Goal: Transaction & Acquisition: Purchase product/service

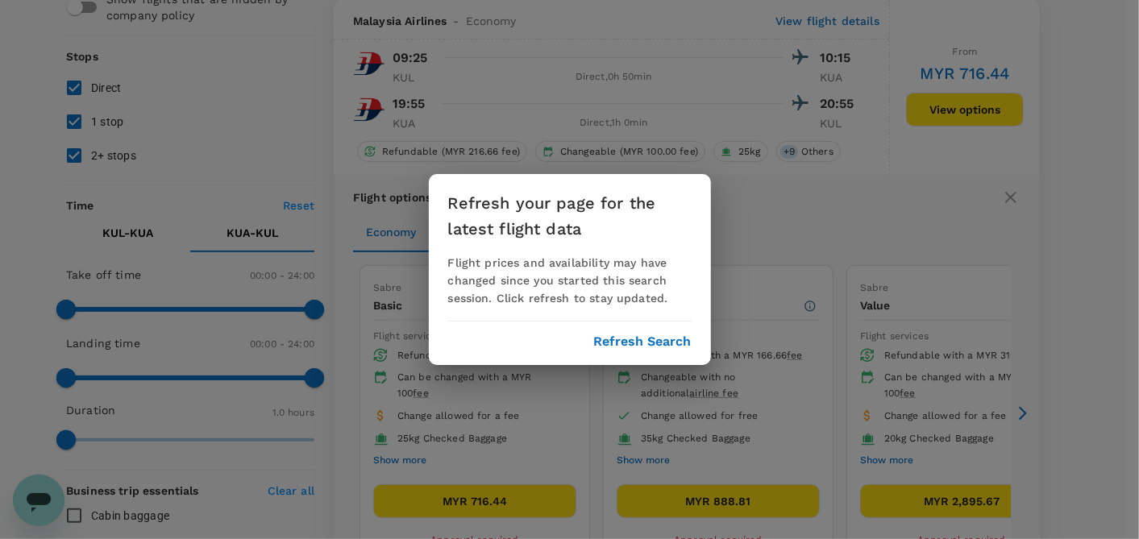
drag, startPoint x: 0, startPoint y: 0, endPoint x: 560, endPoint y: 355, distance: 663.0
click at [617, 343] on button "Refresh Search" at bounding box center [643, 341] width 98 height 15
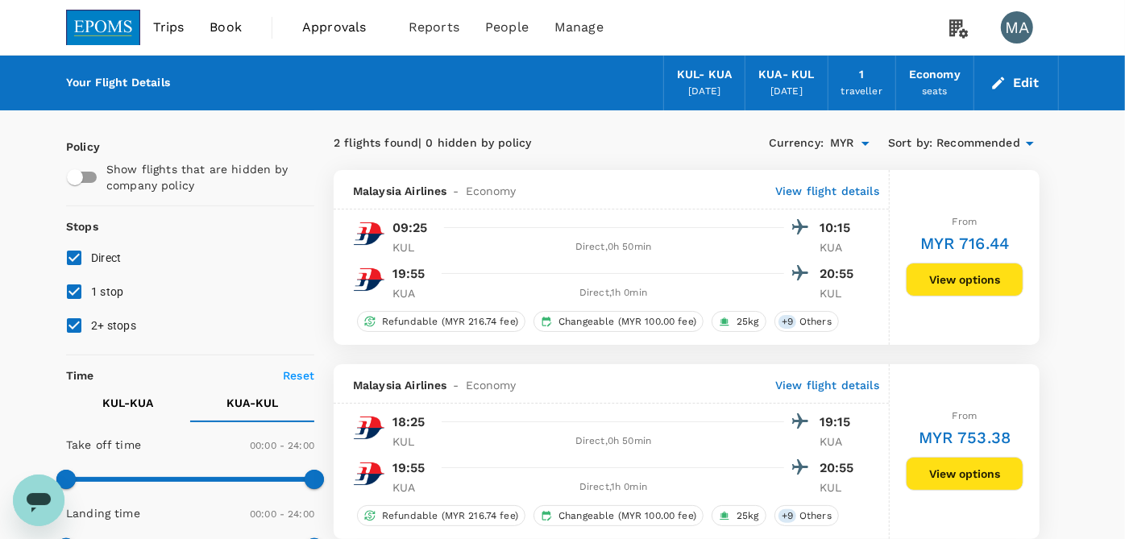
click at [85, 322] on input "2+ stops" at bounding box center [74, 326] width 34 height 34
checkbox input "false"
click at [85, 293] on input "1 stop" at bounding box center [74, 292] width 34 height 34
checkbox input "false"
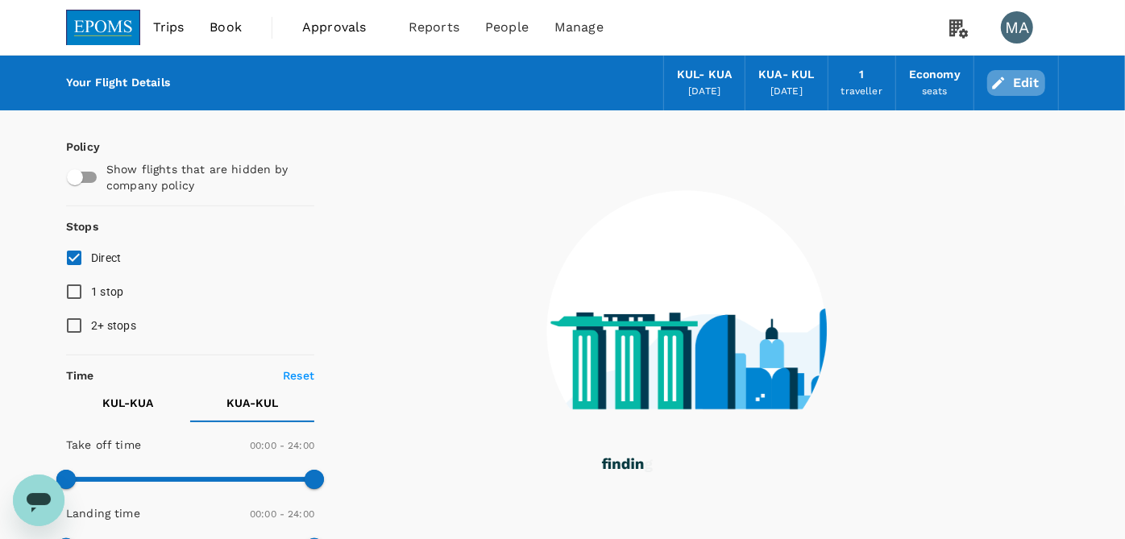
click at [1020, 82] on button "Edit" at bounding box center [1016, 83] width 58 height 26
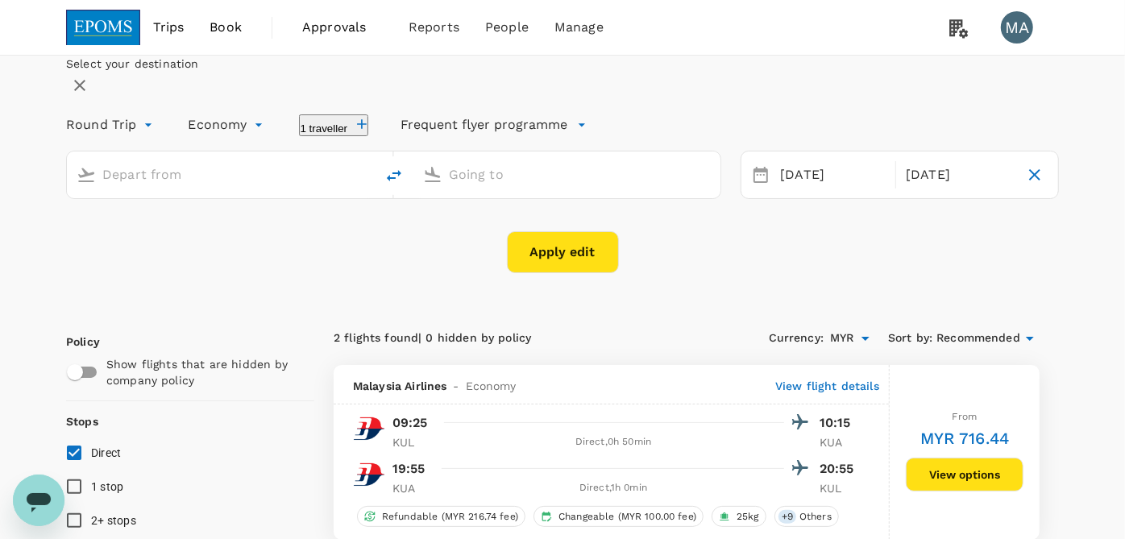
type input "Kuala Lumpur Intl ([GEOGRAPHIC_DATA])"
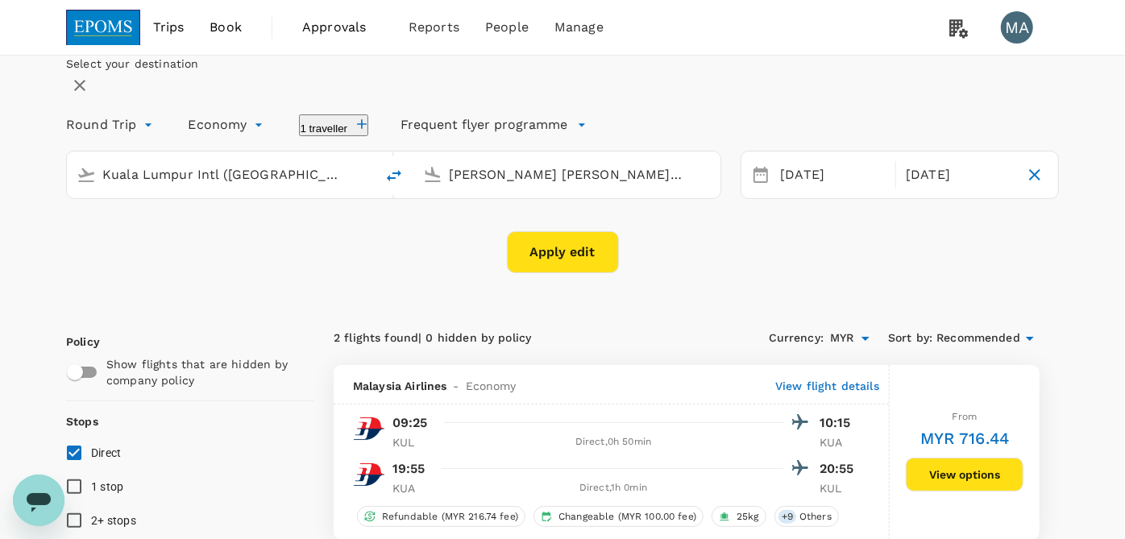
click at [531, 187] on input "Sultan Haji Ahmad Shah (KUA)" at bounding box center [568, 174] width 239 height 25
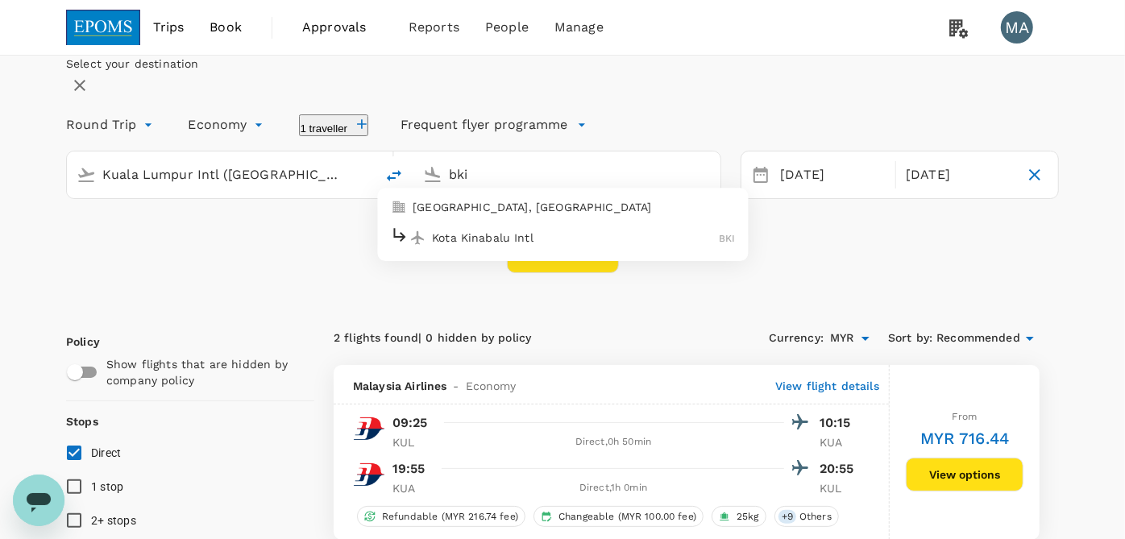
type input "Sultan Haji Ahmad Shah (KUA)"
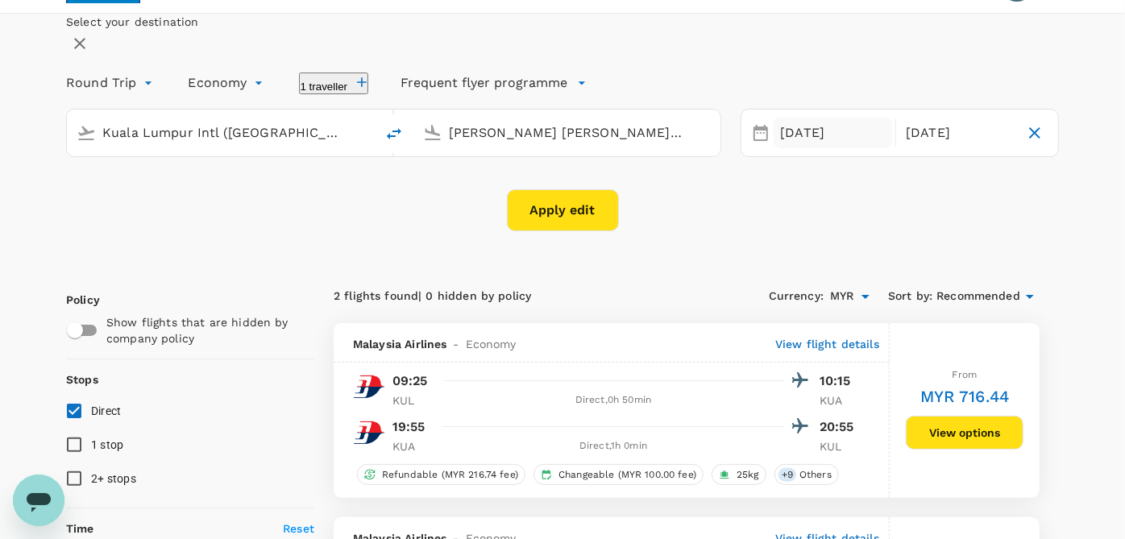
click at [802, 149] on div "09 Sep" at bounding box center [833, 133] width 118 height 31
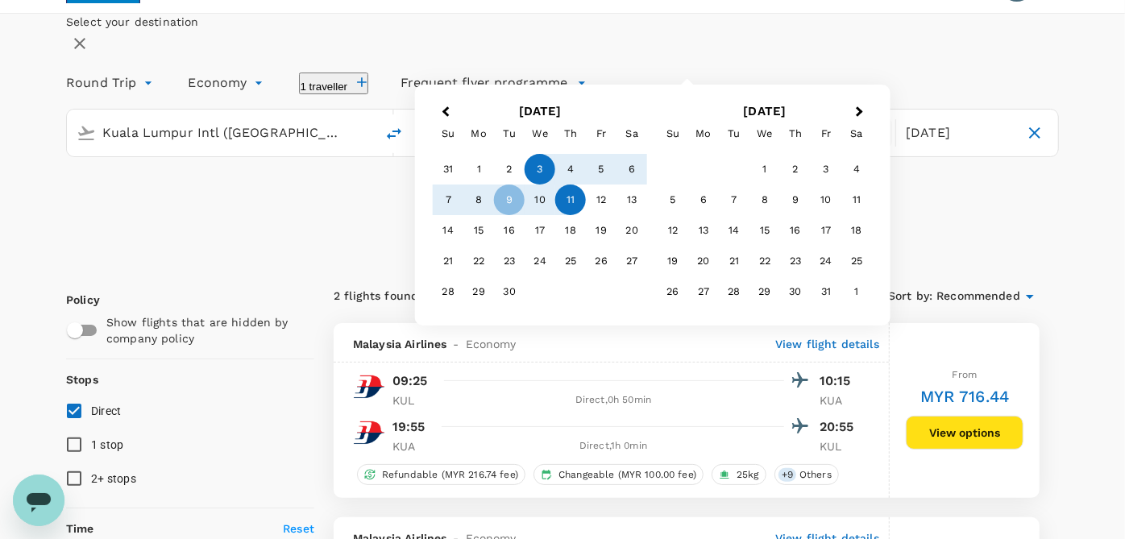
click at [555, 185] on div "3" at bounding box center [540, 169] width 31 height 31
click at [525, 185] on div "2" at bounding box center [509, 169] width 31 height 31
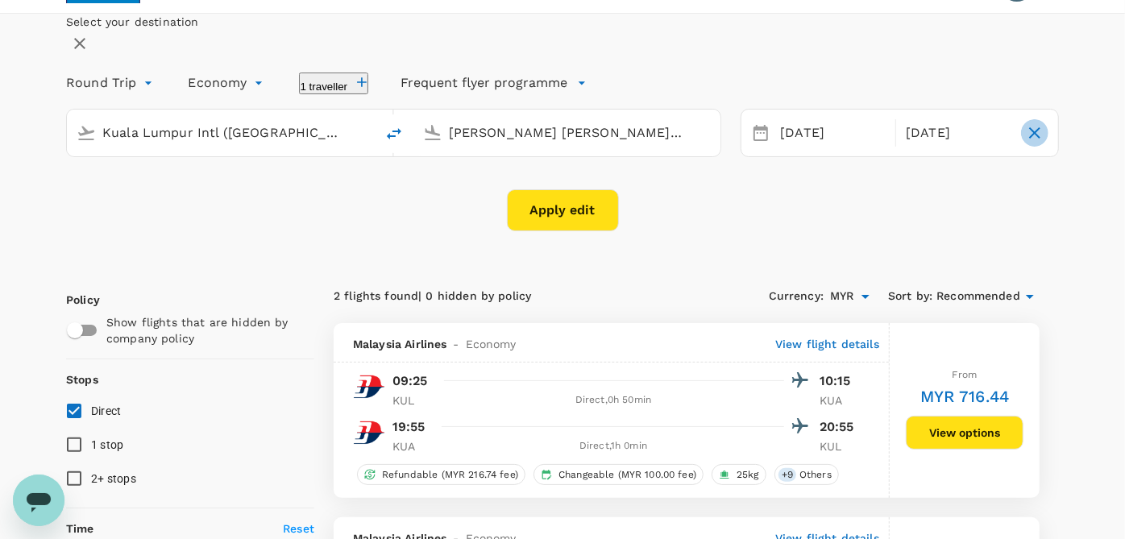
click at [1025, 143] on icon "button" at bounding box center [1034, 132] width 19 height 19
click at [960, 141] on span "Add return" at bounding box center [991, 133] width 62 height 16
type input "roundtrip"
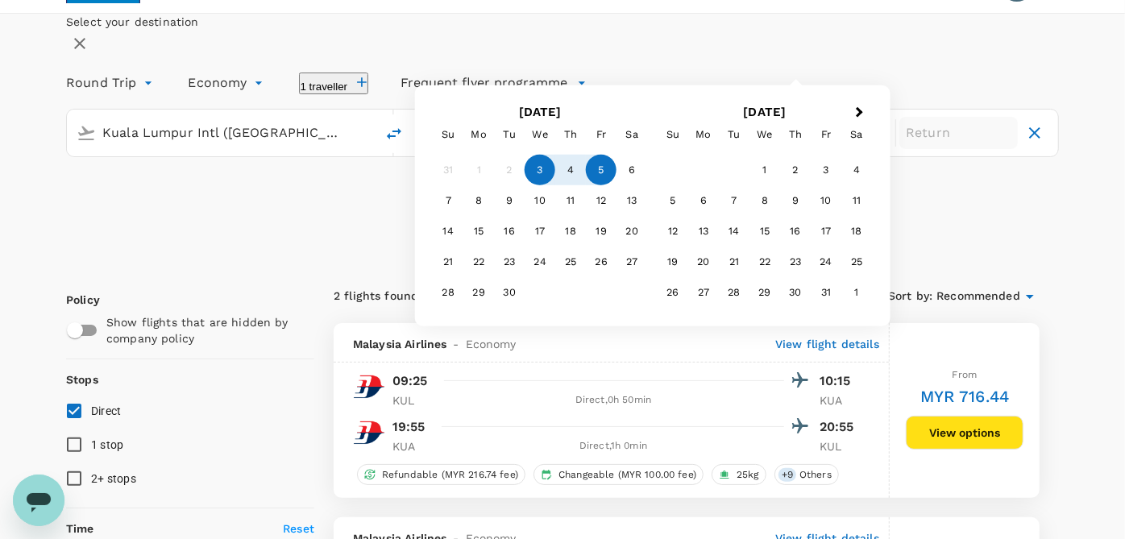
click at [617, 185] on div "5" at bounding box center [601, 170] width 31 height 31
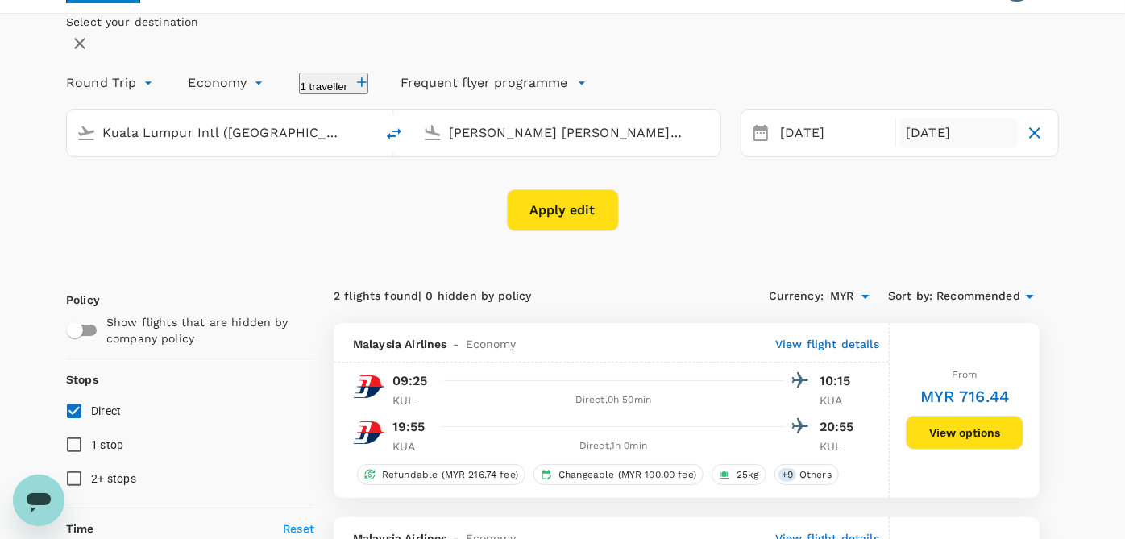
click at [567, 231] on button "Apply edit" at bounding box center [563, 210] width 112 height 42
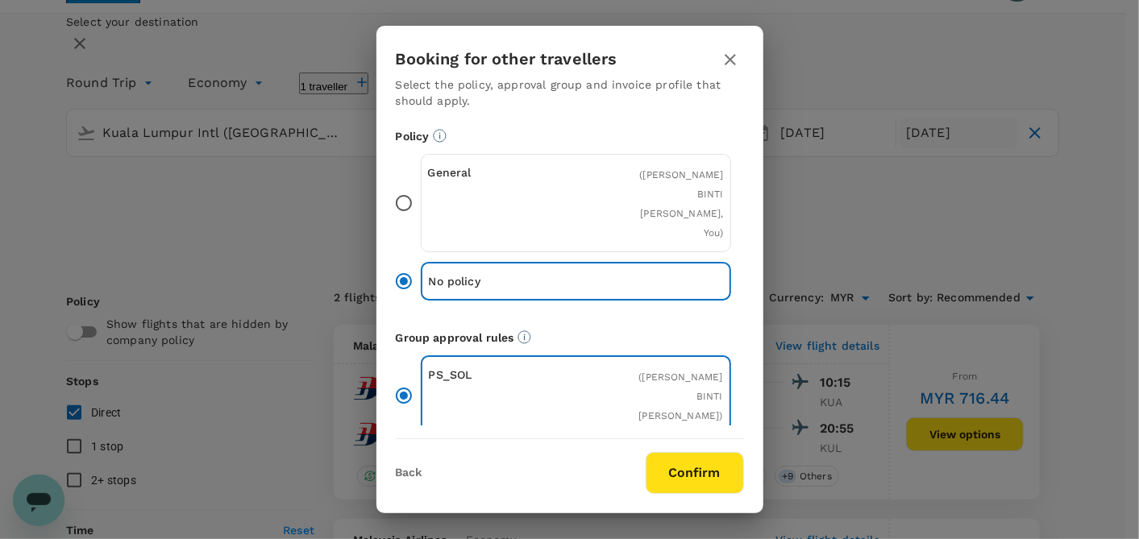
click at [737, 58] on button "button" at bounding box center [729, 59] width 27 height 27
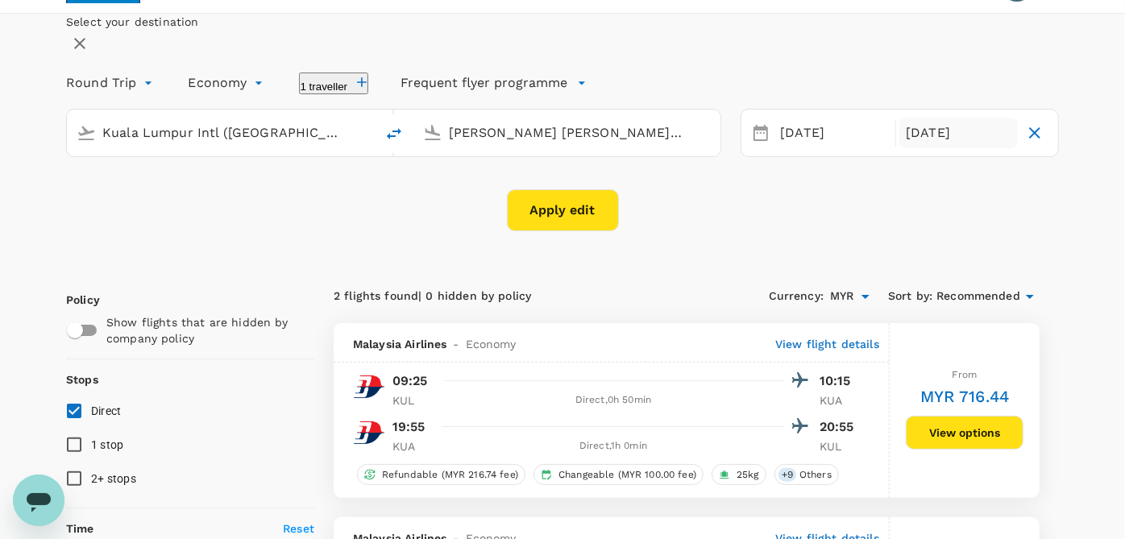
click at [538, 146] on div "Sultan Haji Ahmad Shah (KUA)" at bounding box center [576, 130] width 269 height 32
click at [536, 145] on input "Sultan Haji Ahmad Shah (KUA)" at bounding box center [568, 132] width 239 height 25
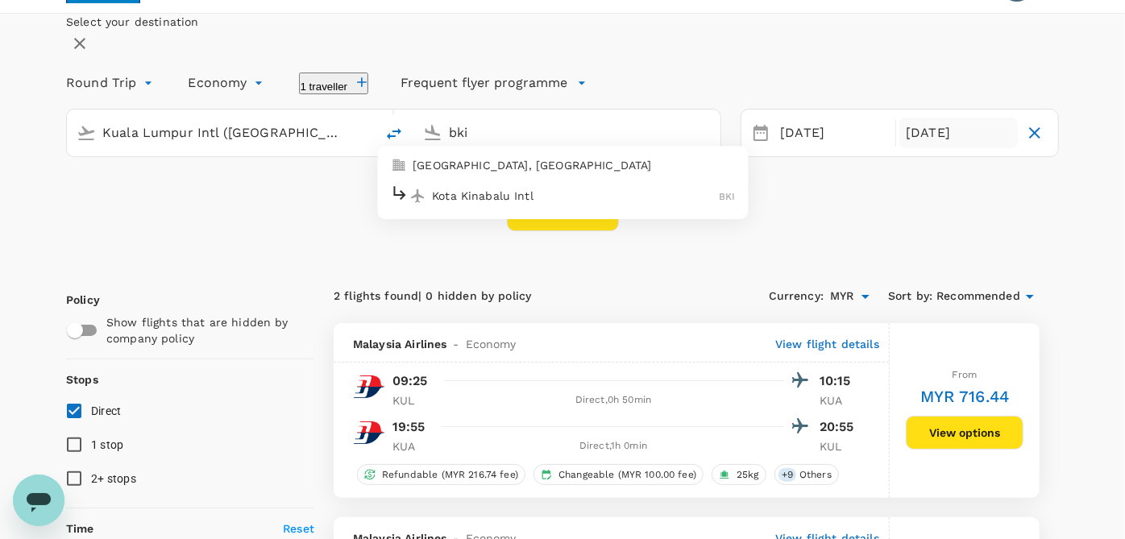
click at [528, 204] on p "Kota Kinabalu Intl" at bounding box center [575, 196] width 287 height 16
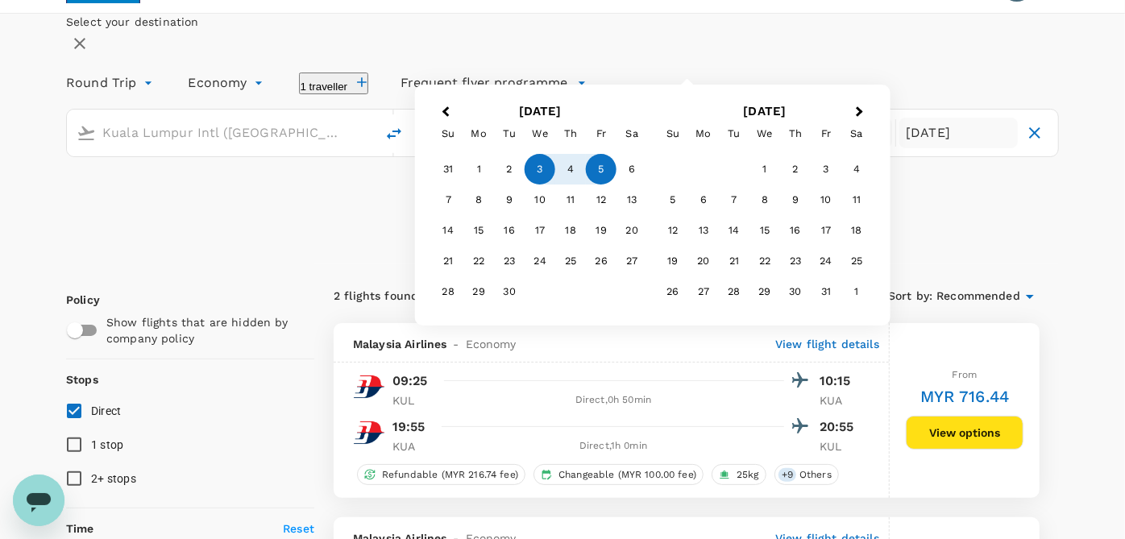
type input "Kota Kinabalu Intl (BKI)"
click at [548, 149] on div "Su Mo Tu We Th Fr Sa" at bounding box center [540, 133] width 225 height 31
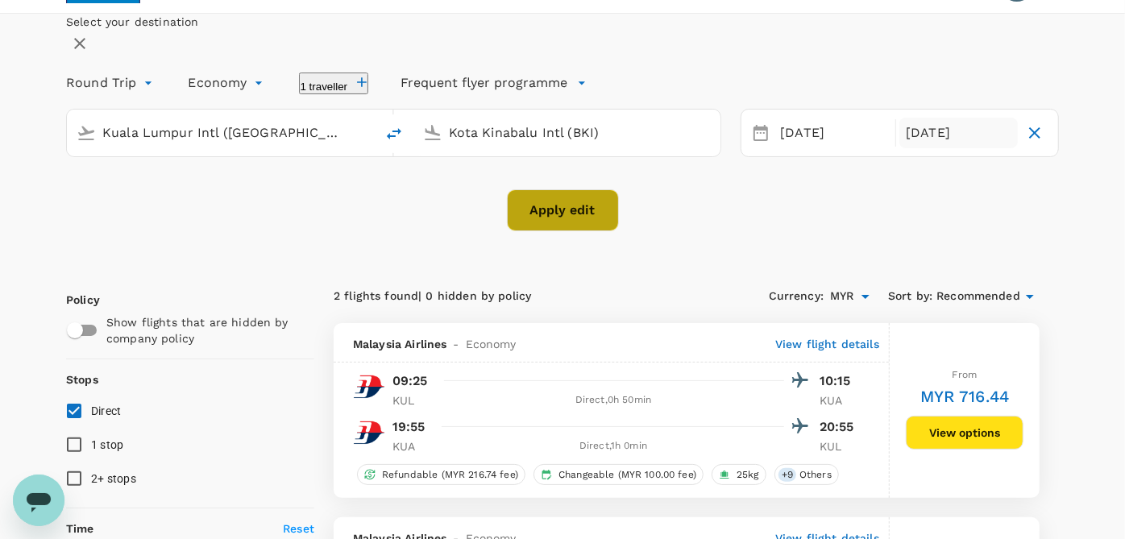
click at [520, 231] on button "Apply edit" at bounding box center [563, 210] width 112 height 42
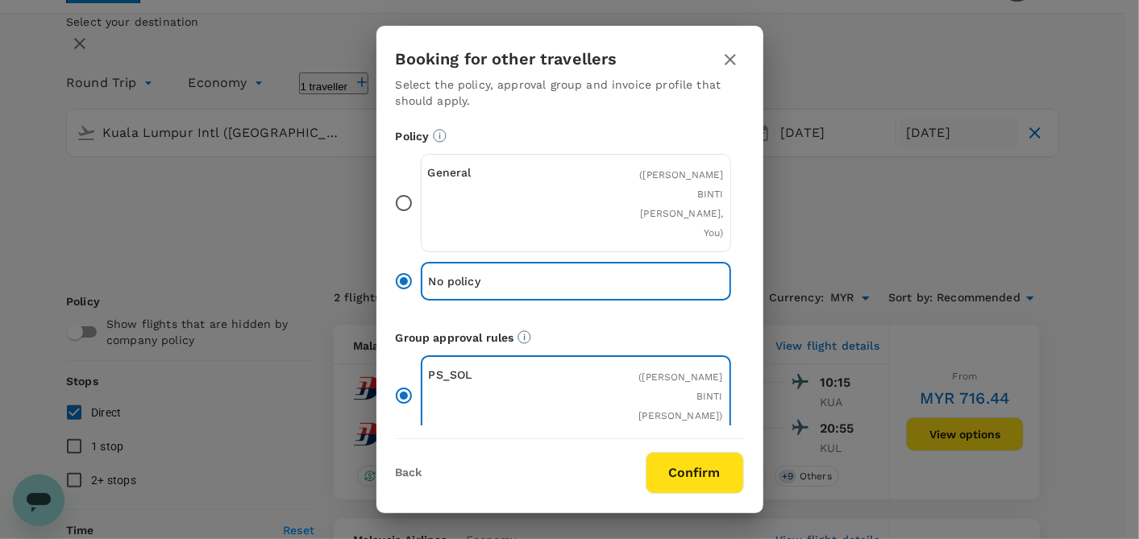
click at [410, 195] on input "General ( SHAFIQA BINTI ABDUL SHUKUR, You )" at bounding box center [404, 203] width 34 height 34
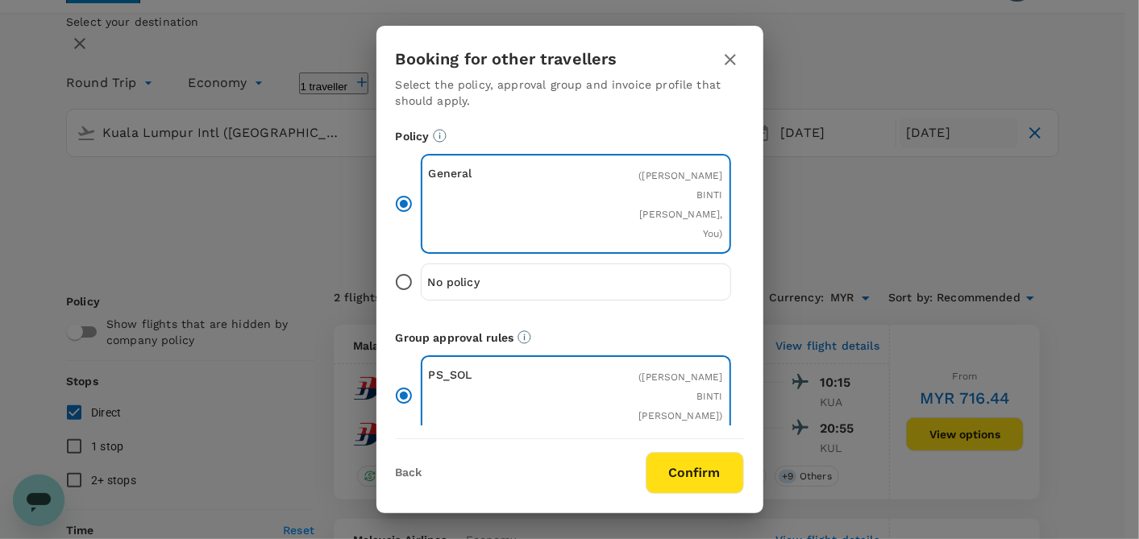
click at [690, 479] on button "Confirm" at bounding box center [695, 473] width 98 height 42
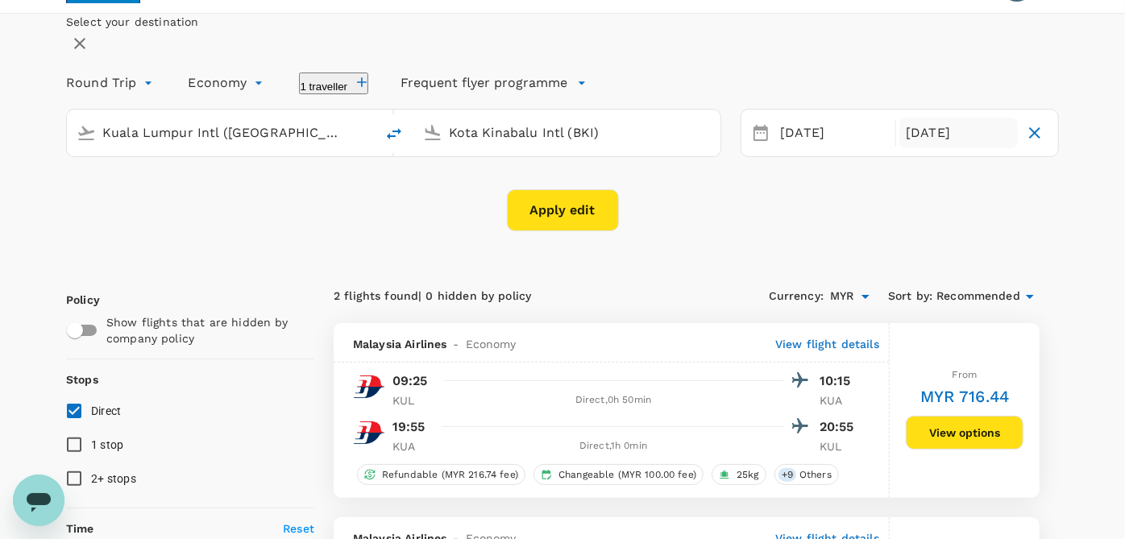
checkbox input "false"
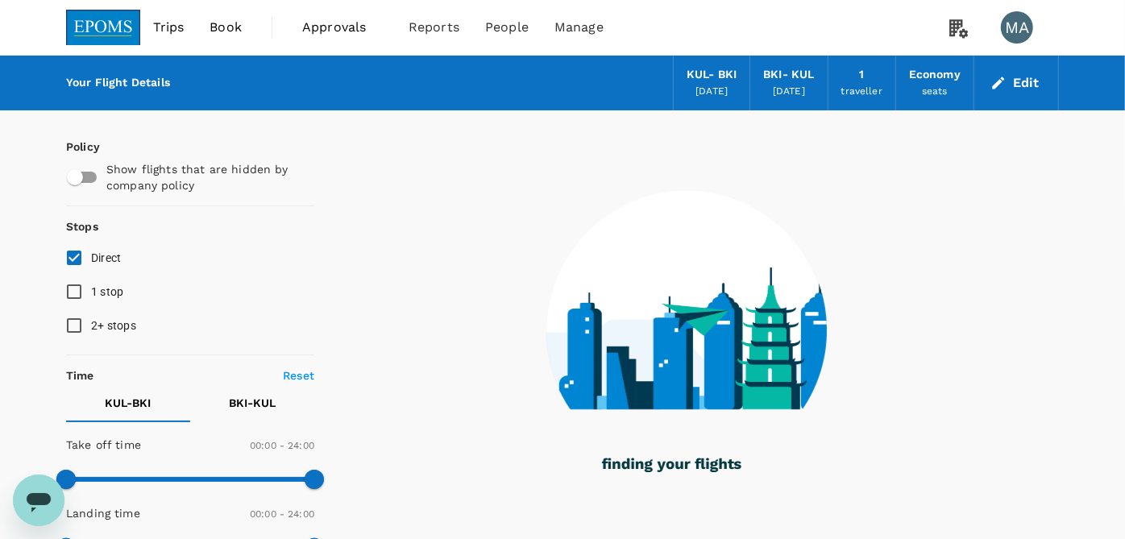
type input "815"
checkbox input "true"
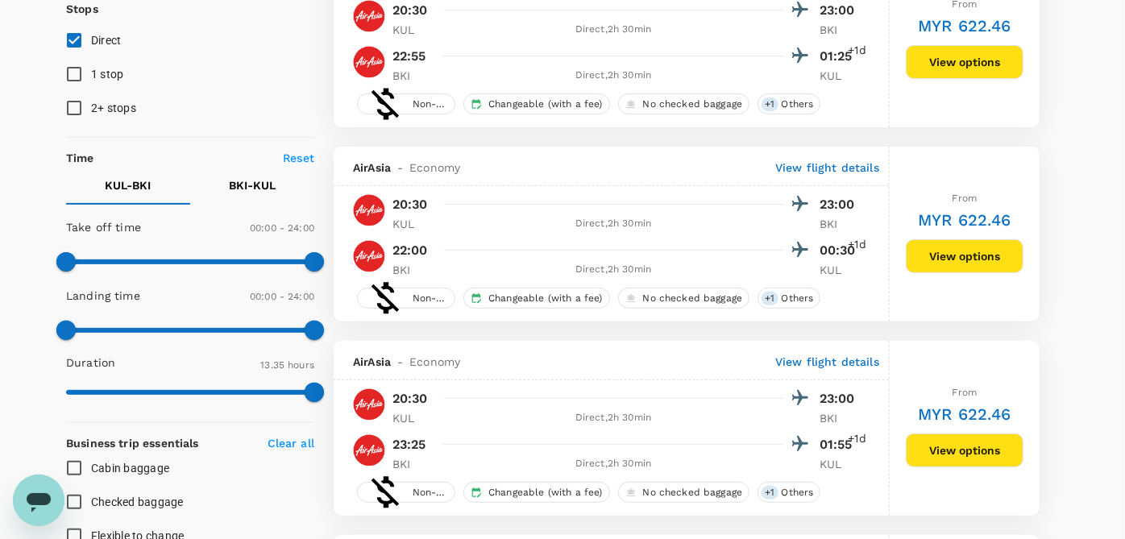
scroll to position [268, 0]
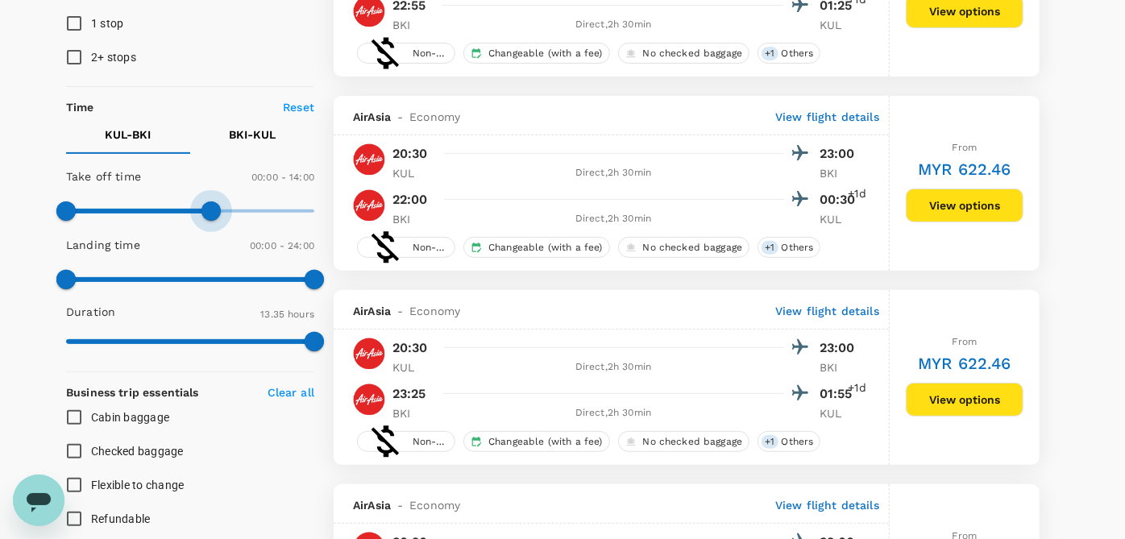
type input "450"
drag, startPoint x: 292, startPoint y: 215, endPoint x: 146, endPoint y: 221, distance: 146.0
click at [146, 221] on span at bounding box center [143, 210] width 19 height 19
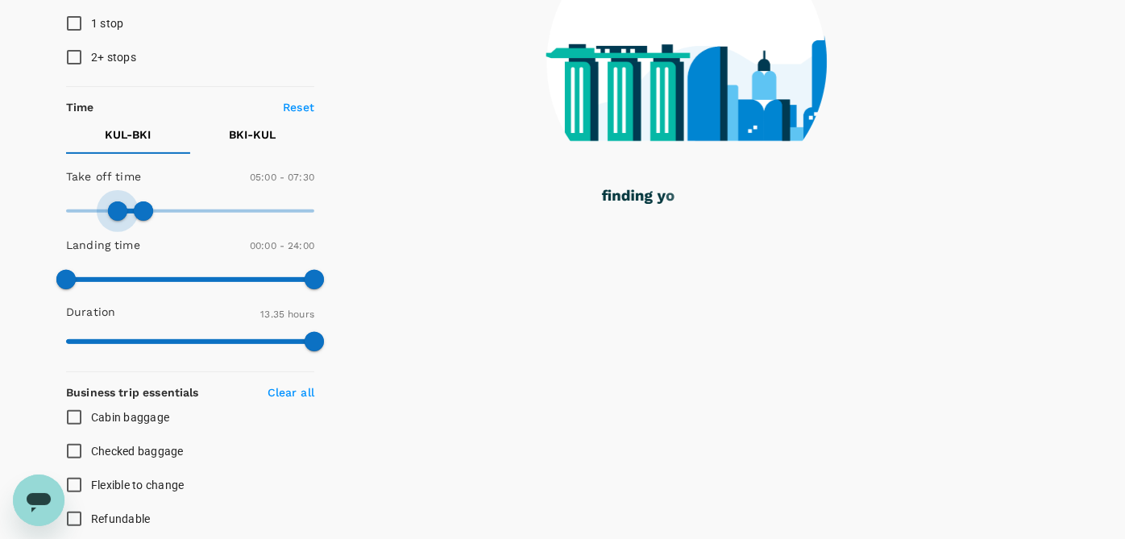
type input "330"
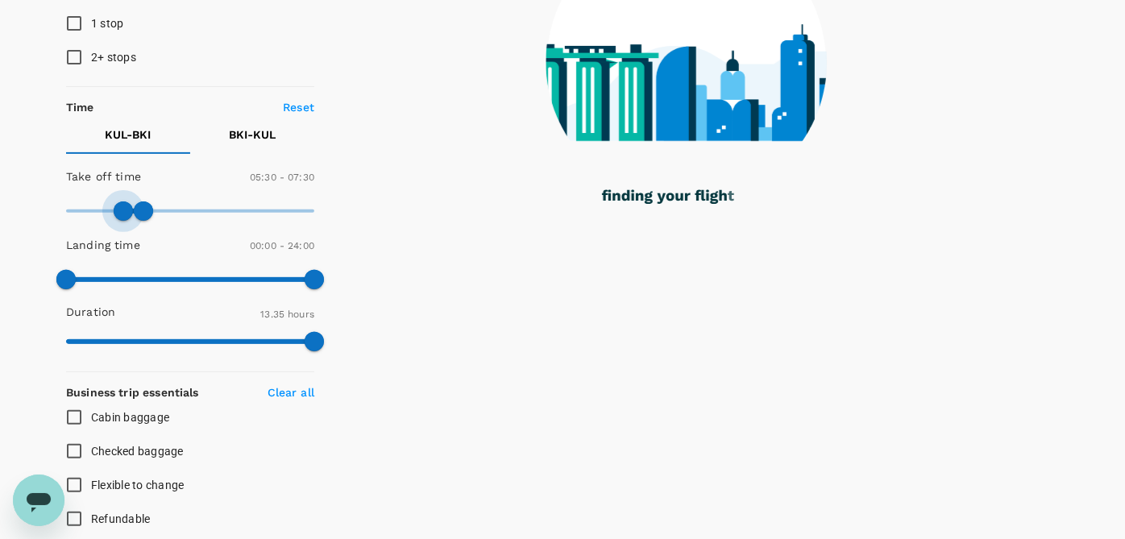
drag, startPoint x: 69, startPoint y: 211, endPoint x: 123, endPoint y: 208, distance: 54.1
click at [123, 208] on span at bounding box center [123, 210] width 19 height 19
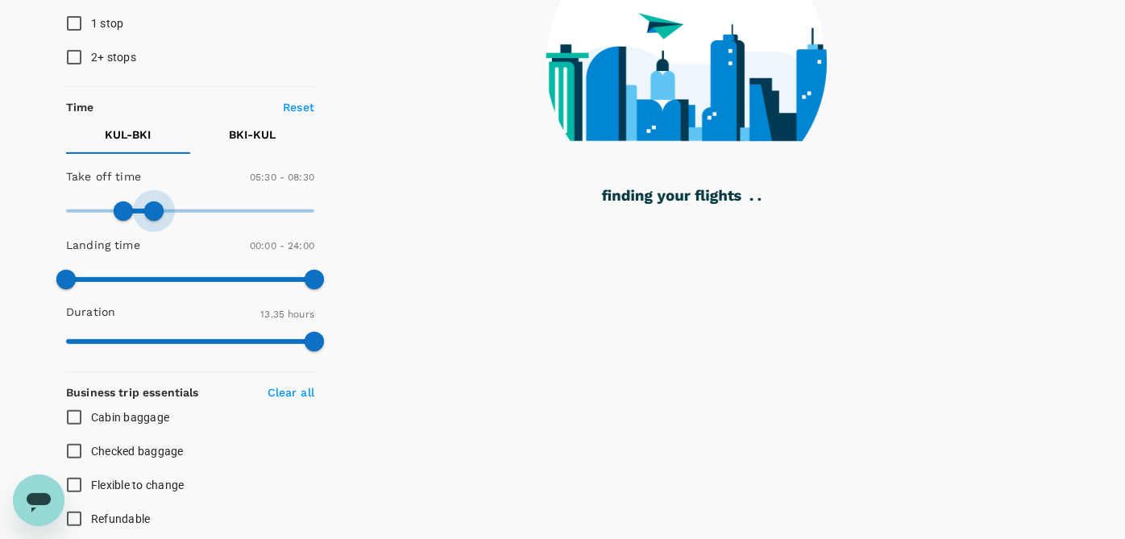
type input "600"
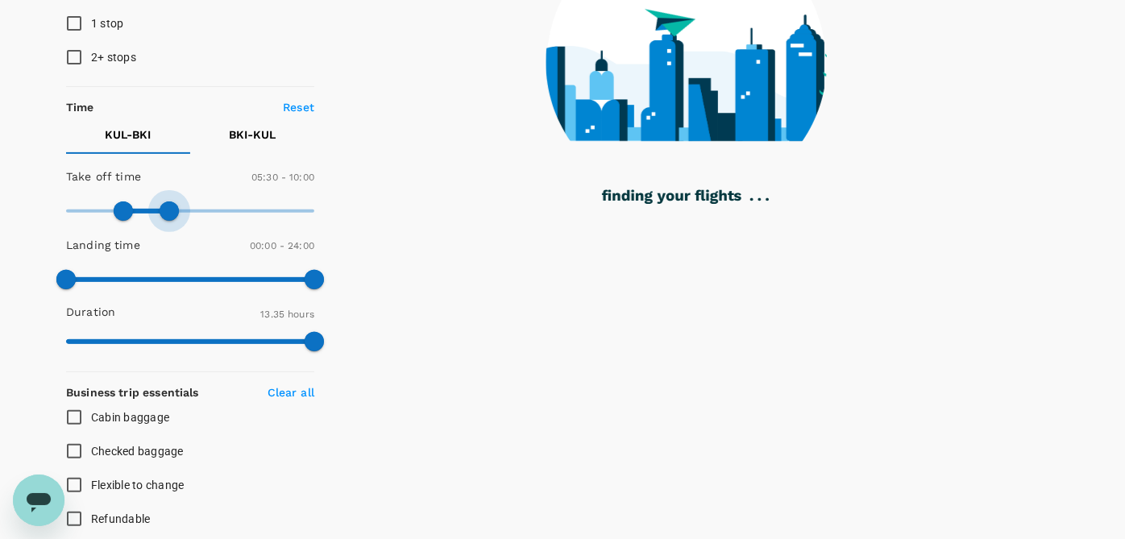
drag, startPoint x: 145, startPoint y: 206, endPoint x: 168, endPoint y: 206, distance: 23.4
click at [168, 206] on span at bounding box center [169, 210] width 19 height 19
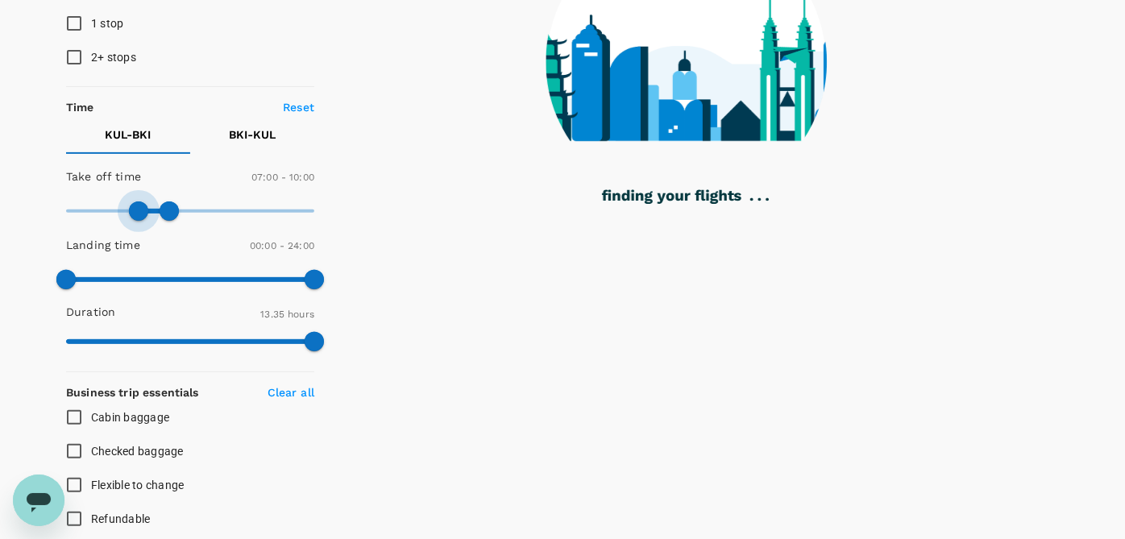
type input "480"
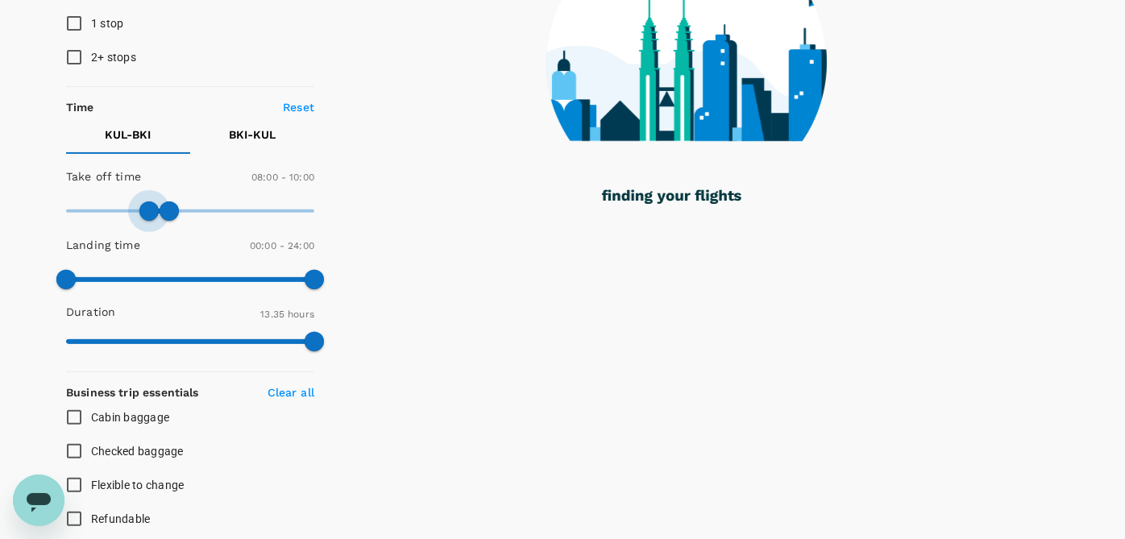
drag, startPoint x: 117, startPoint y: 213, endPoint x: 147, endPoint y: 213, distance: 29.8
click at [147, 213] on span at bounding box center [148, 210] width 19 height 19
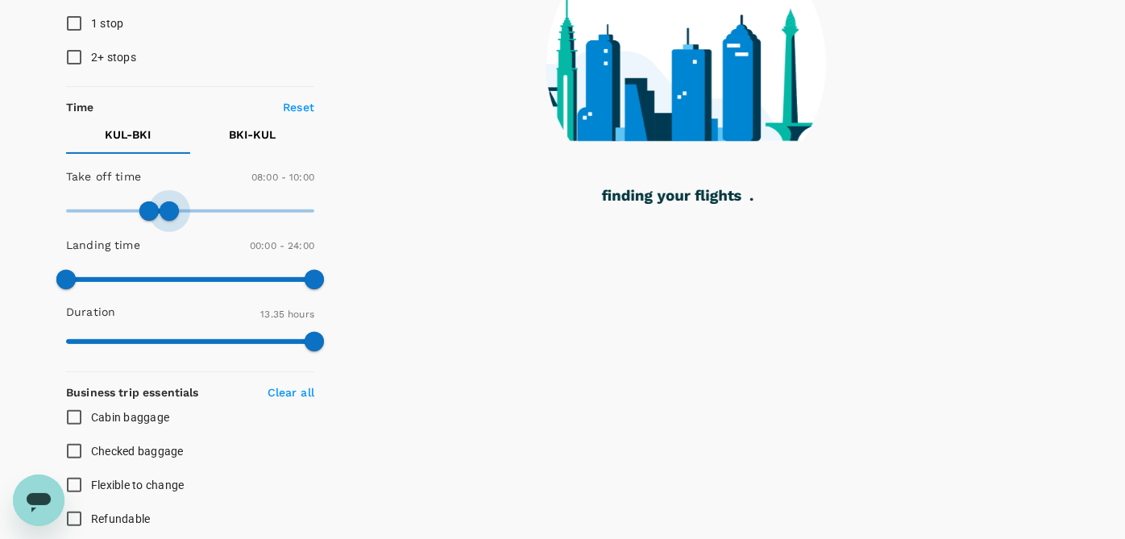
type input "720"
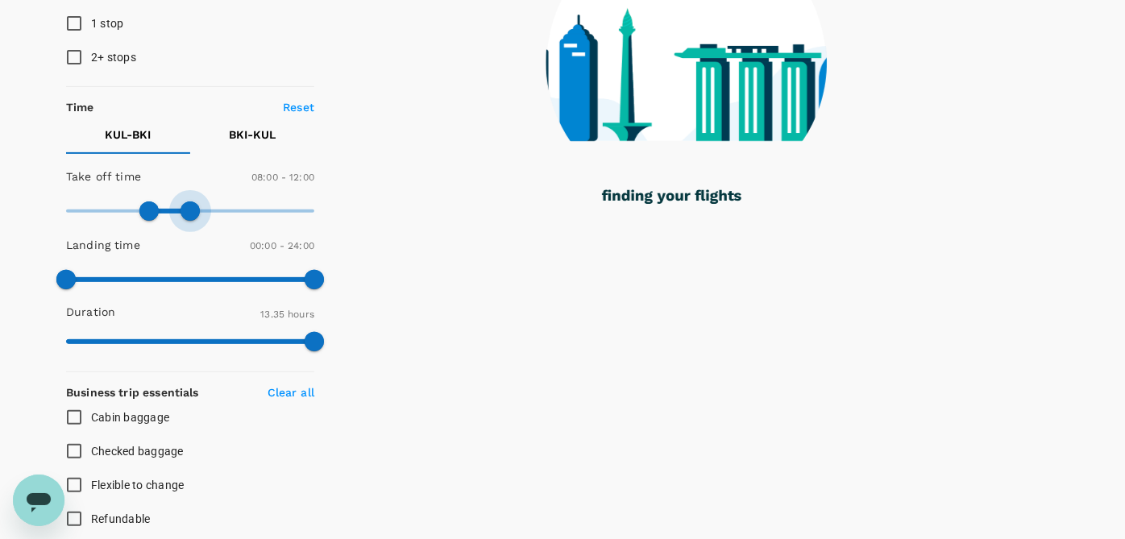
drag, startPoint x: 172, startPoint y: 211, endPoint x: 192, endPoint y: 211, distance: 20.1
click at [192, 211] on span at bounding box center [190, 210] width 19 height 19
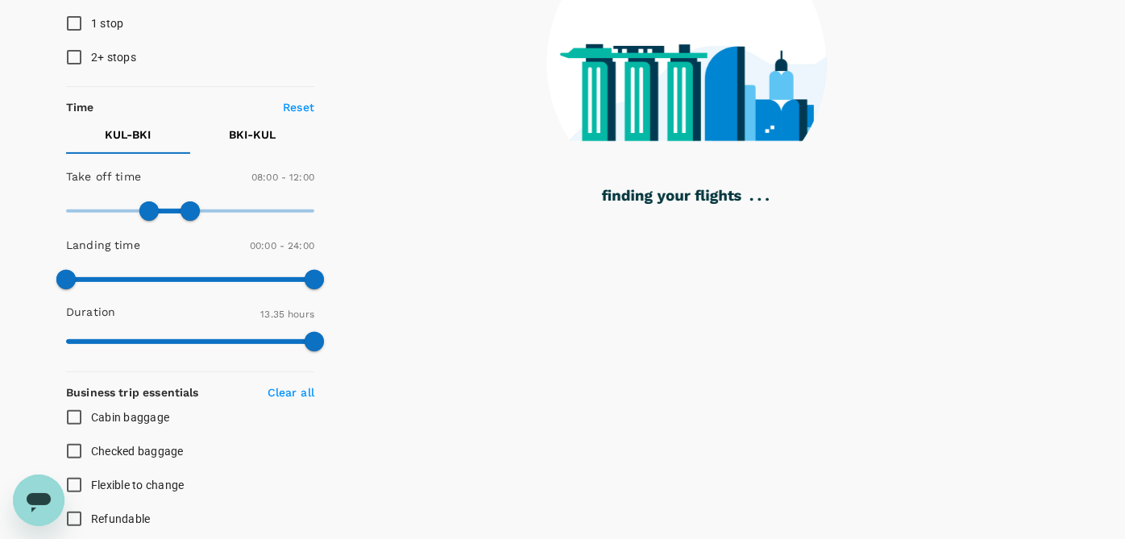
click at [255, 142] on button "BKI - KUL" at bounding box center [252, 134] width 124 height 39
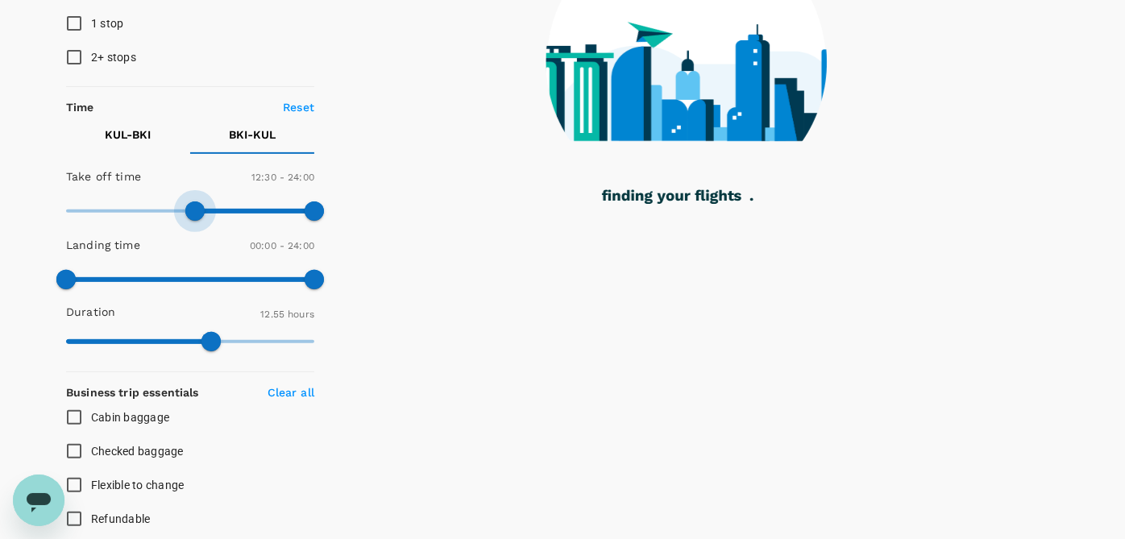
type input "720"
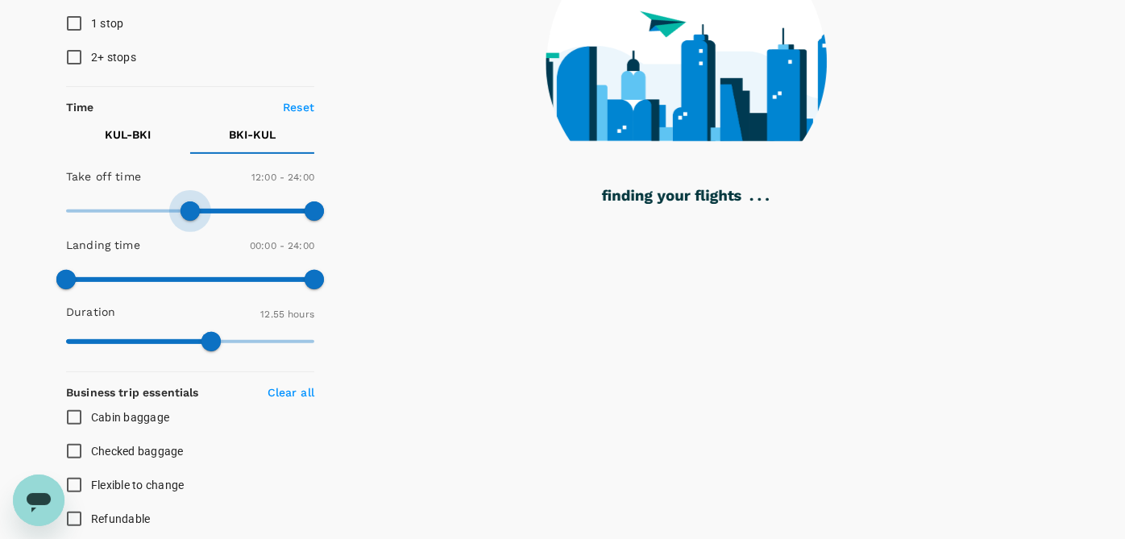
drag, startPoint x: 69, startPoint y: 214, endPoint x: 235, endPoint y: 209, distance: 166.9
click at [191, 210] on span at bounding box center [190, 210] width 19 height 19
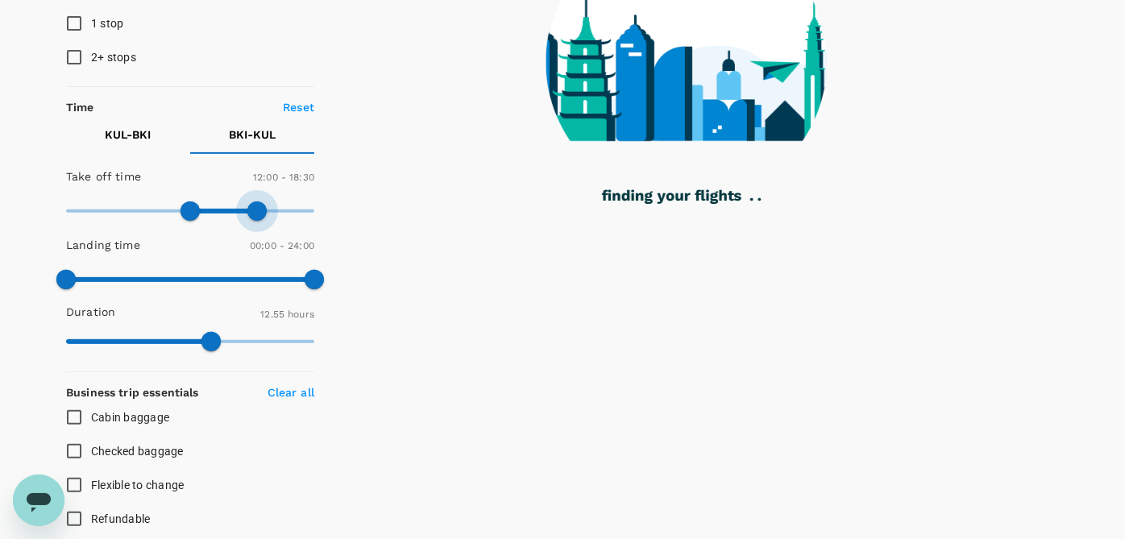
type input "1080"
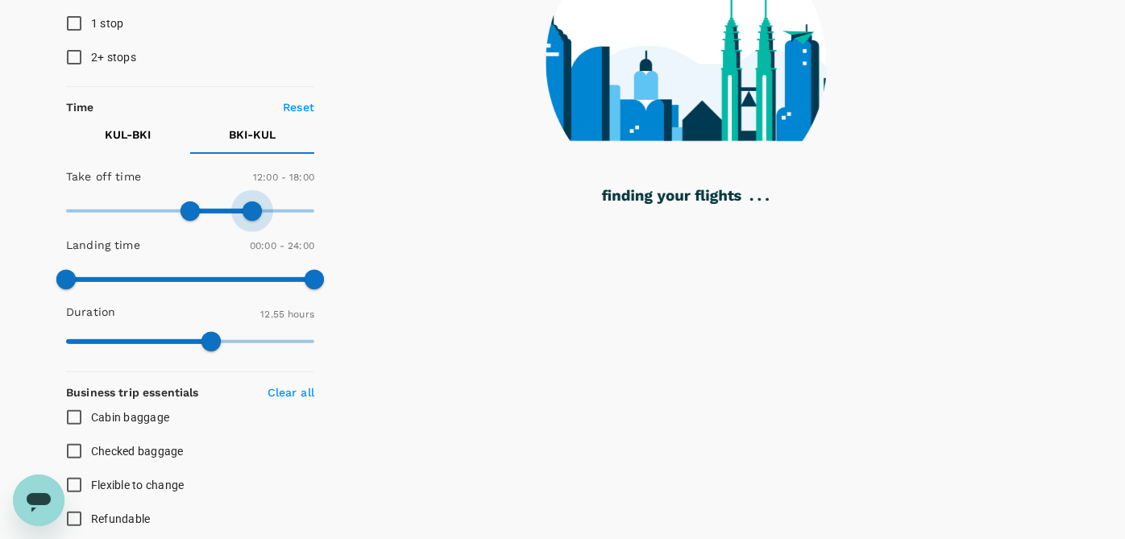
drag, startPoint x: 309, startPoint y: 208, endPoint x: 251, endPoint y: 212, distance: 58.2
click at [251, 212] on span at bounding box center [252, 210] width 19 height 19
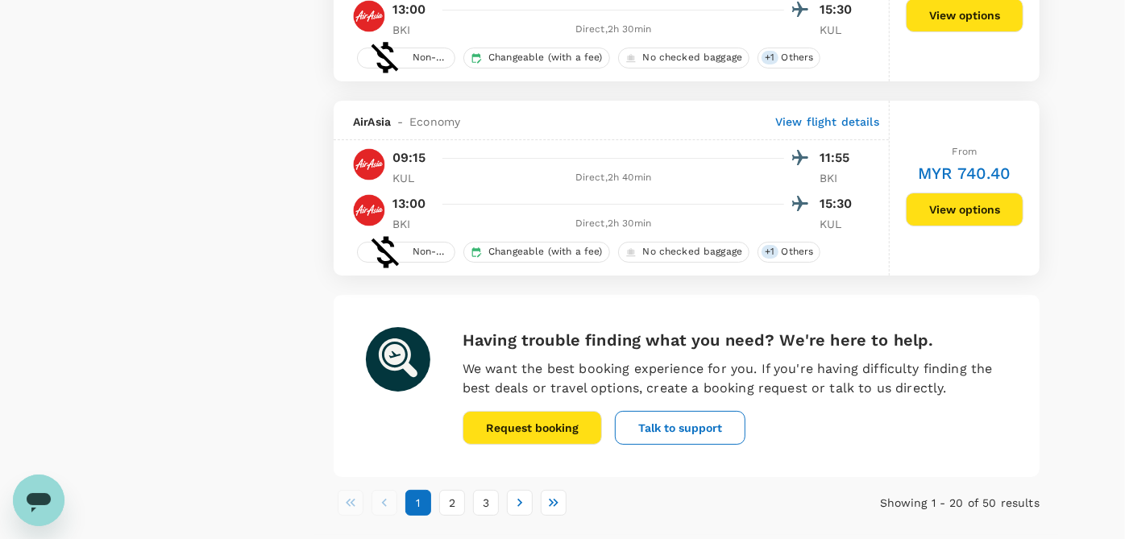
scroll to position [3833, 0]
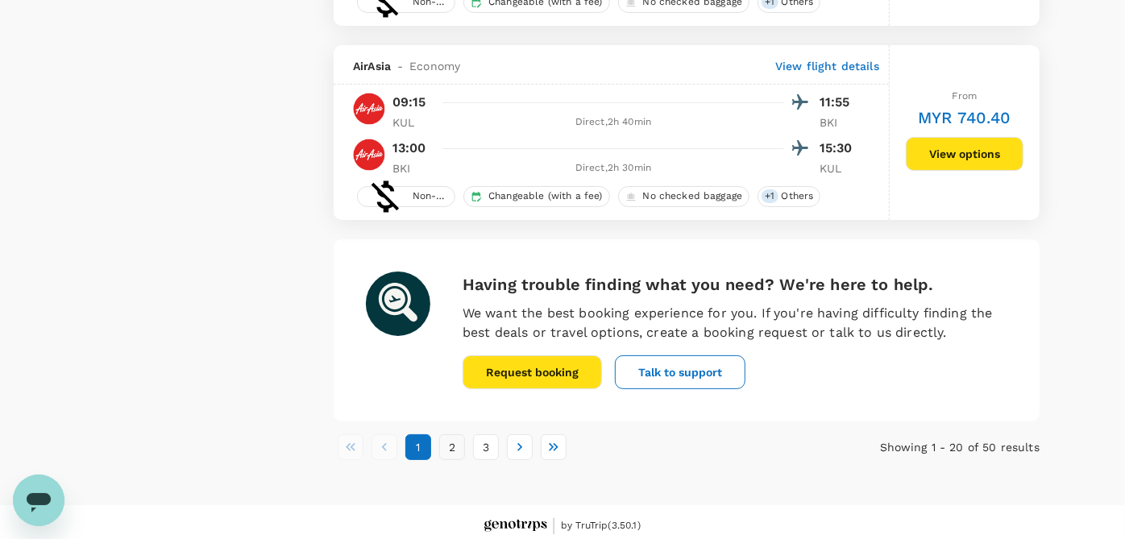
click at [444, 443] on button "2" at bounding box center [452, 447] width 26 height 26
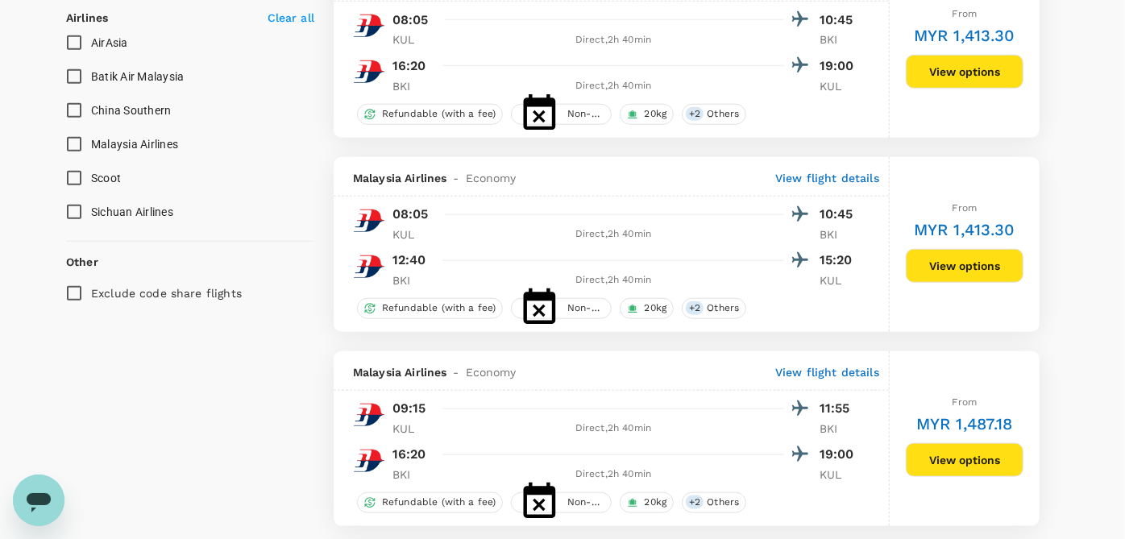
scroll to position [895, 0]
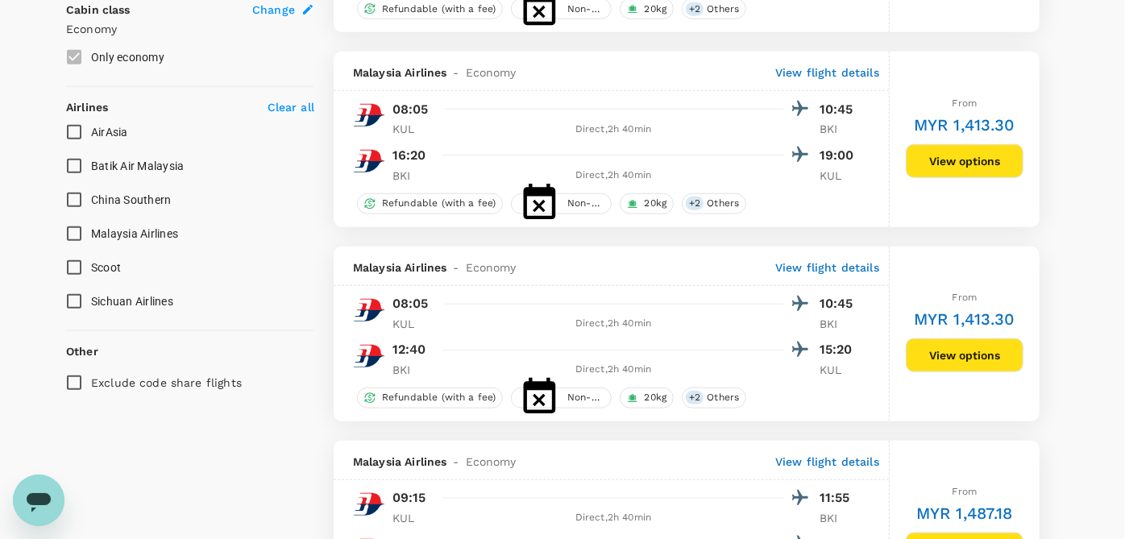
click at [78, 239] on input "Malaysia Airlines" at bounding box center [74, 234] width 34 height 34
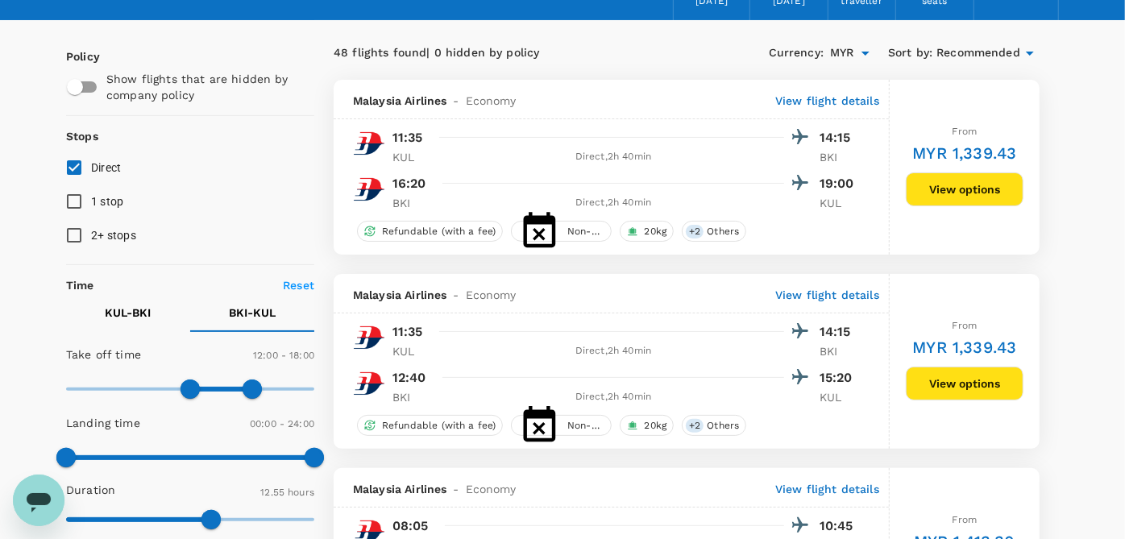
scroll to position [0, 0]
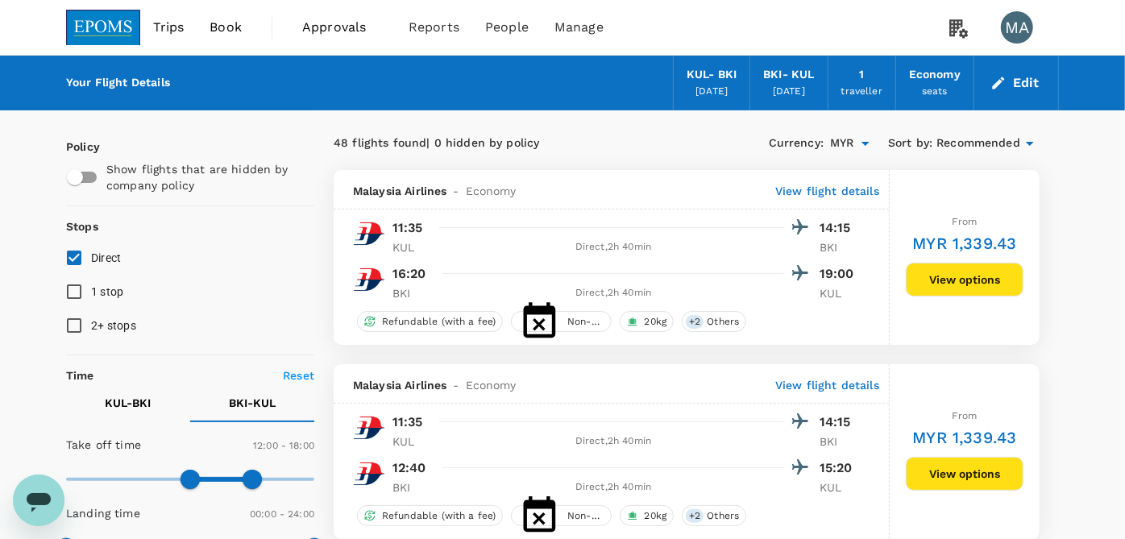
click at [854, 143] on input "MYR" at bounding box center [842, 143] width 24 height 27
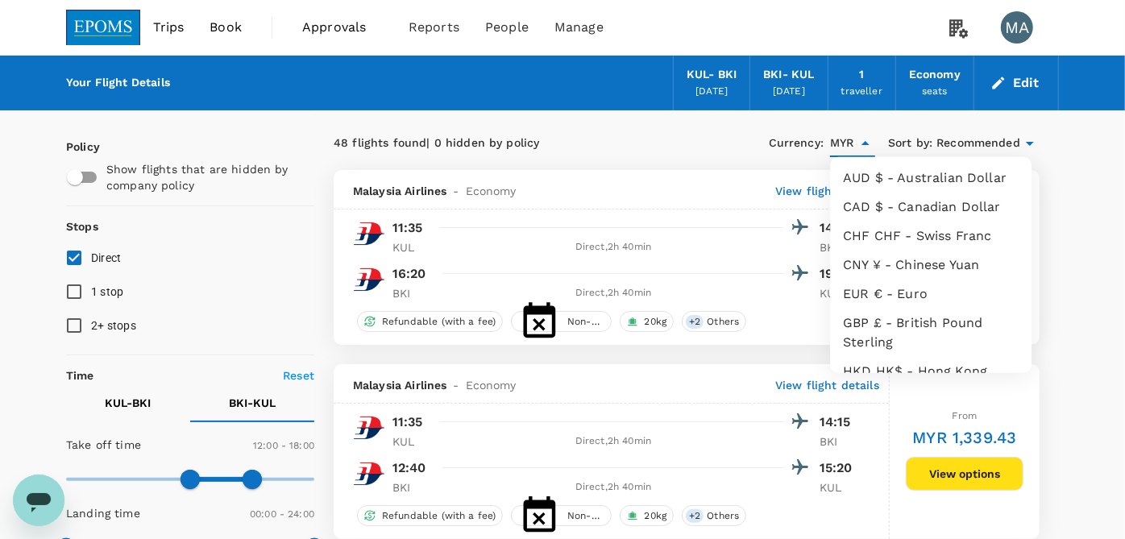
scroll to position [303, 0]
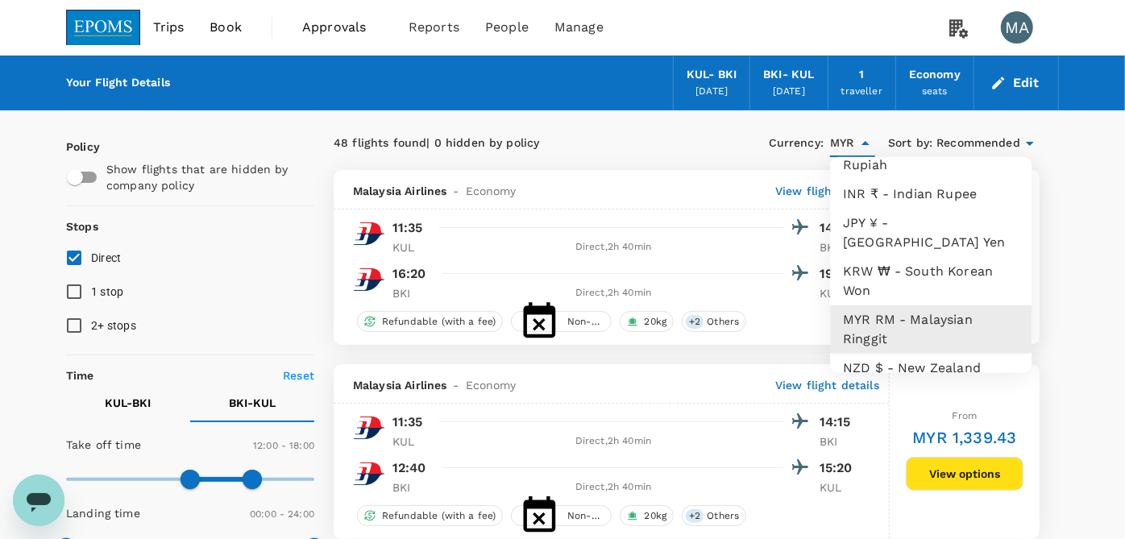
click at [864, 143] on icon "Close" at bounding box center [866, 143] width 8 height 4
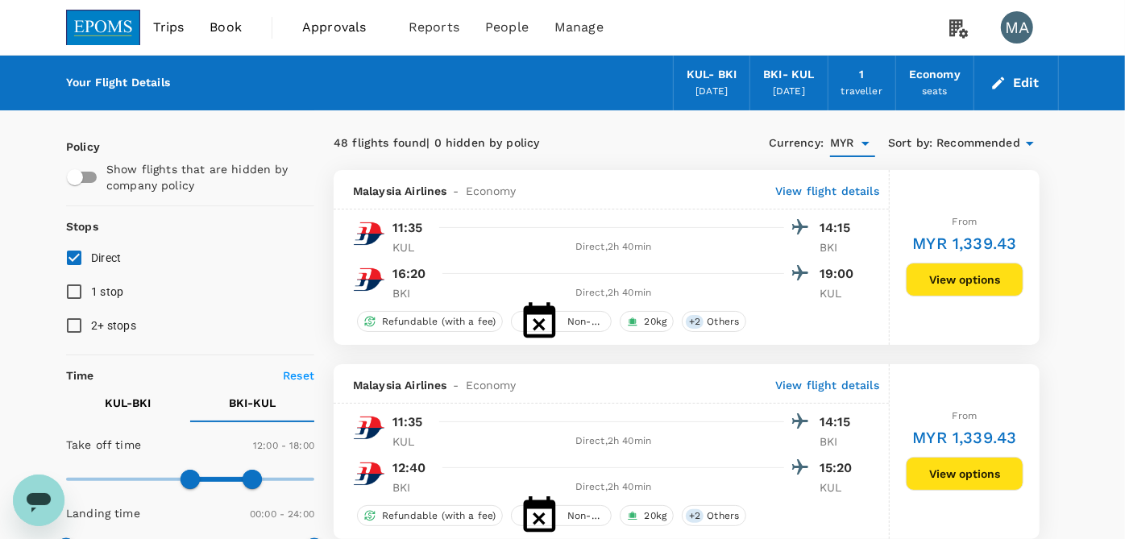
click at [864, 143] on icon "Open" at bounding box center [866, 144] width 8 height 4
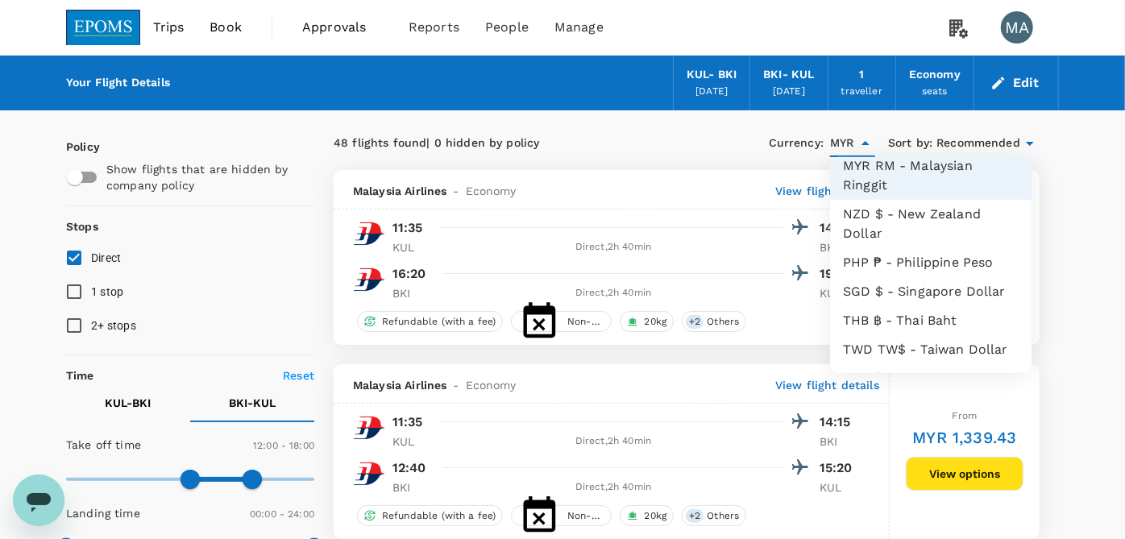
scroll to position [482, 0]
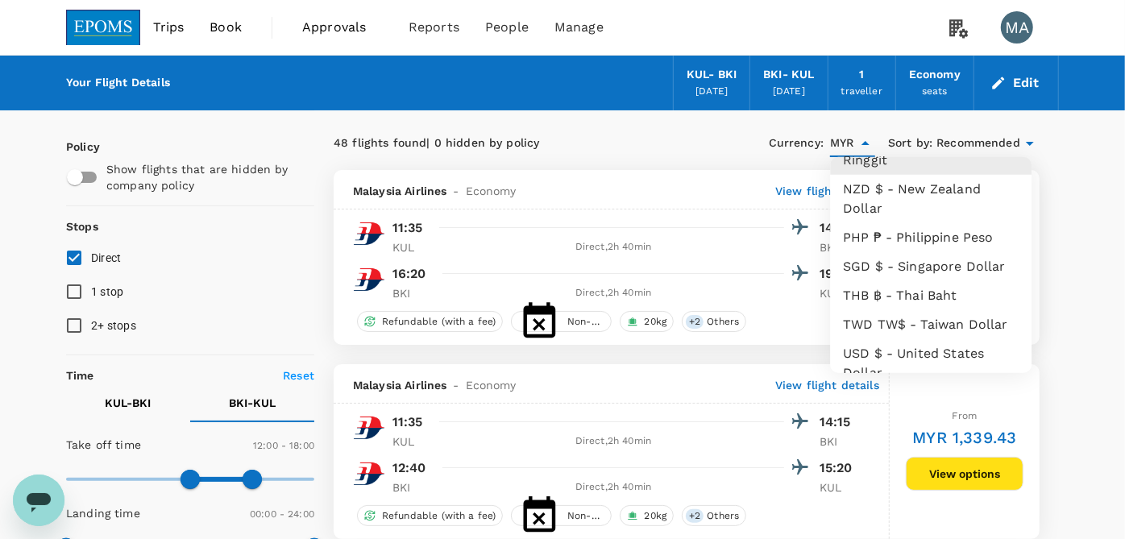
click at [1020, 143] on icon at bounding box center [1029, 143] width 19 height 19
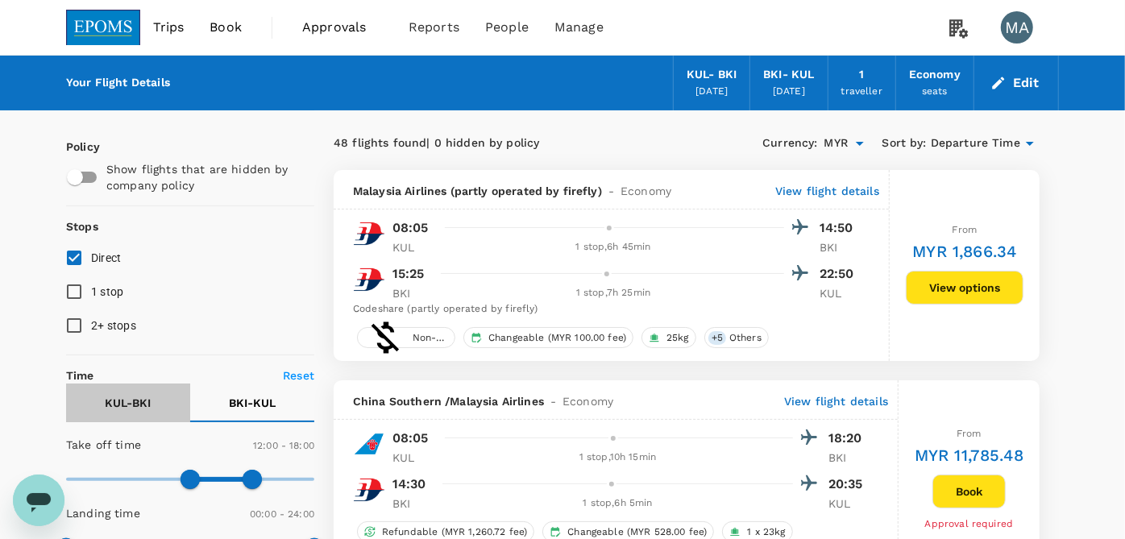
click at [140, 396] on p "KUL - BKI" at bounding box center [129, 403] width 46 height 16
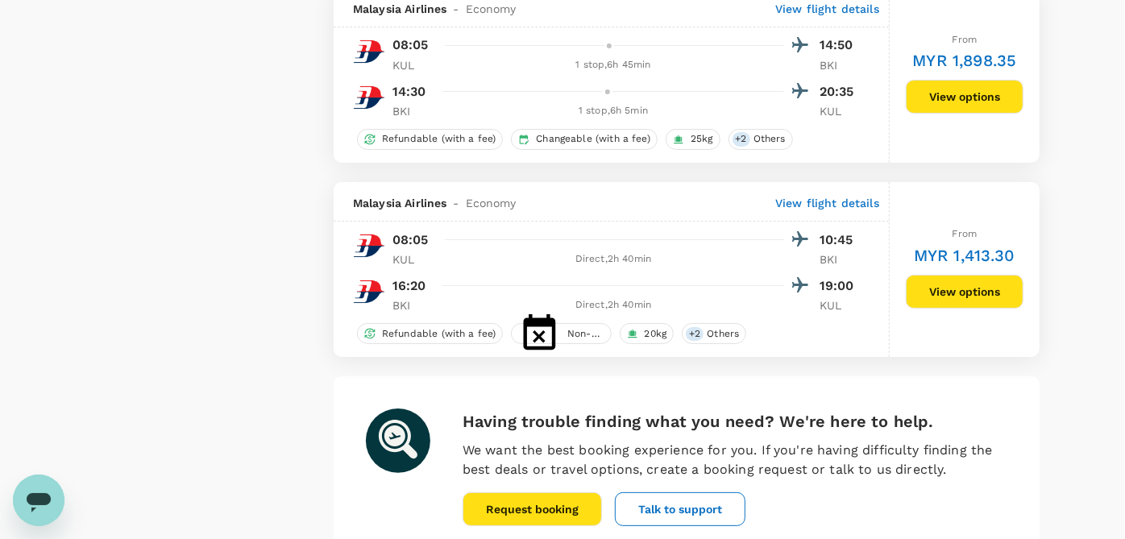
scroll to position [3913, 0]
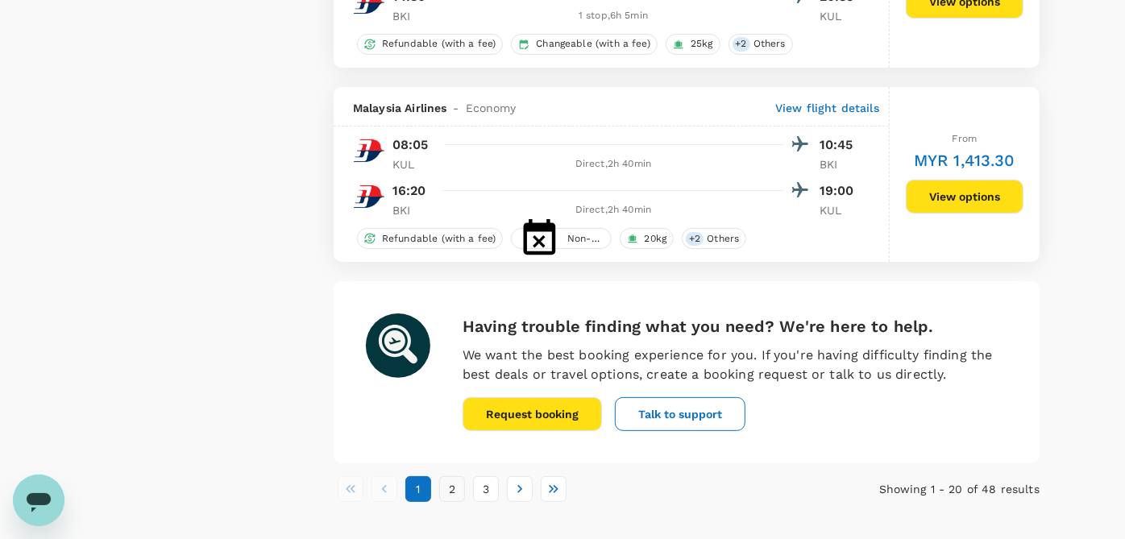
click at [450, 476] on button "2" at bounding box center [452, 489] width 26 height 26
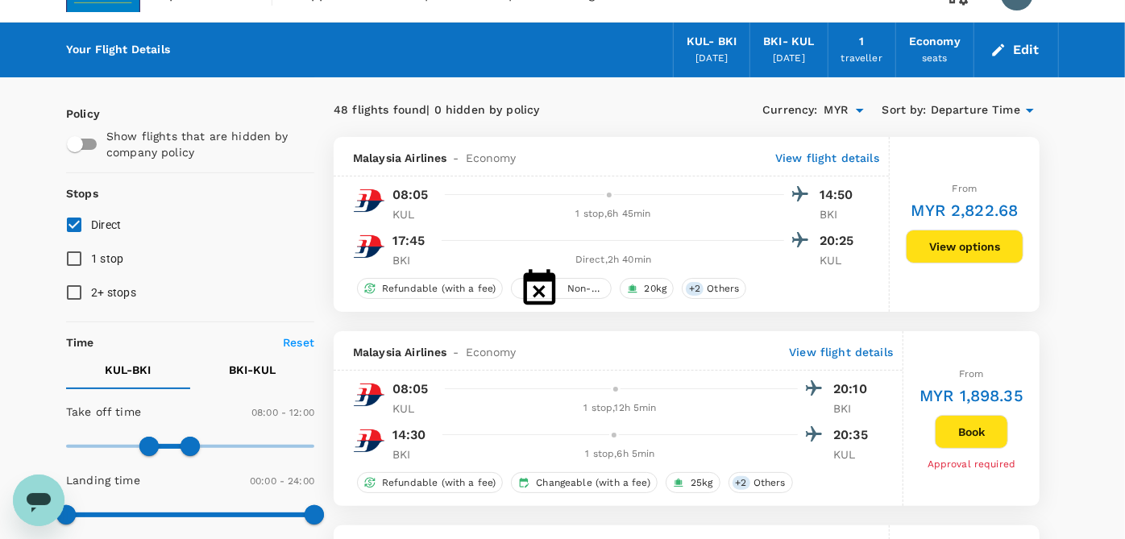
scroll to position [0, 0]
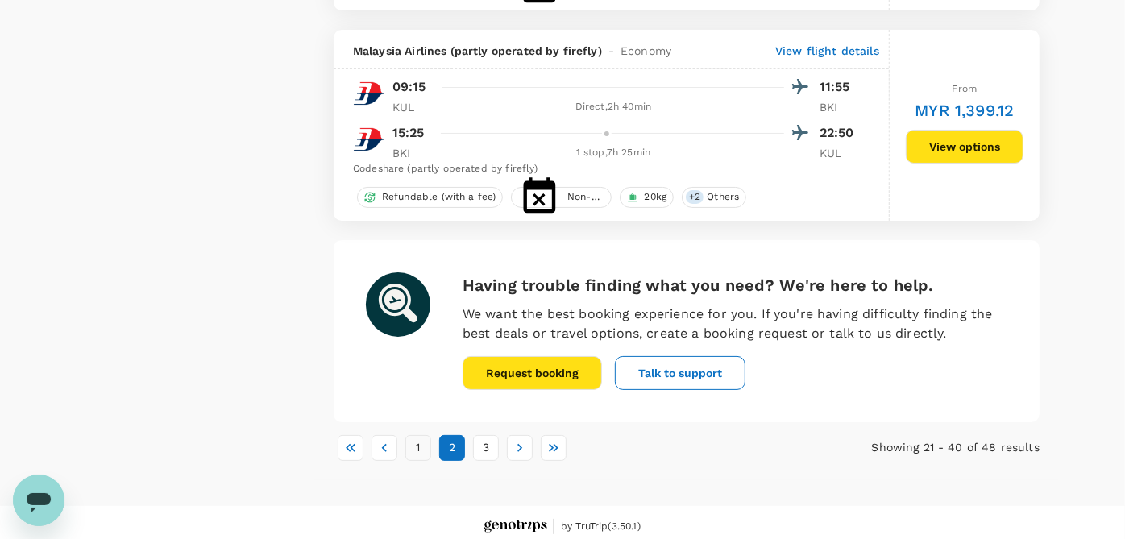
click at [415, 442] on button "1" at bounding box center [418, 448] width 26 height 26
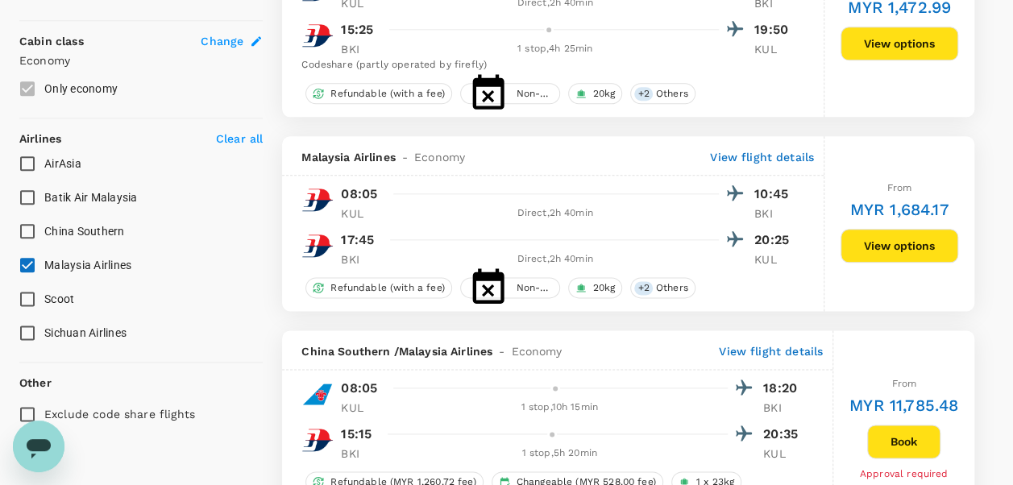
scroll to position [967, 0]
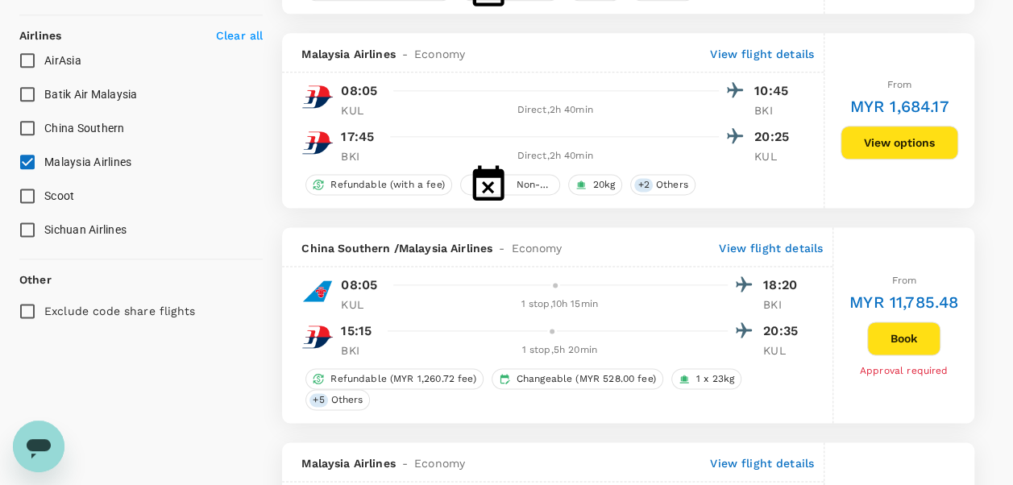
click at [28, 160] on input "Malaysia Airlines" at bounding box center [27, 162] width 34 height 34
checkbox input "false"
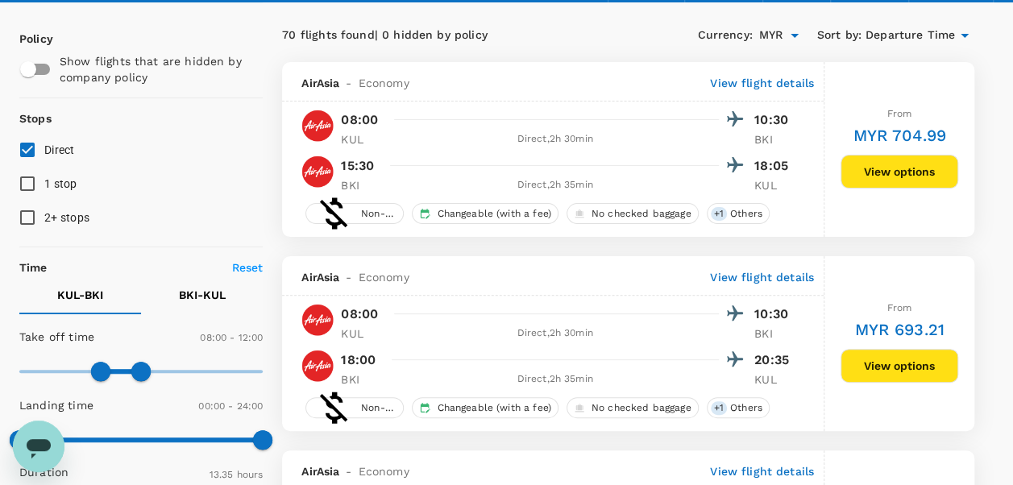
scroll to position [0, 0]
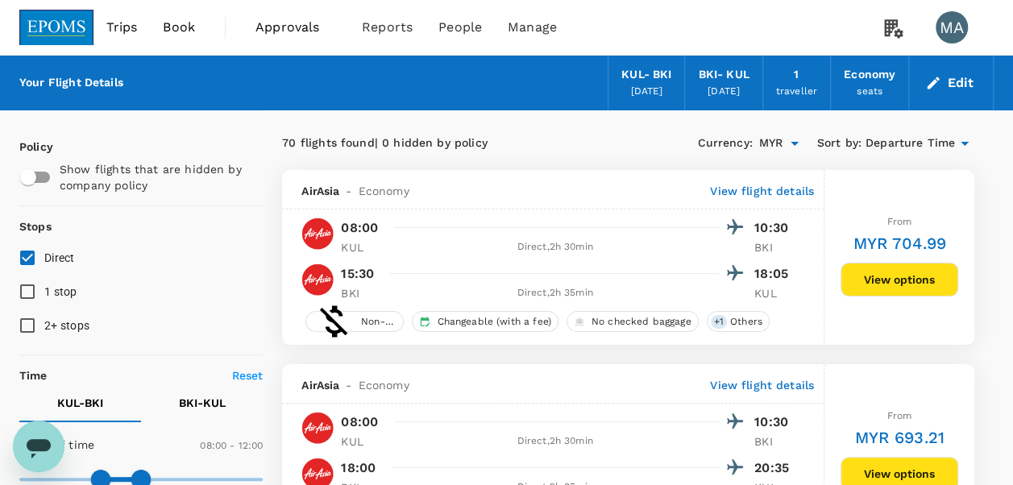
click at [956, 85] on button "Edit" at bounding box center [951, 83] width 58 height 26
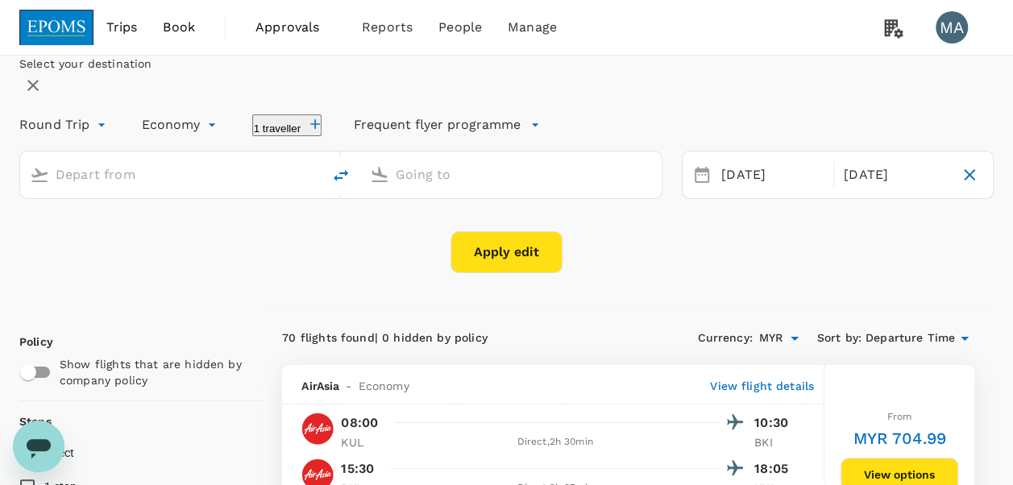
type input "Kuala Lumpur Intl ([GEOGRAPHIC_DATA])"
type input "Kota Kinabalu Intl (BKI)"
click at [322, 136] on button "1 traveller" at bounding box center [287, 125] width 70 height 22
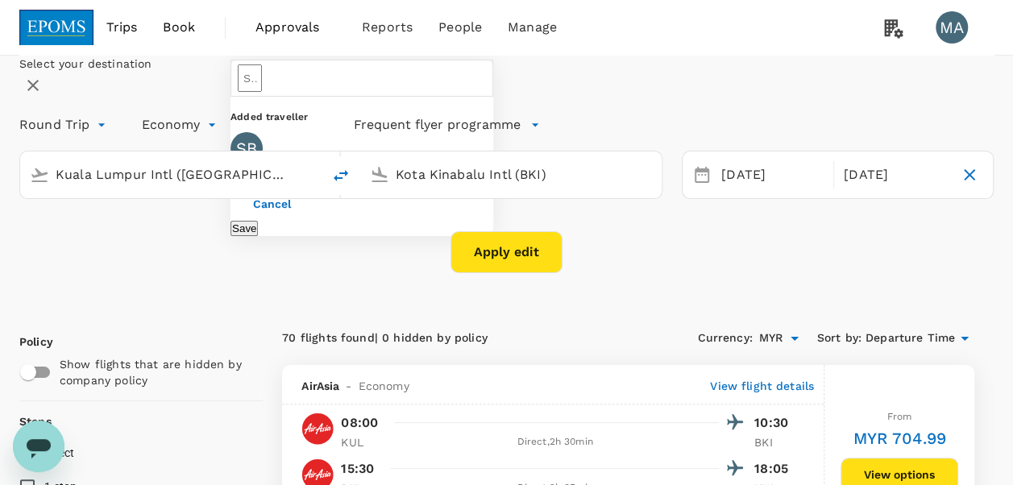
click at [492, 182] on icon at bounding box center [484, 174] width 16 height 16
click at [262, 92] on input "text" at bounding box center [250, 77] width 24 height 27
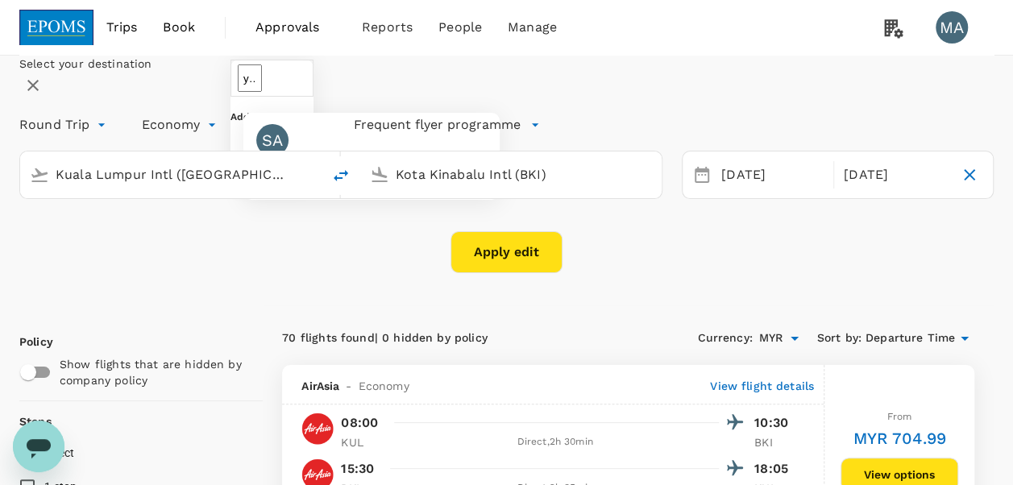
click at [398, 189] on div "SHEH YACKOP [PERSON_NAME]" at bounding box center [358, 178] width 204 height 19
type input "SHEH YACKOP [PERSON_NAME]"
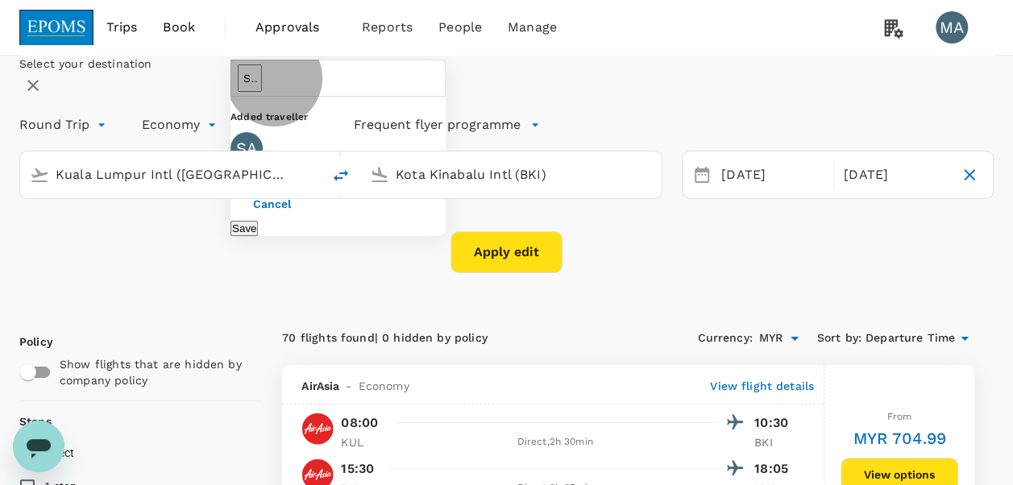
click at [258, 236] on button "Save" at bounding box center [244, 228] width 27 height 15
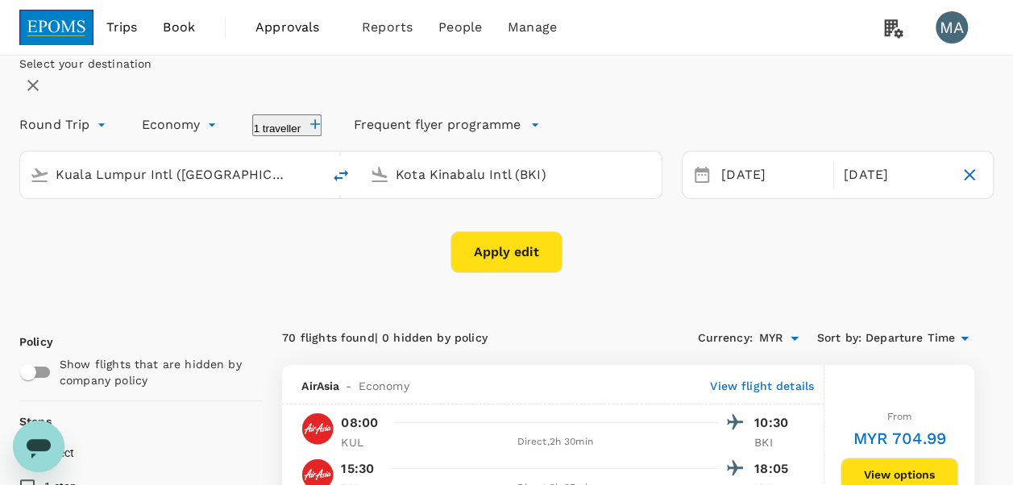
click at [520, 273] on button "Apply edit" at bounding box center [507, 252] width 112 height 42
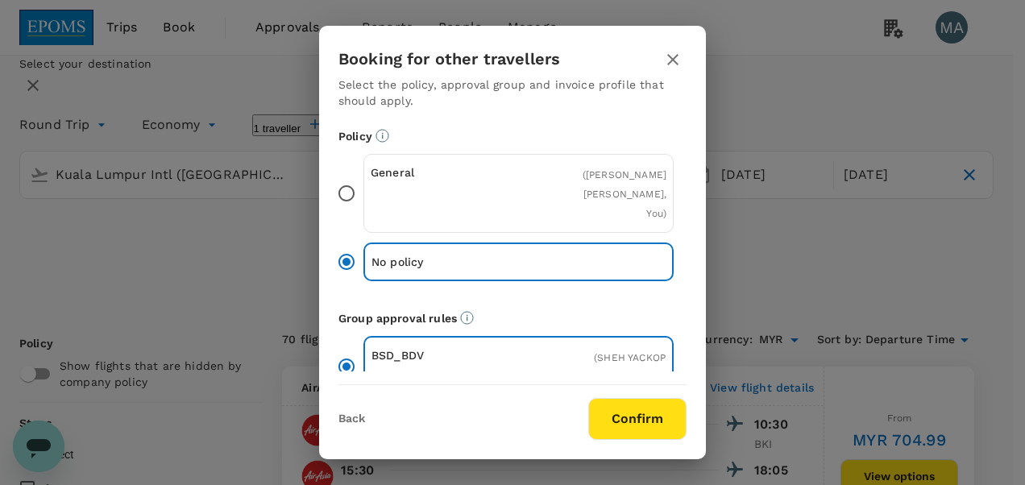
click at [347, 181] on input "General ( SHEH YACKOP ABDOL KARIM, You )" at bounding box center [347, 194] width 34 height 34
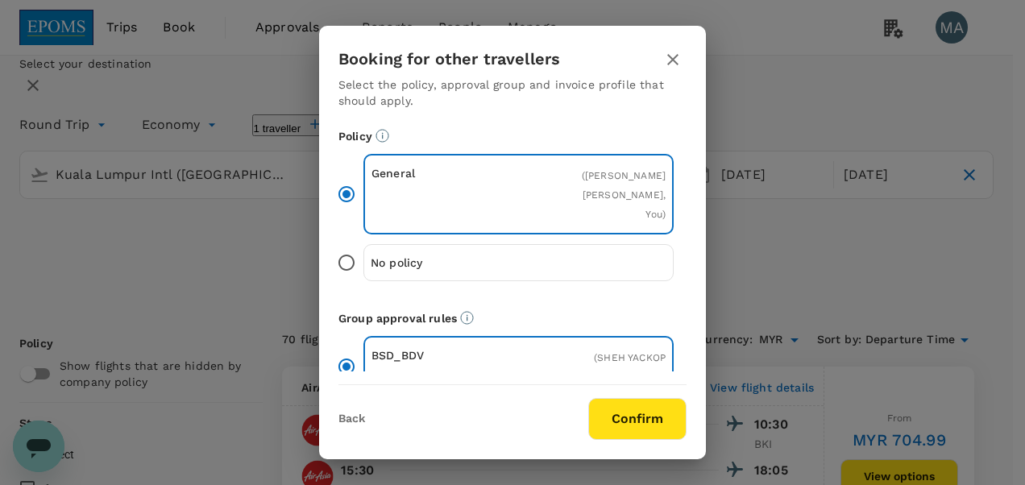
click at [617, 417] on button "Confirm" at bounding box center [637, 419] width 98 height 42
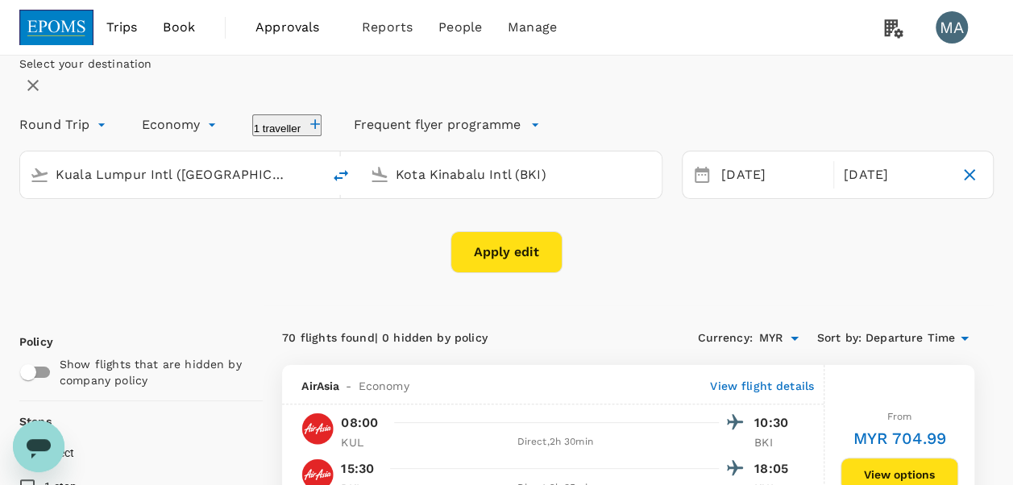
checkbox input "false"
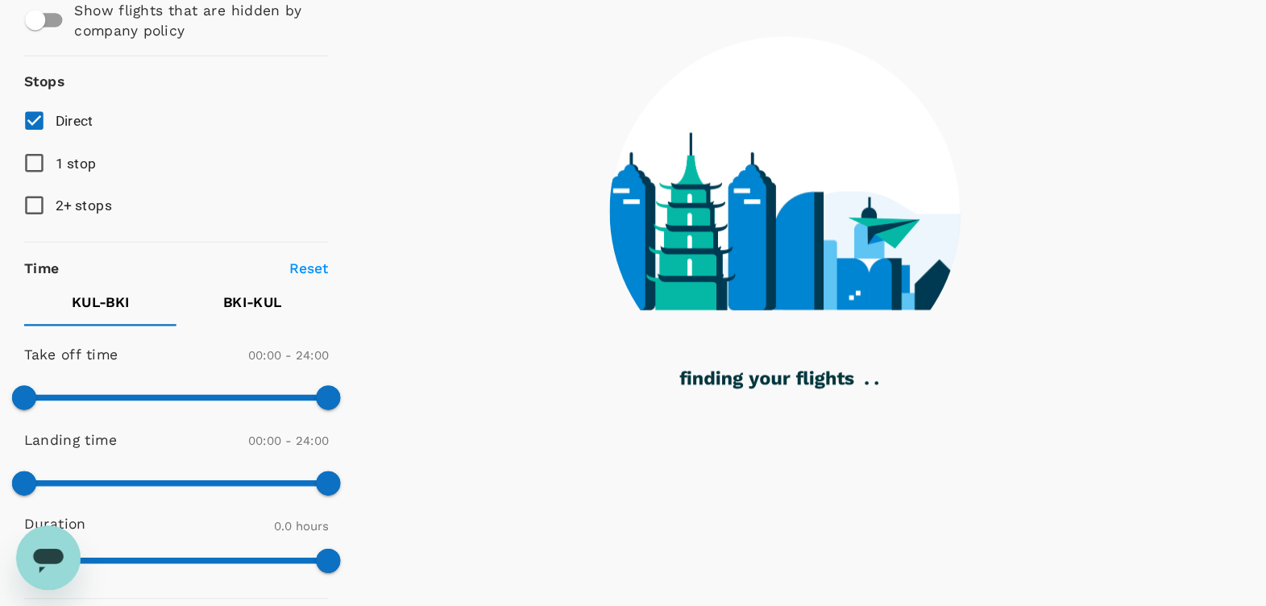
scroll to position [160, 0]
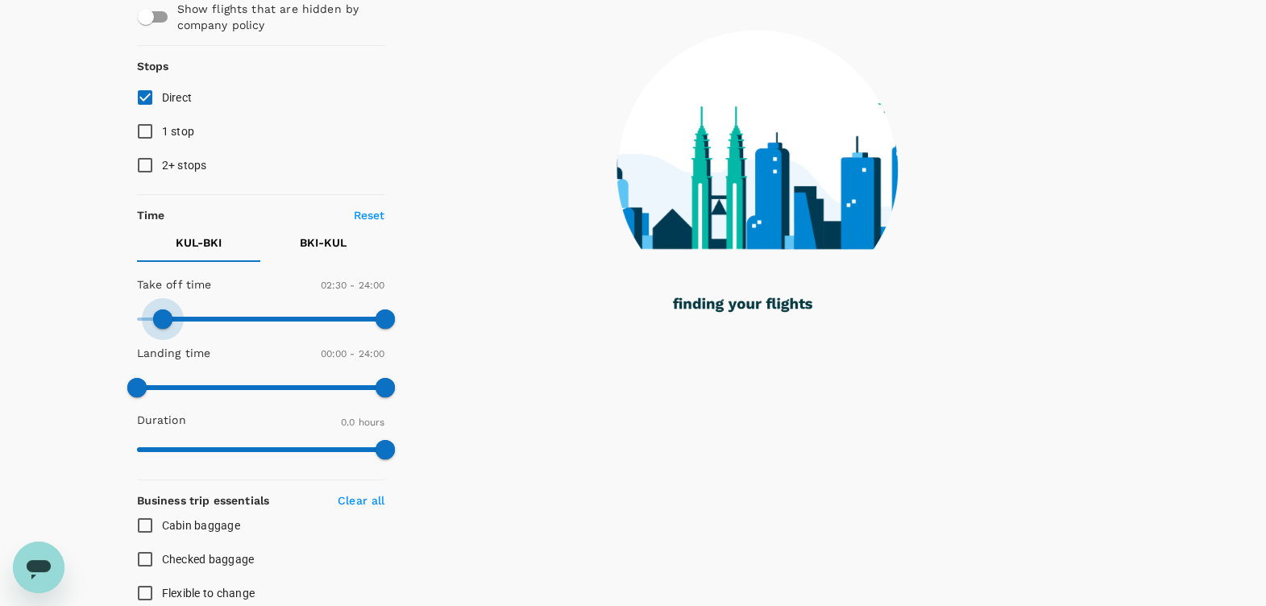
type input "480"
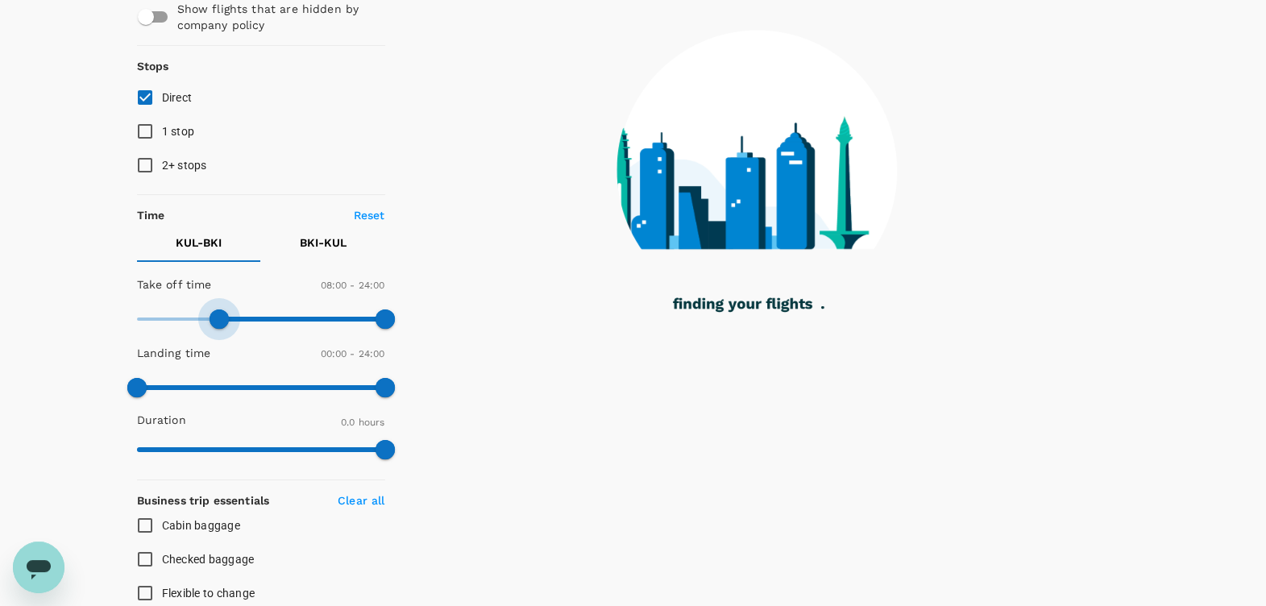
drag, startPoint x: 164, startPoint y: 321, endPoint x: 219, endPoint y: 321, distance: 54.8
click at [219, 321] on span at bounding box center [219, 318] width 19 height 19
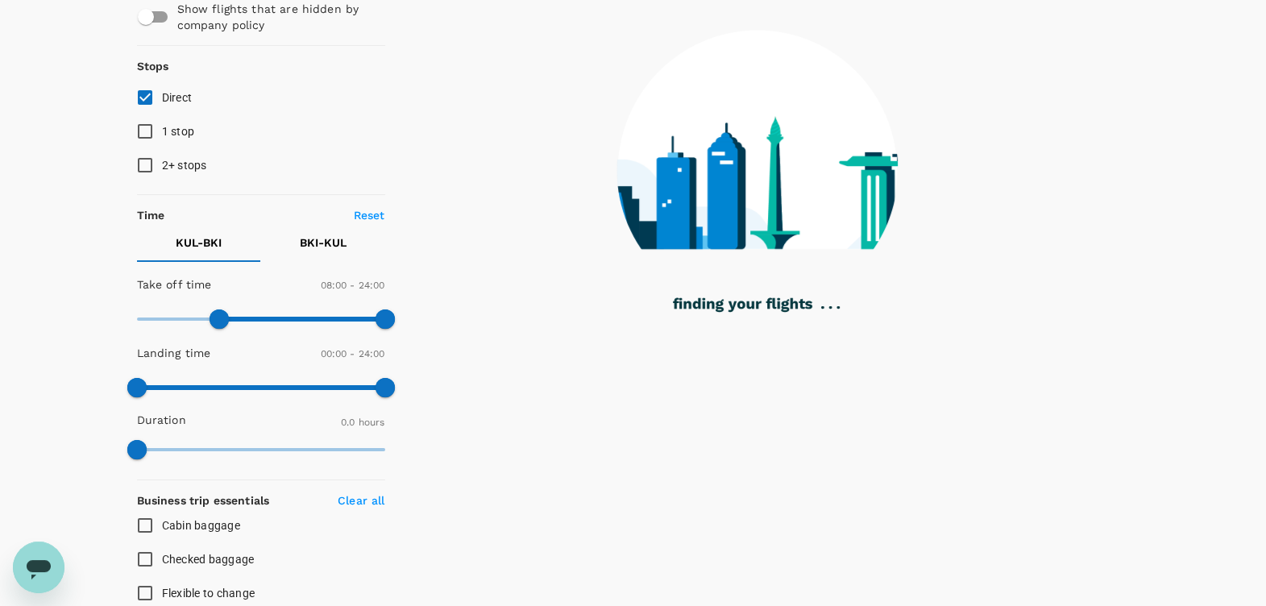
checkbox input "true"
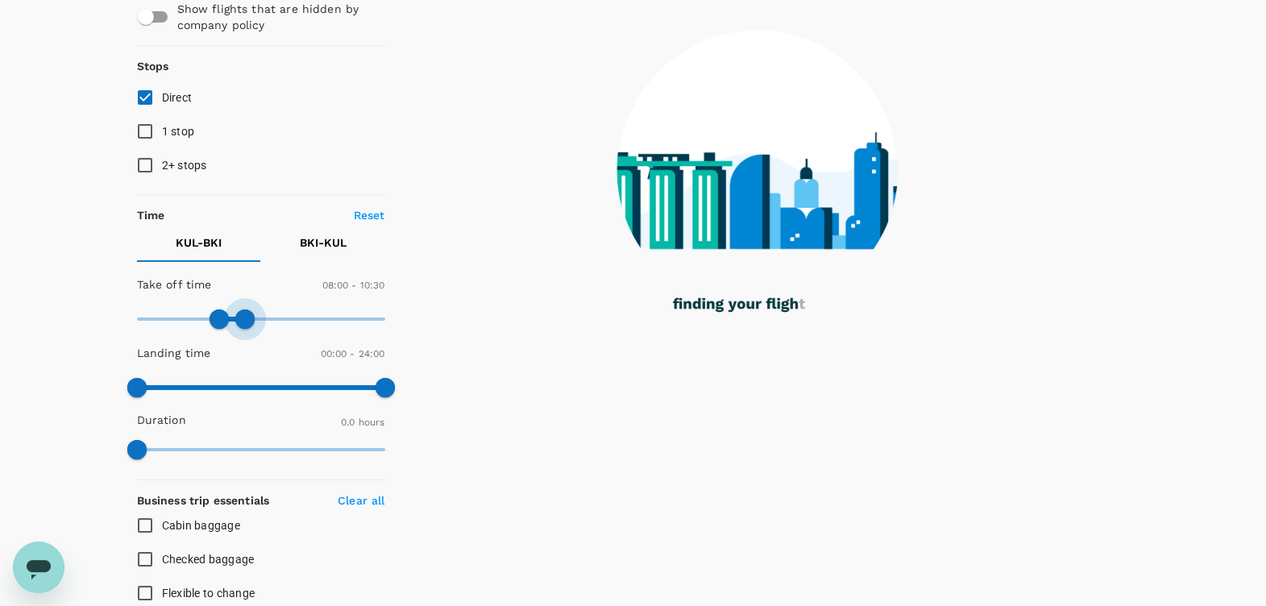
type input "600"
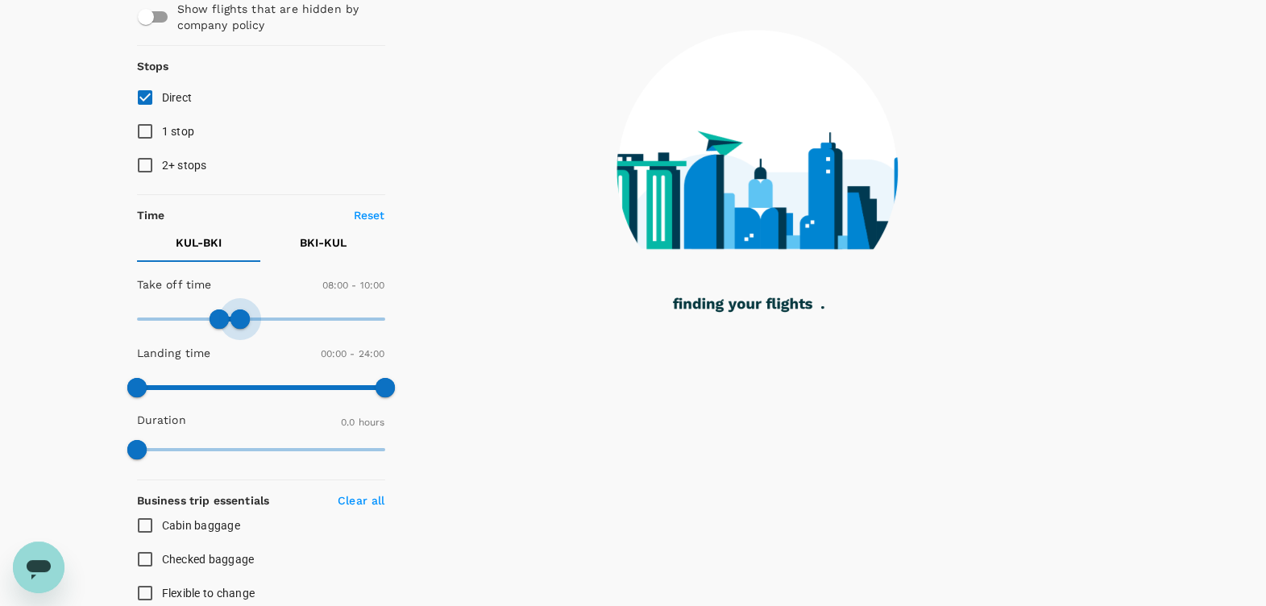
drag, startPoint x: 387, startPoint y: 318, endPoint x: 242, endPoint y: 318, distance: 145.1
click at [242, 318] on span at bounding box center [240, 318] width 19 height 19
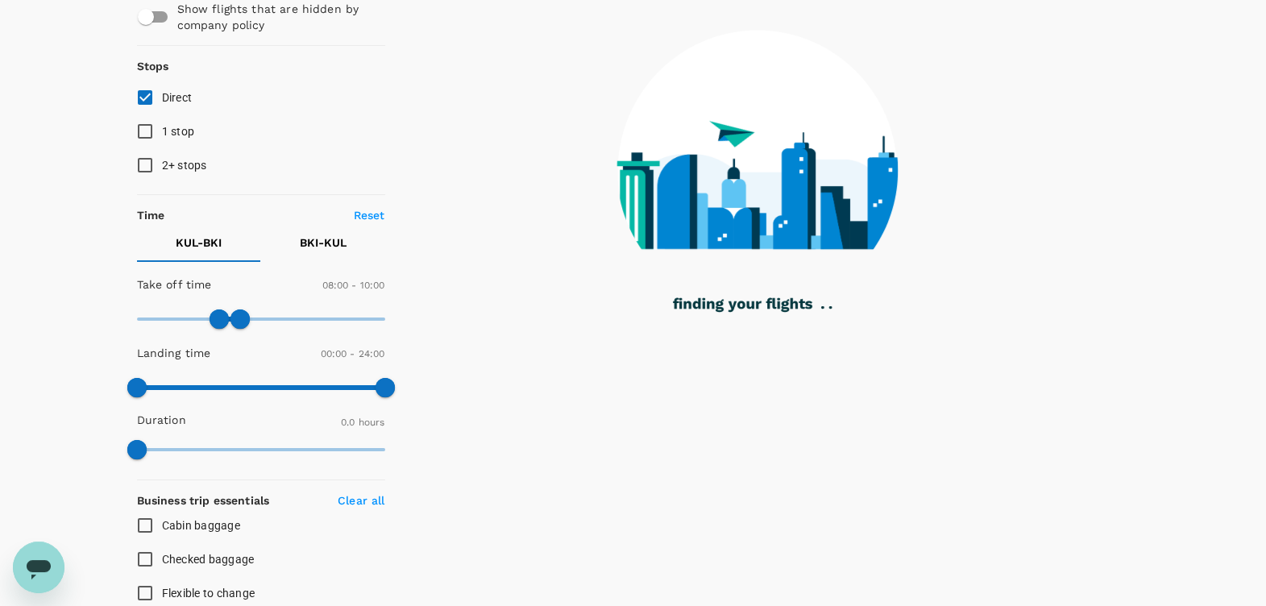
type input "775"
checkbox input "false"
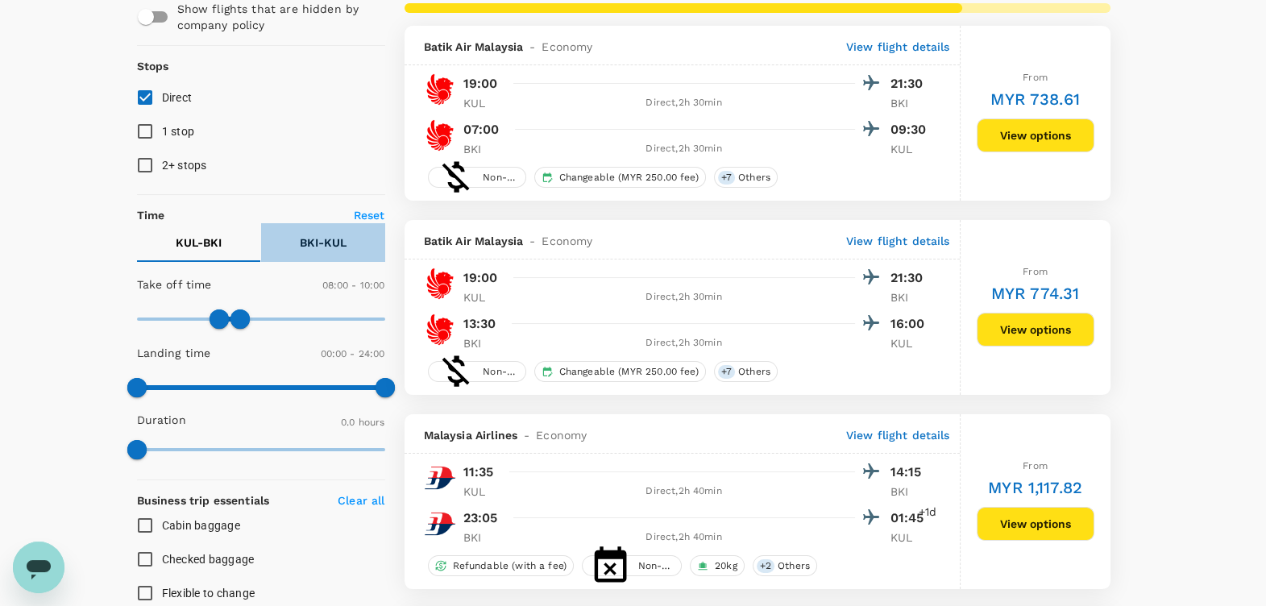
click at [326, 246] on p "BKI - KUL" at bounding box center [323, 243] width 47 height 16
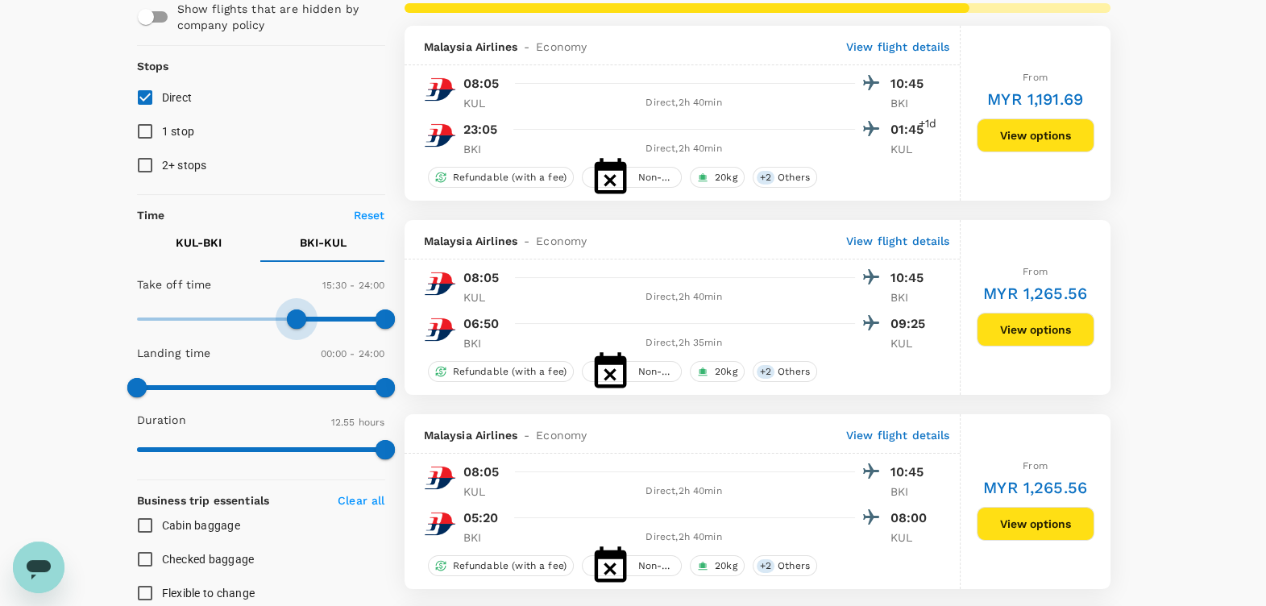
type input "960"
drag, startPoint x: 143, startPoint y: 307, endPoint x: 301, endPoint y: 318, distance: 158.4
click at [301, 318] on span at bounding box center [302, 318] width 19 height 19
type input "1140"
drag, startPoint x: 376, startPoint y: 318, endPoint x: 335, endPoint y: 318, distance: 41.1
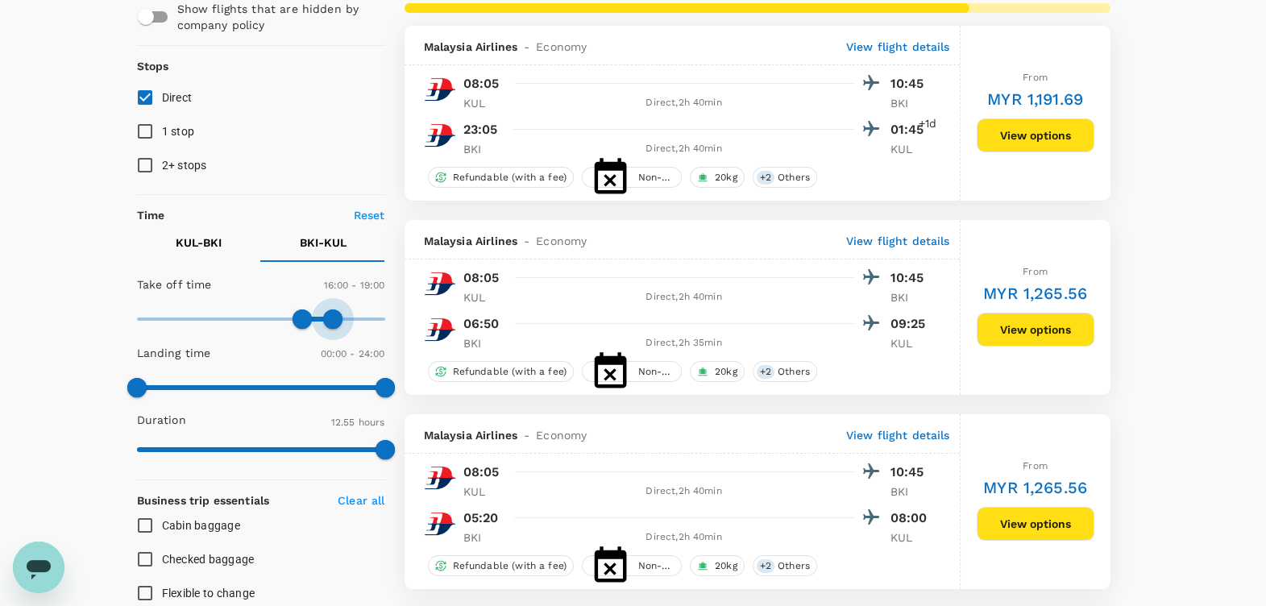
click at [335, 318] on span at bounding box center [332, 318] width 19 height 19
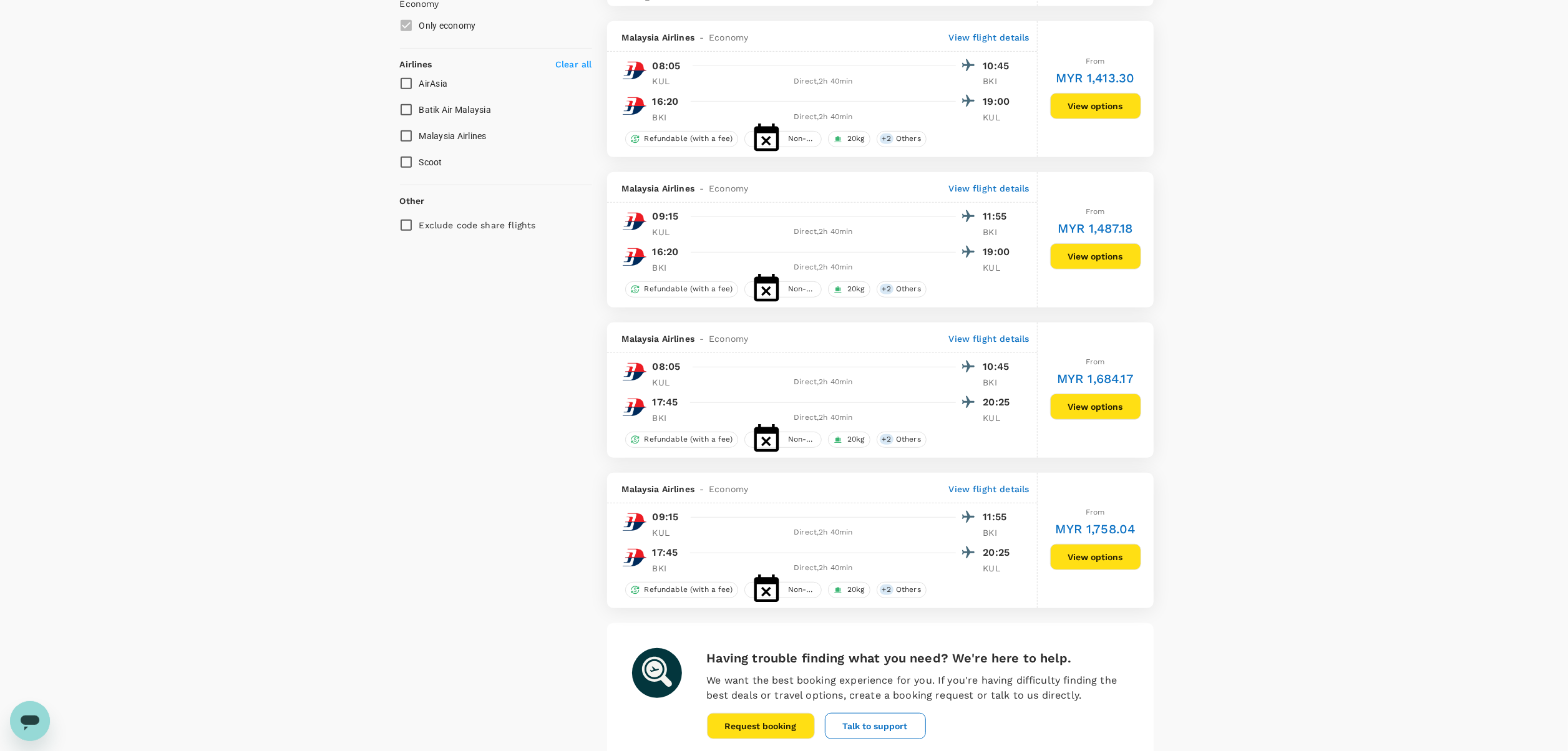
scroll to position [717, 0]
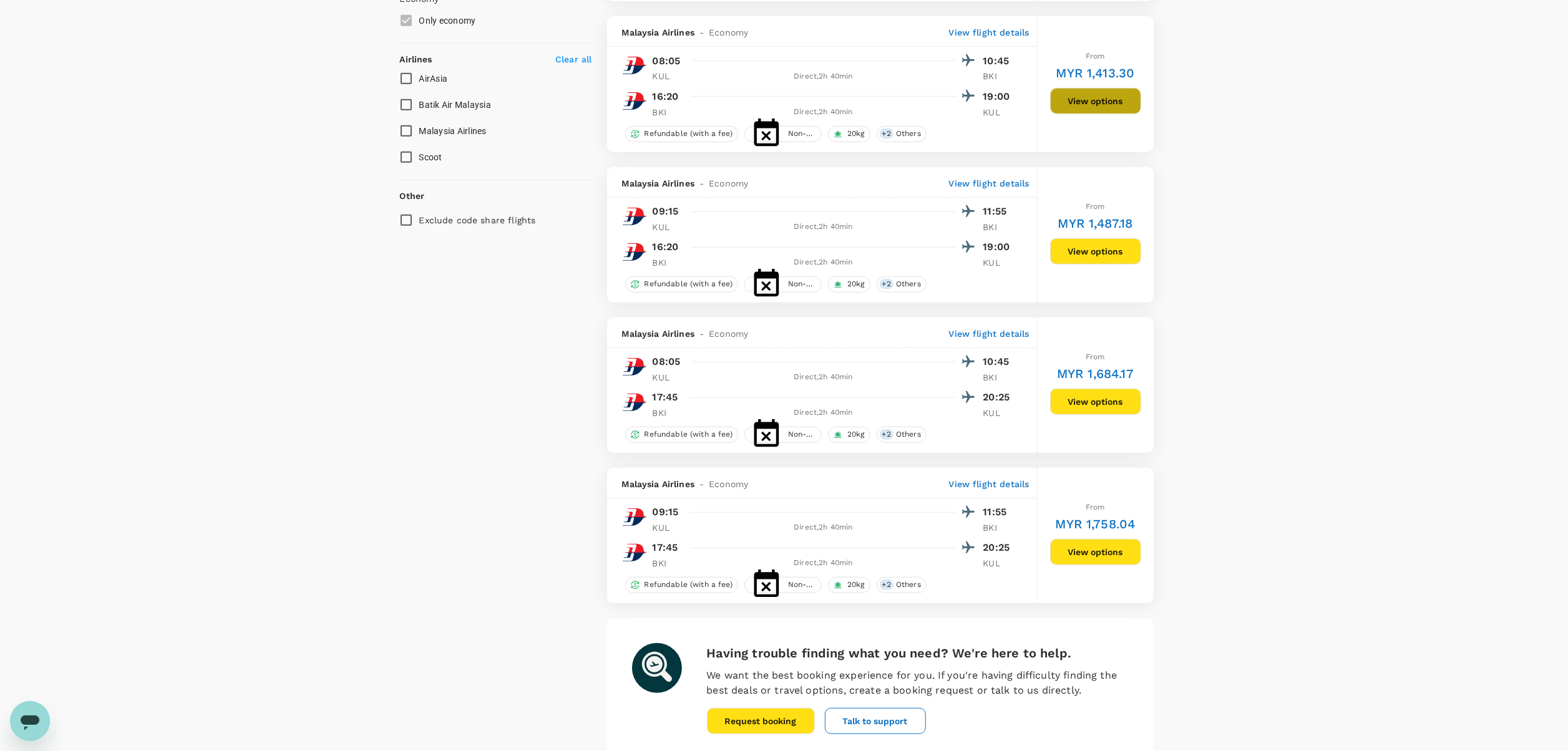
click at [881, 100] on button "View options" at bounding box center [1096, 101] width 91 height 26
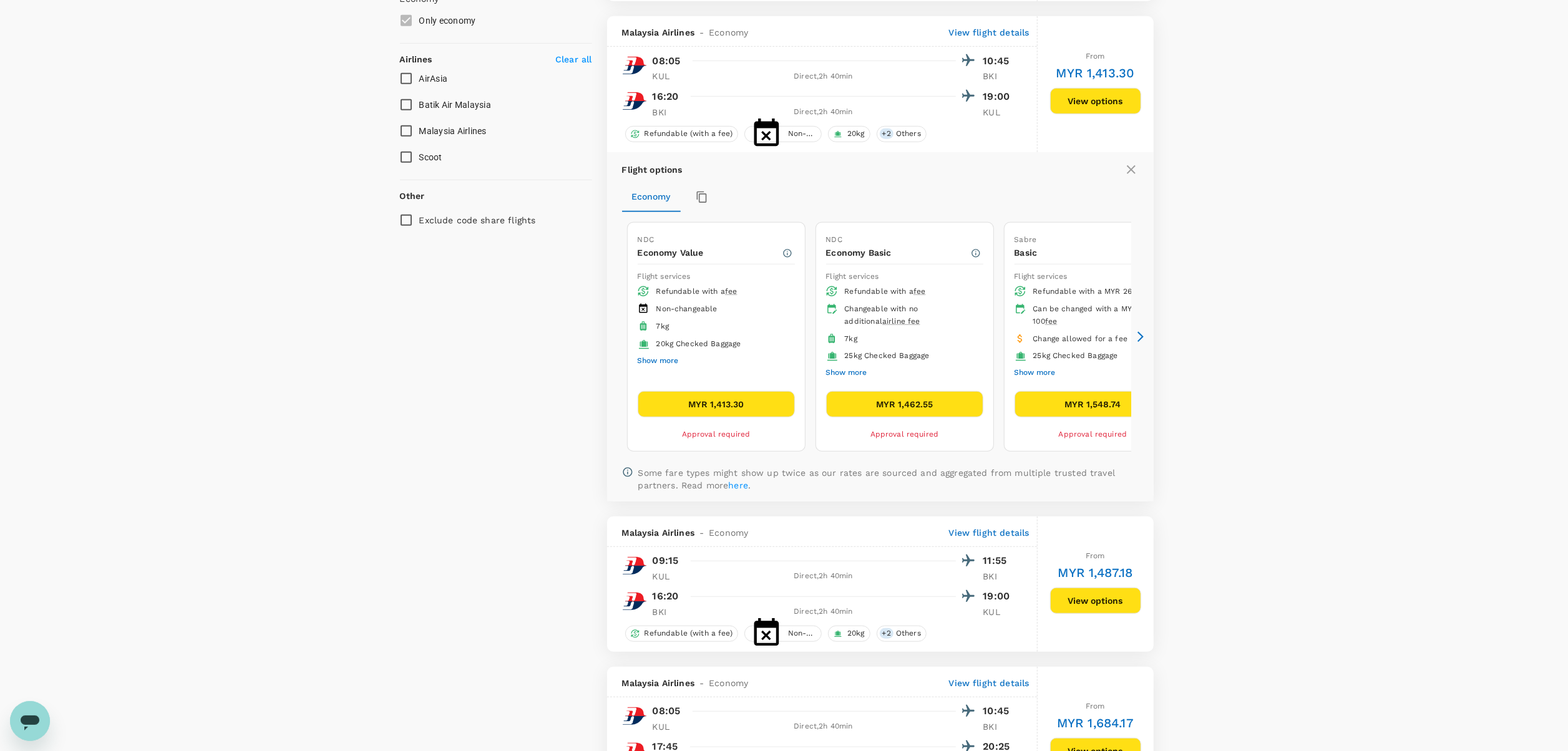
scroll to position [738, 0]
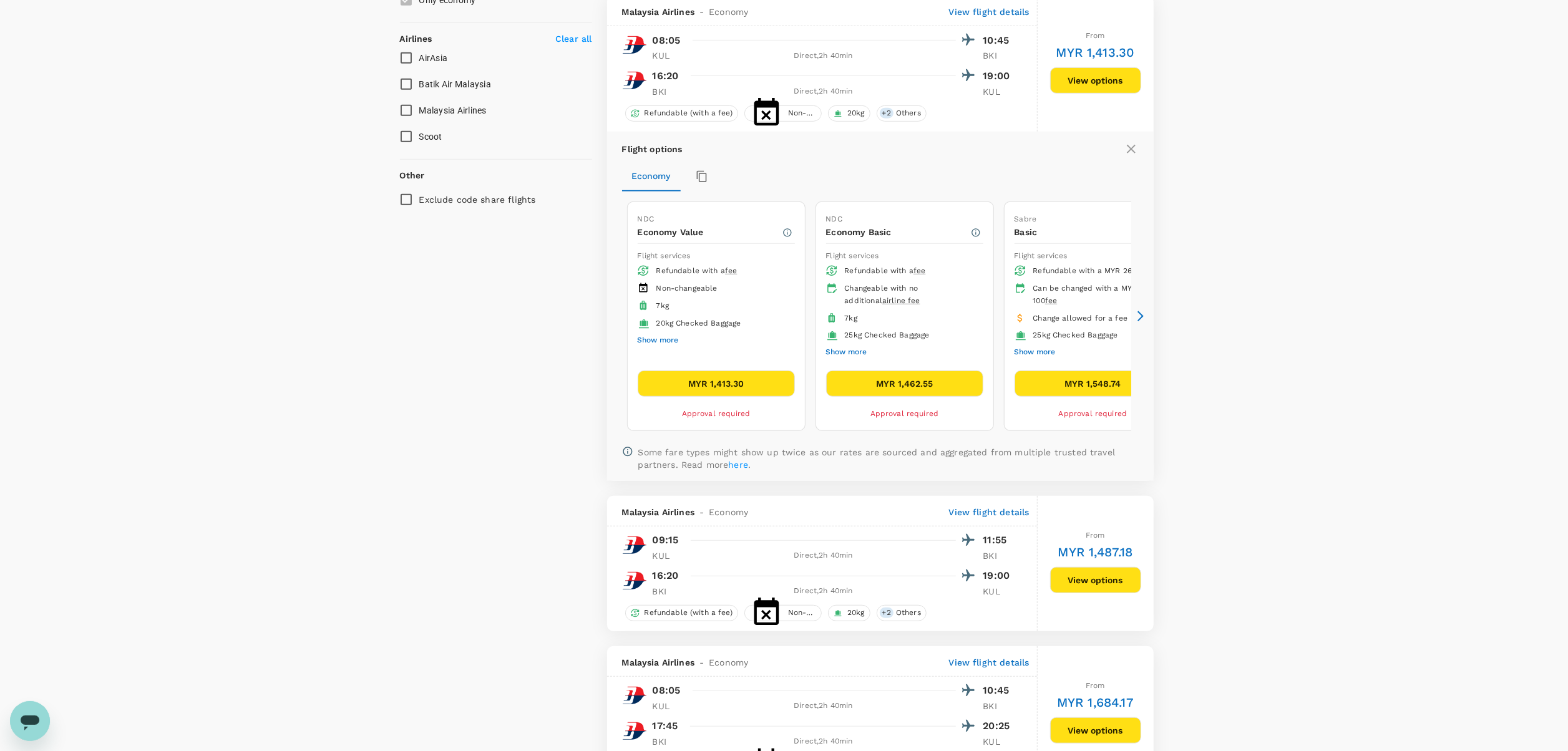
click at [881, 262] on div "Your Flight Details KUL - BKI 03 Sep 2025 BKI - KUL 05 Sep 2025 1 traveller Eco…" at bounding box center [784, 229] width 1568 height 1847
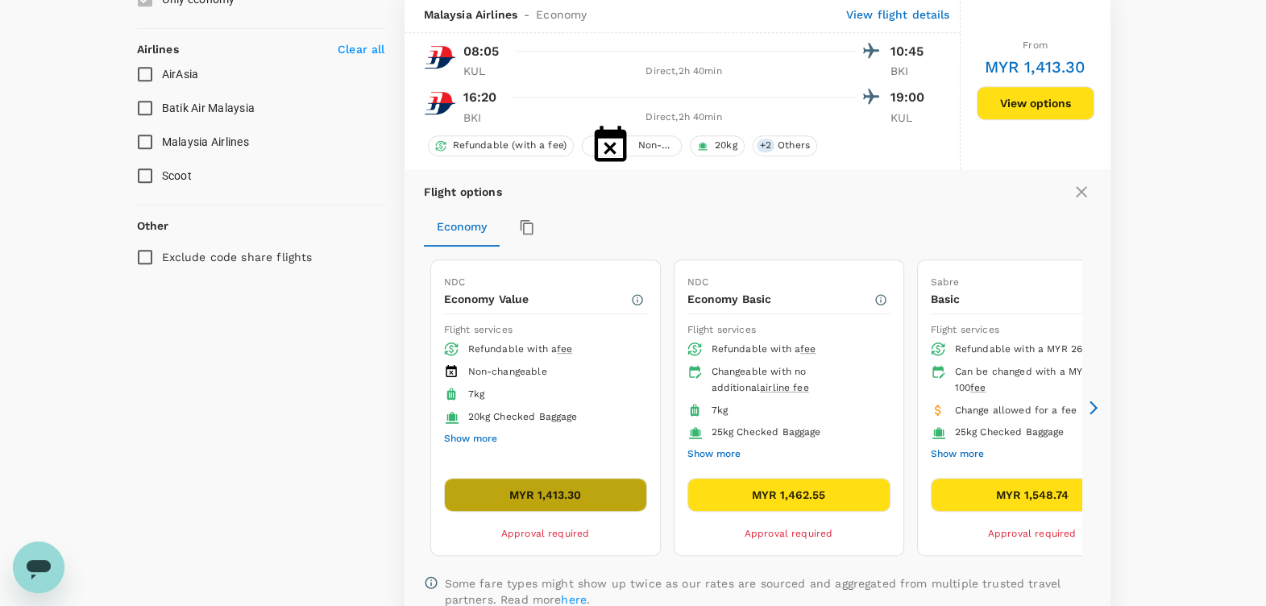
click at [564, 494] on button "MYR 1,413.30" at bounding box center [545, 495] width 203 height 34
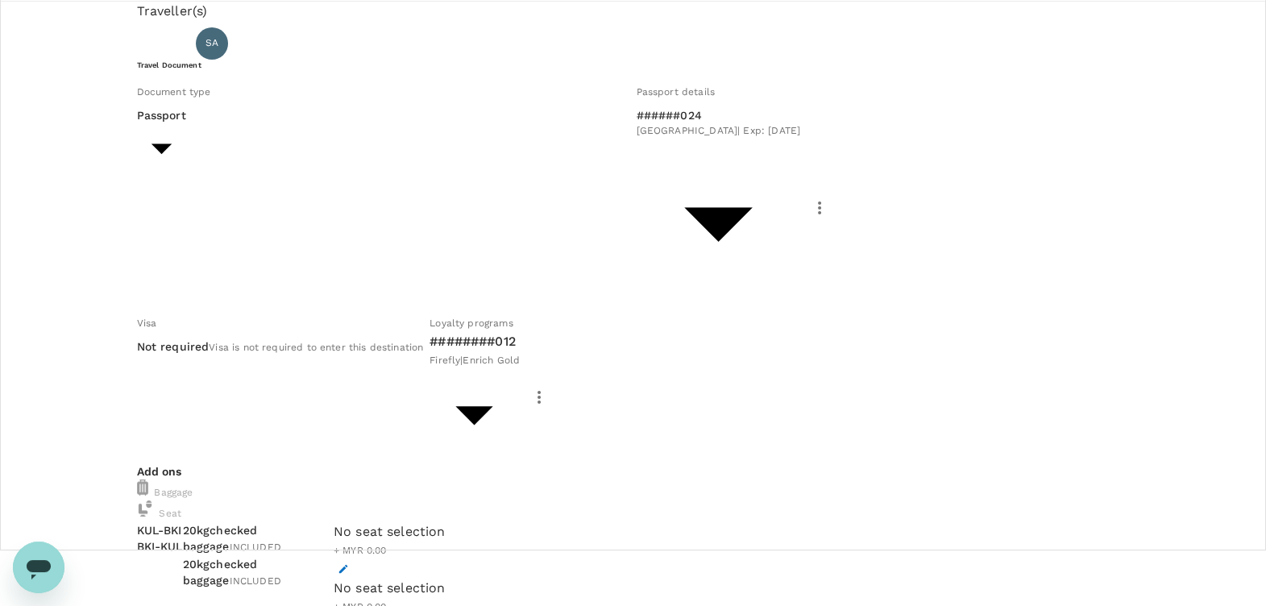
scroll to position [131, 0]
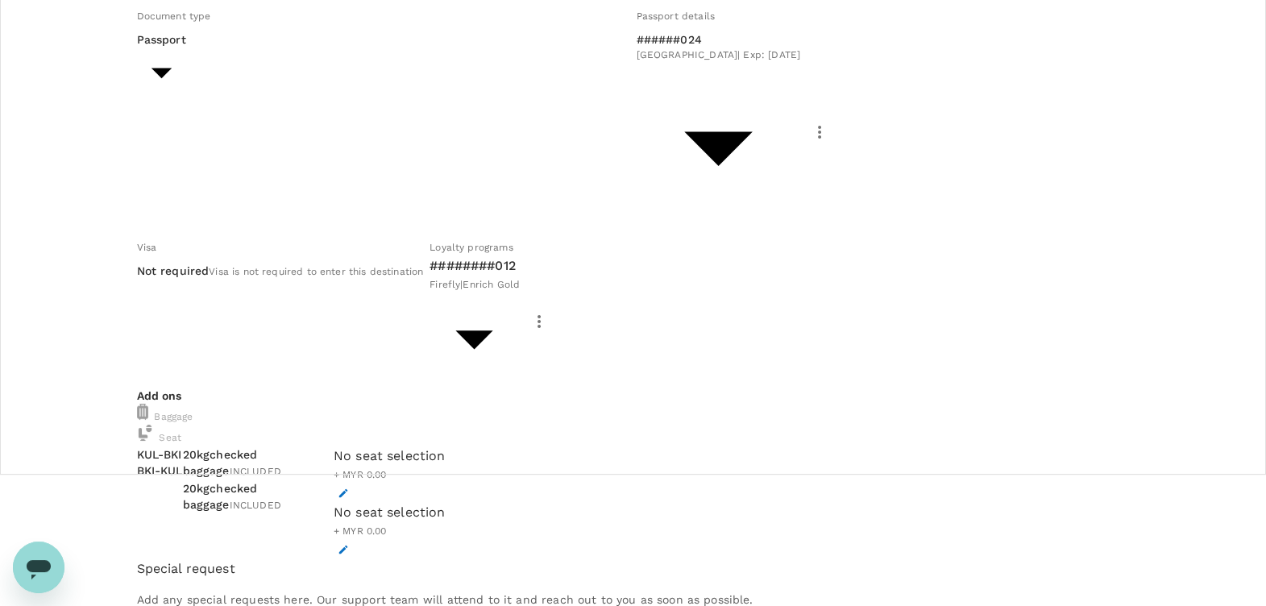
click at [196, 538] on p "Add request" at bounding box center [633, 616] width 993 height 16
click at [206, 538] on p "Add request" at bounding box center [633, 616] width 993 height 16
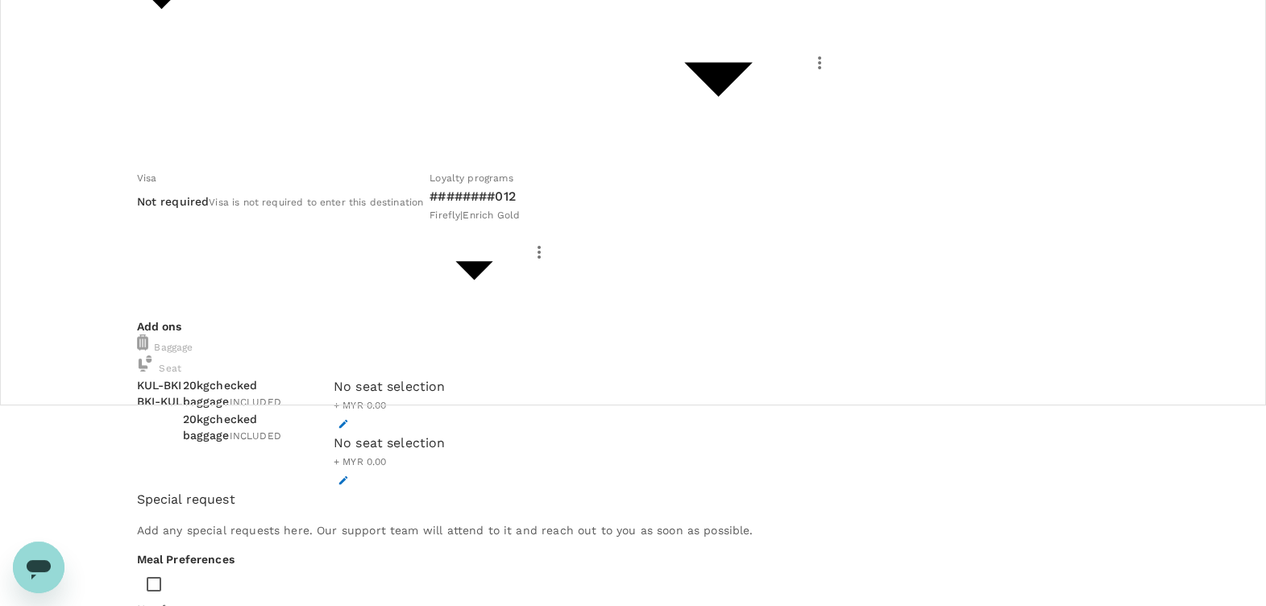
scroll to position [232, 0]
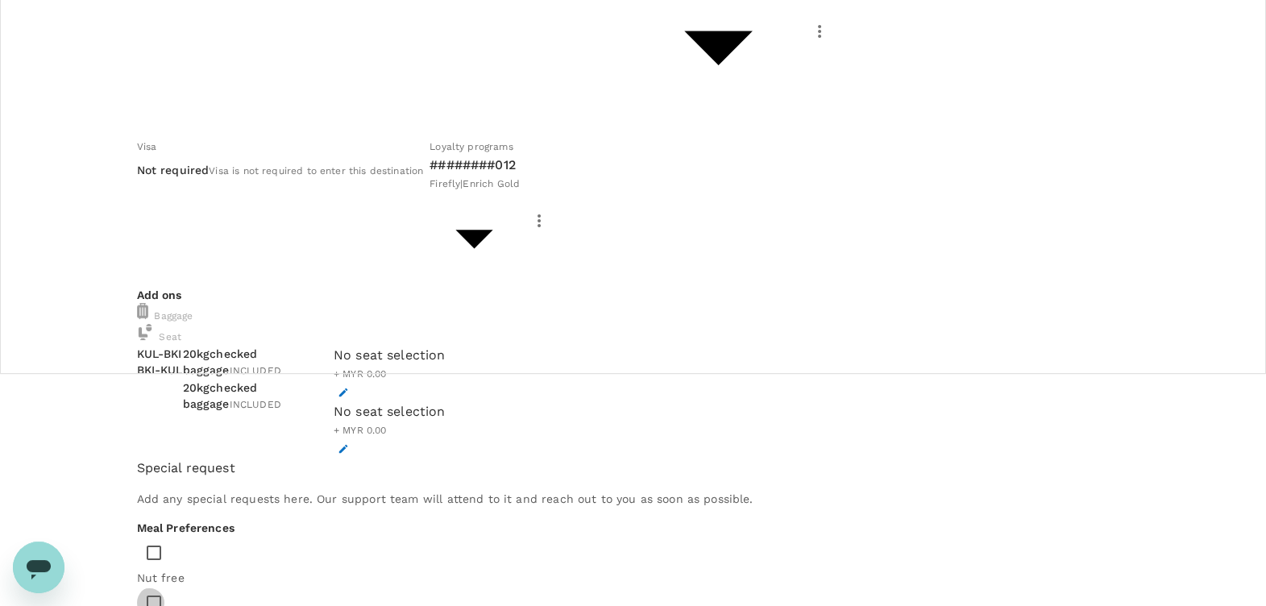
click at [171, 538] on input "checkbox" at bounding box center [154, 603] width 34 height 34
checkbox input "true"
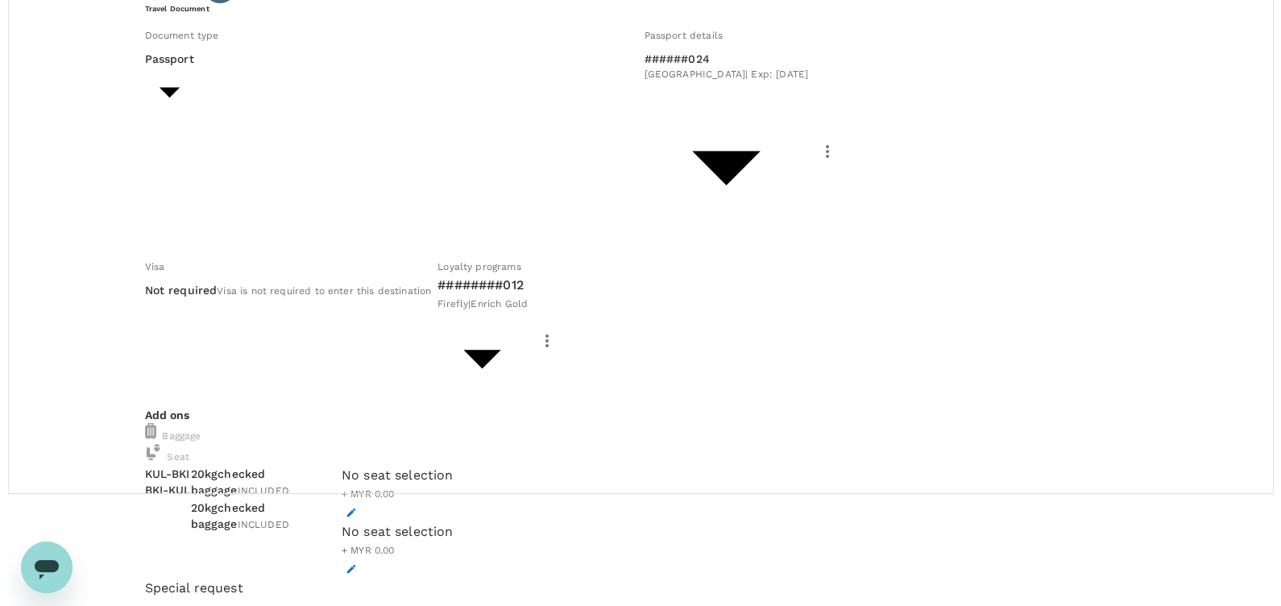
scroll to position [31, 0]
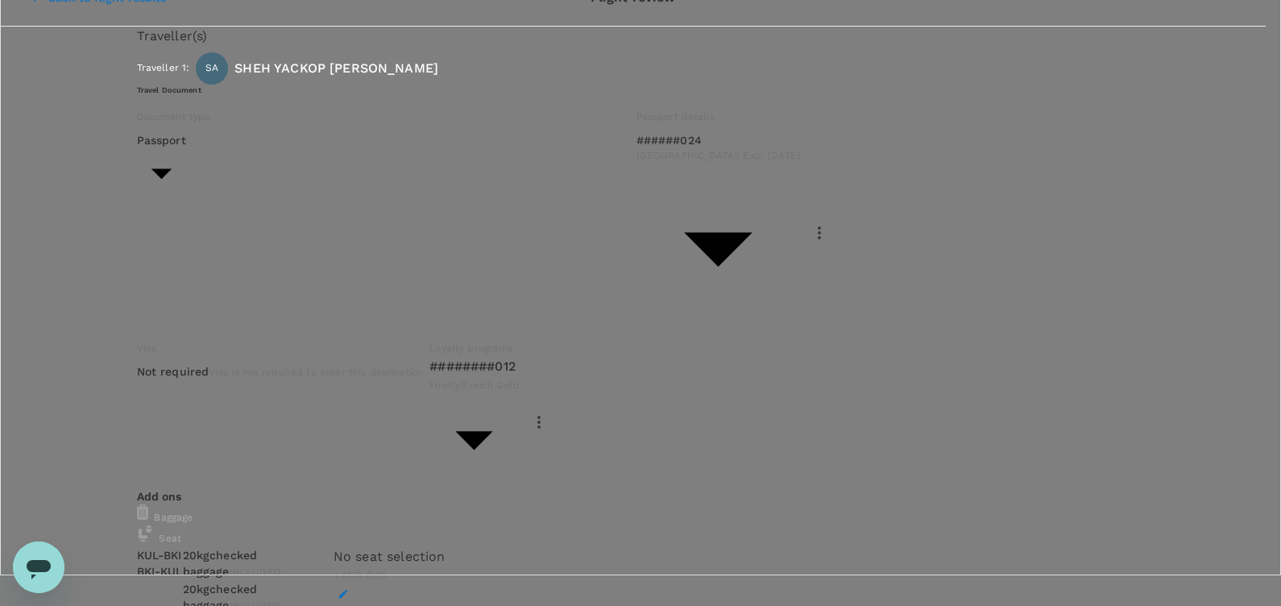
type input "9ea61a02-274a-4f65-9d5b-ca51ac7b2cfc"
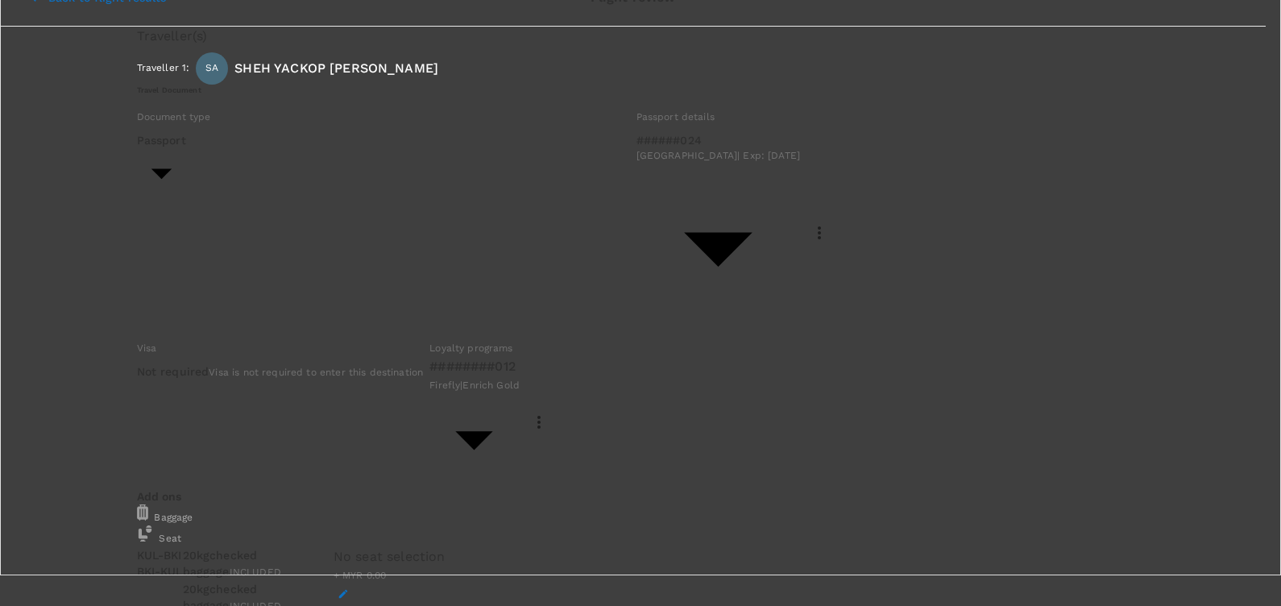
type input "izzat"
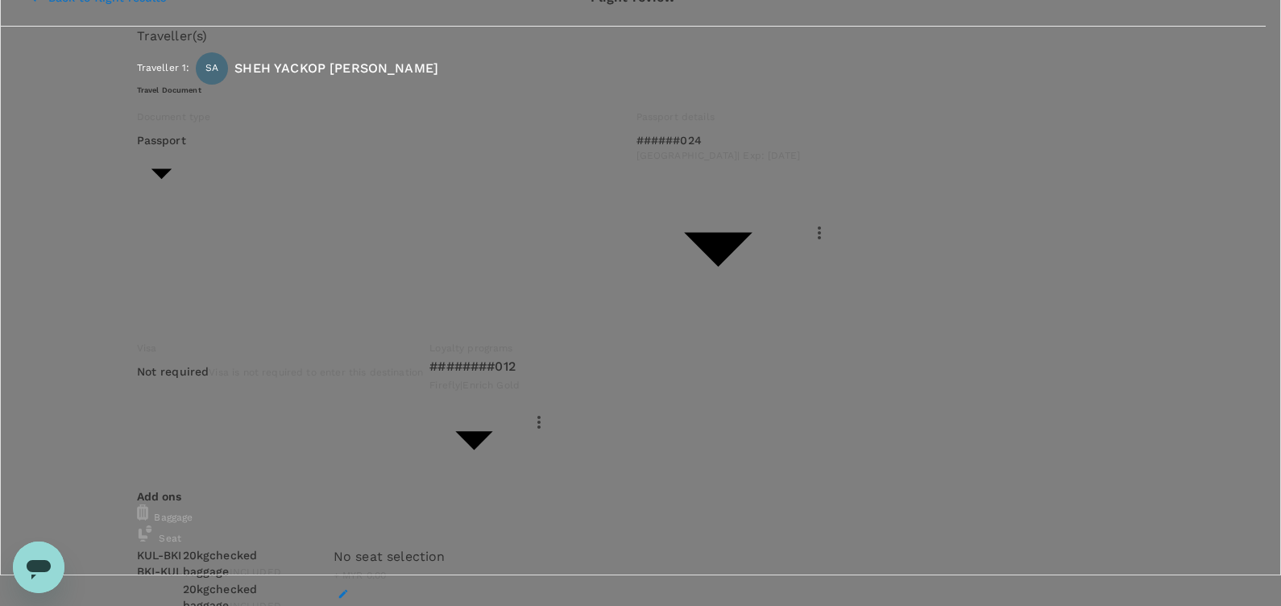
paste textarea "CRT000000017530"
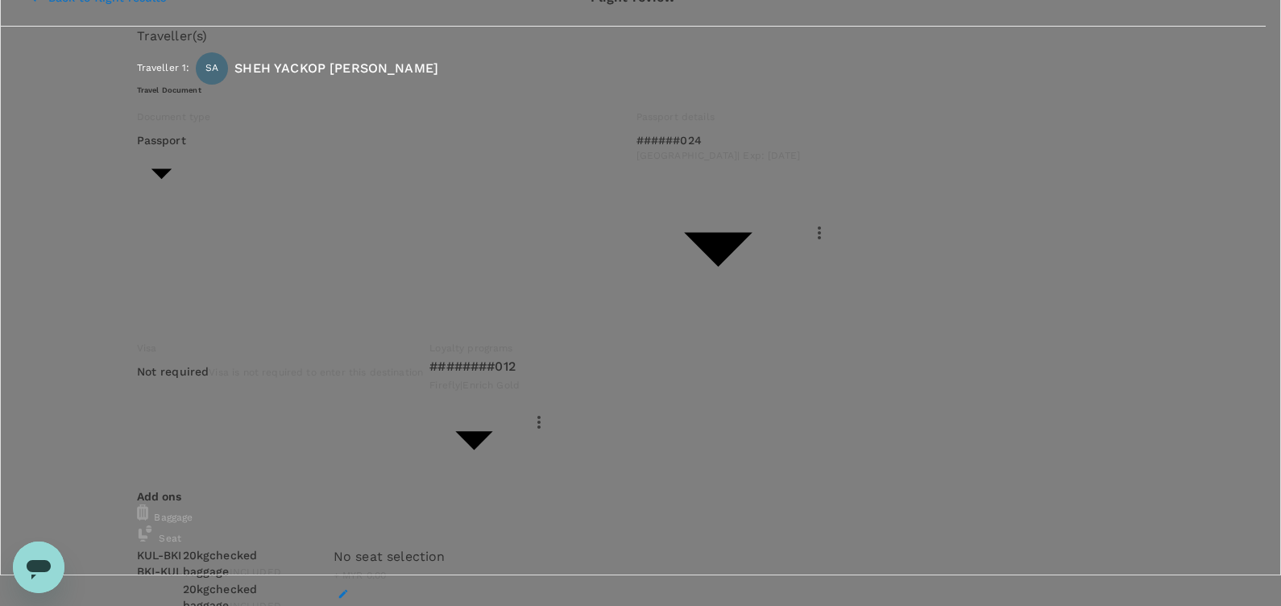
type textarea "TRF Ref No.: CRT000000017530 (as sent in email)"
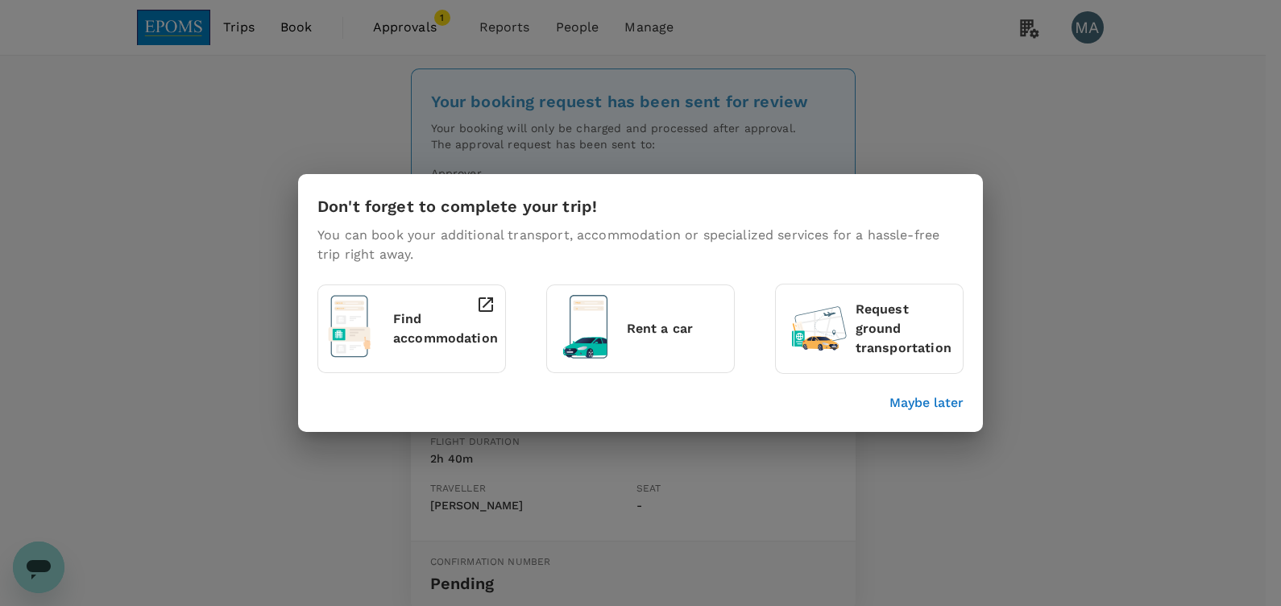
click at [947, 401] on p "Maybe later" at bounding box center [927, 402] width 74 height 19
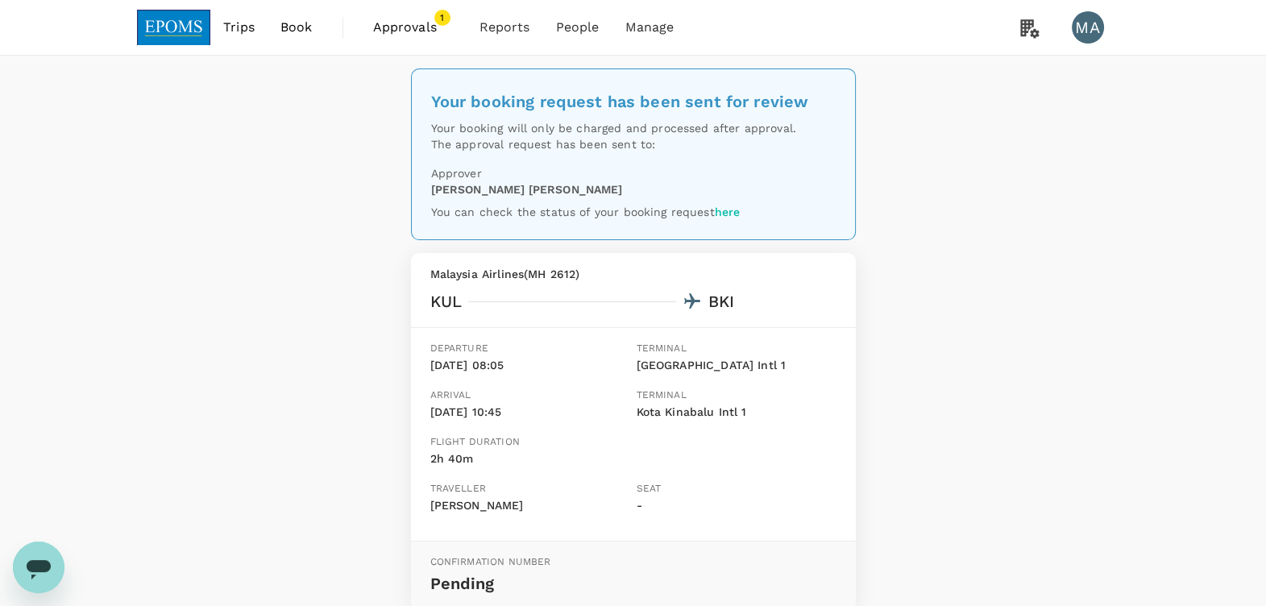
click at [285, 34] on span "Book" at bounding box center [296, 27] width 32 height 19
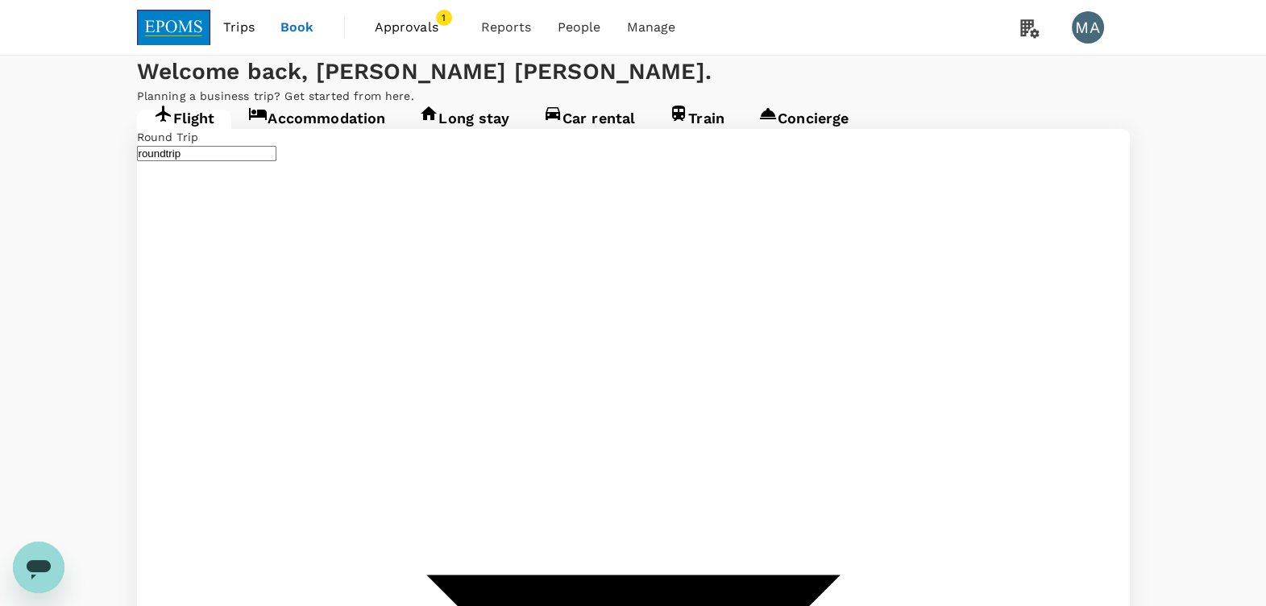
type input "Kuala Lumpur Intl ([GEOGRAPHIC_DATA])"
type input "Kota Kinabalu Intl (BKI)"
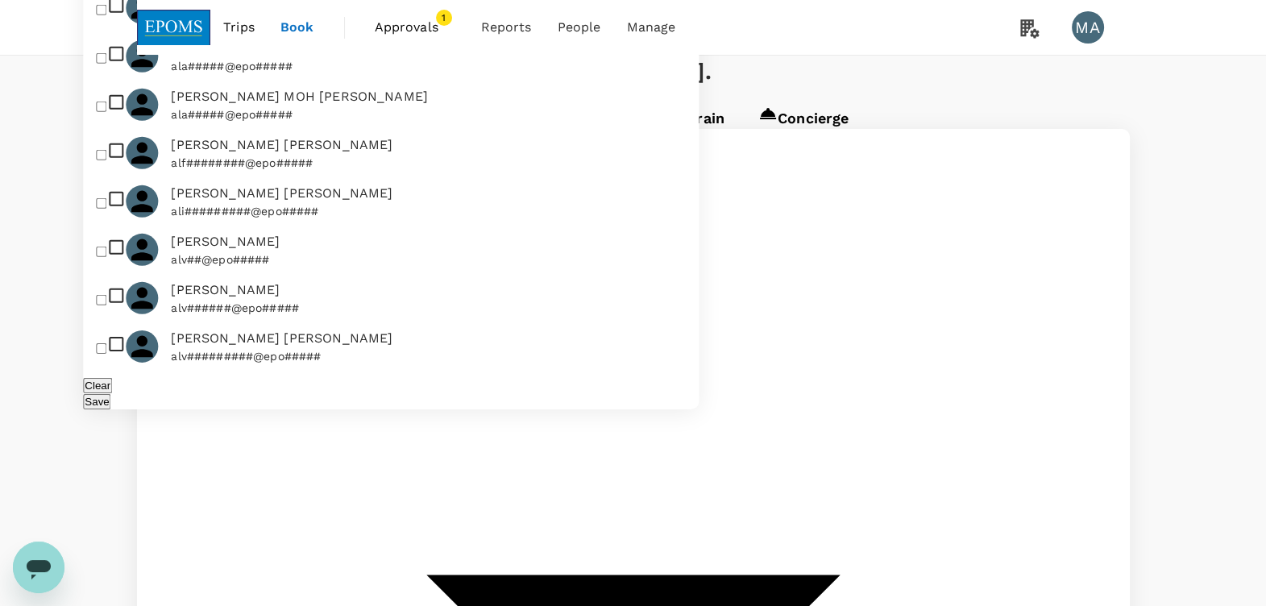
type input "s"
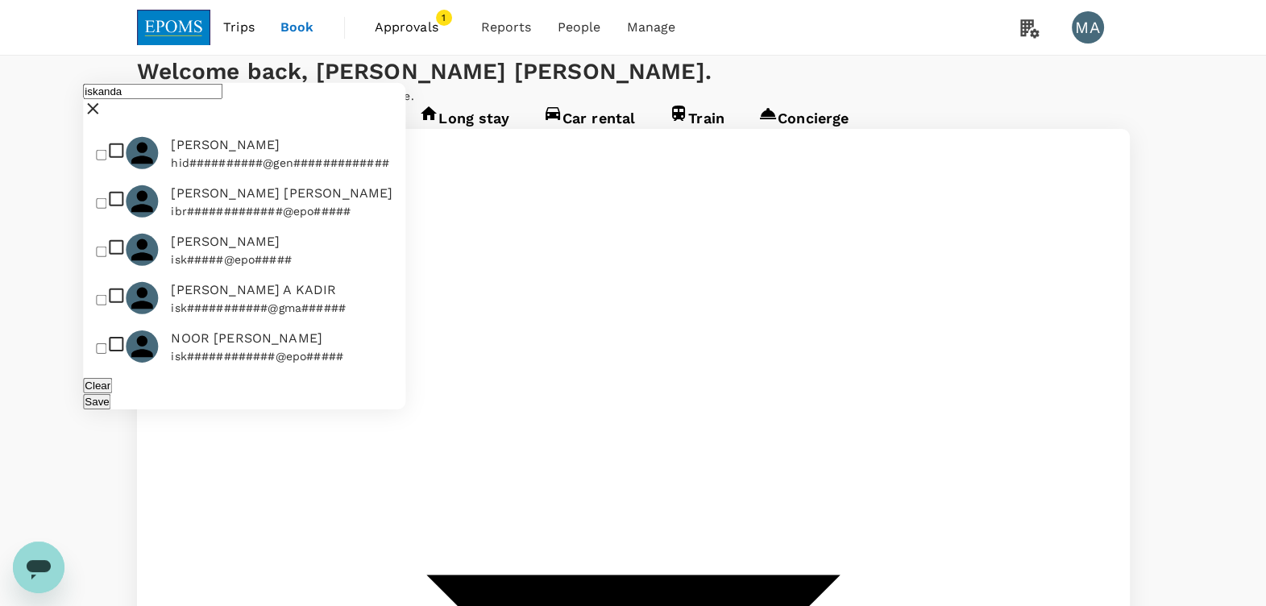
type input "iskanda"
click at [106, 257] on input "checkbox" at bounding box center [101, 252] width 10 height 10
checkbox input "true"
click at [110, 394] on button "Save" at bounding box center [96, 401] width 27 height 15
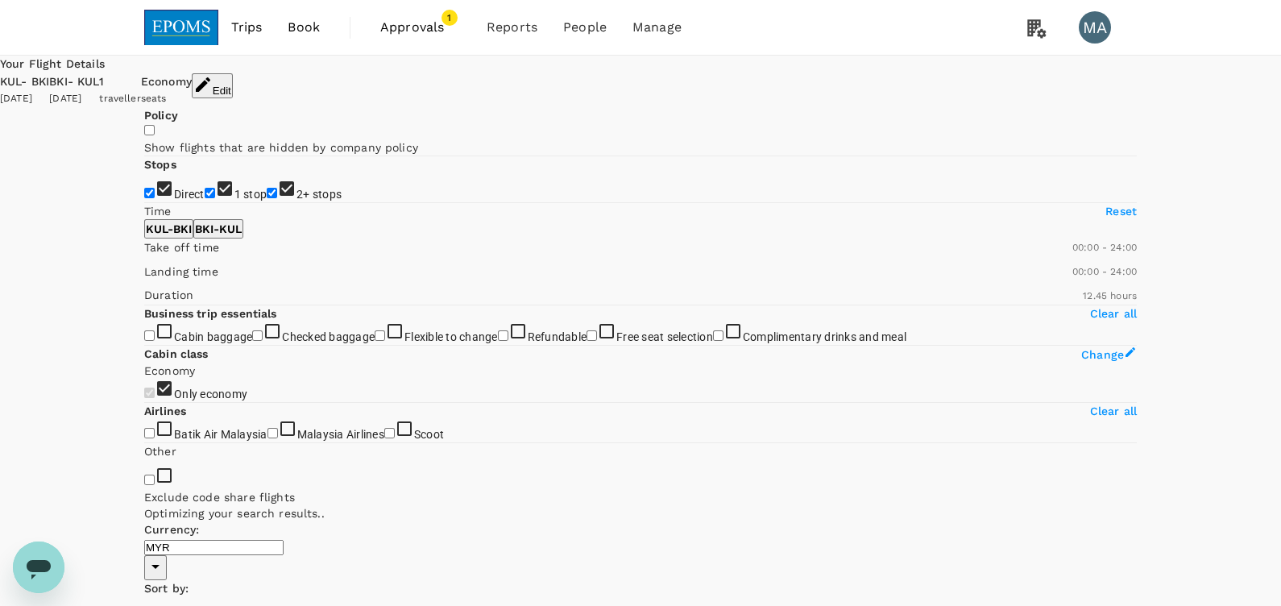
type input "815"
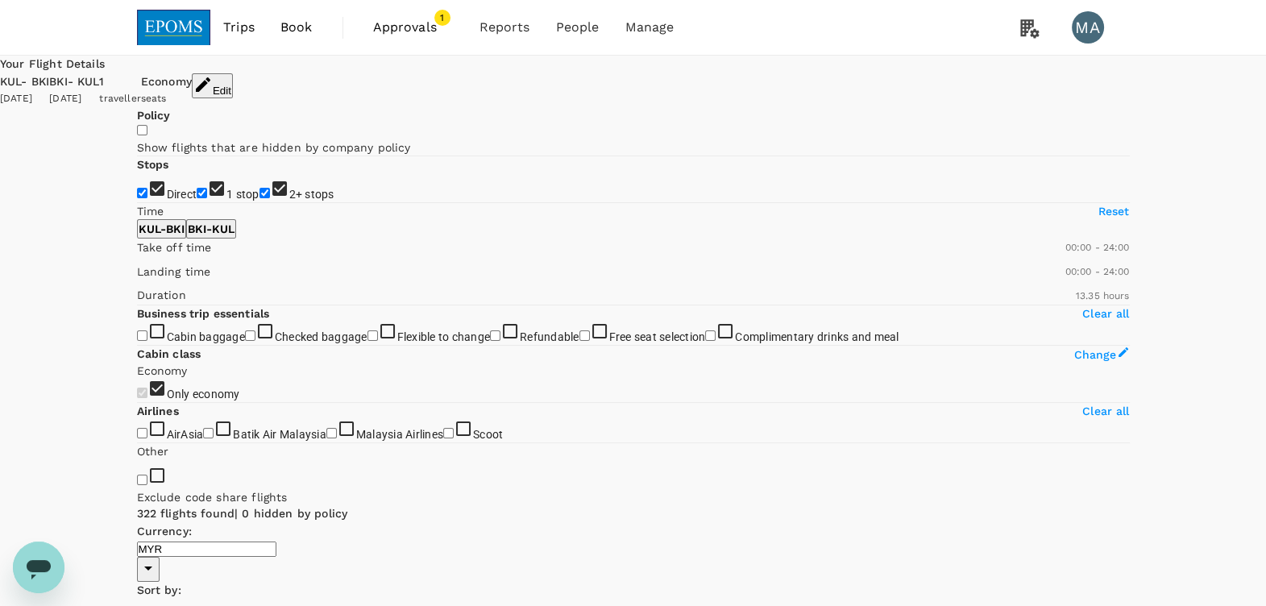
drag, startPoint x: 154, startPoint y: 289, endPoint x: 149, endPoint y: 310, distance: 22.3
click at [197, 198] on input "1 stop" at bounding box center [202, 193] width 10 height 10
checkbox input "false"
click at [260, 198] on input "2+ stops" at bounding box center [265, 193] width 10 height 10
checkbox input "false"
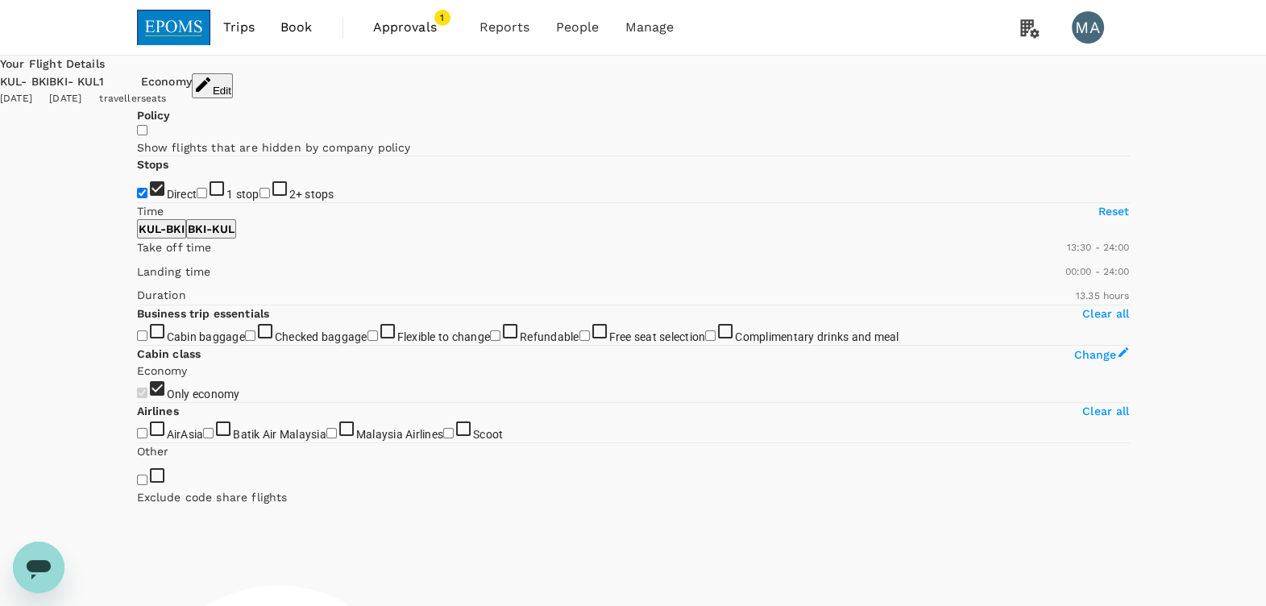
type input "780"
drag, startPoint x: 145, startPoint y: 478, endPoint x: 272, endPoint y: 477, distance: 127.3
click at [137, 256] on span at bounding box center [137, 256] width 0 height 0
type input "1080"
drag, startPoint x: 380, startPoint y: 476, endPoint x: 325, endPoint y: 472, distance: 55.7
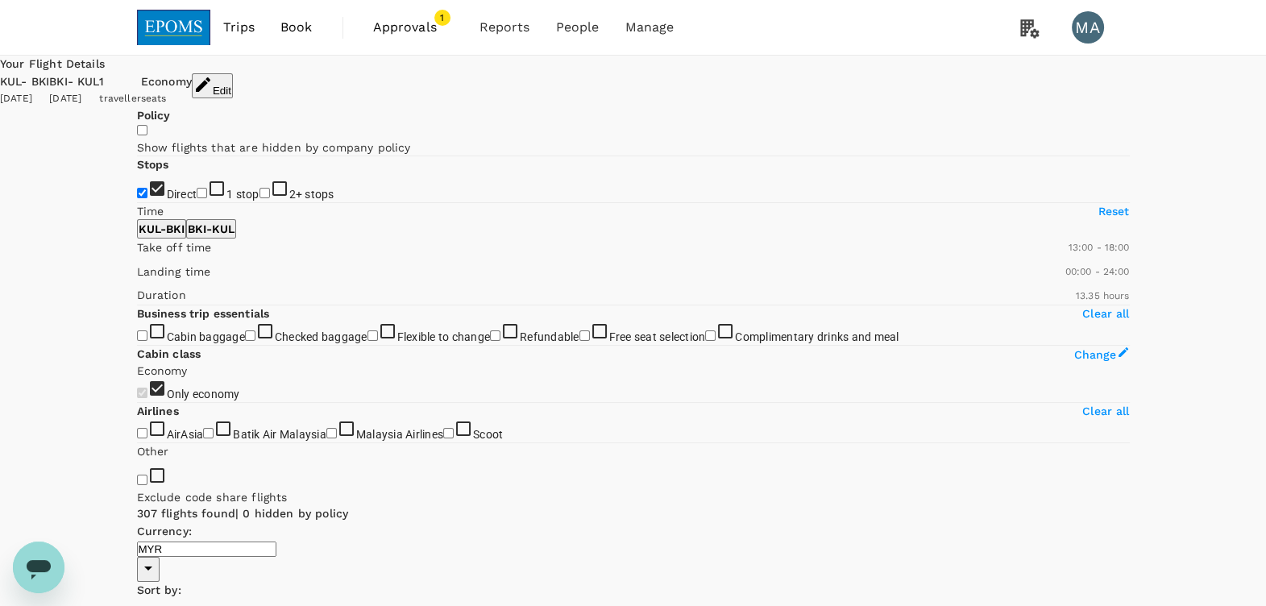
click at [137, 256] on span at bounding box center [137, 256] width 0 height 0
click at [235, 237] on p "BKI - KUL" at bounding box center [211, 229] width 47 height 16
type input "720"
drag, startPoint x: 144, startPoint y: 471, endPoint x: 262, endPoint y: 471, distance: 117.7
click at [137, 256] on span at bounding box center [137, 256] width 0 height 0
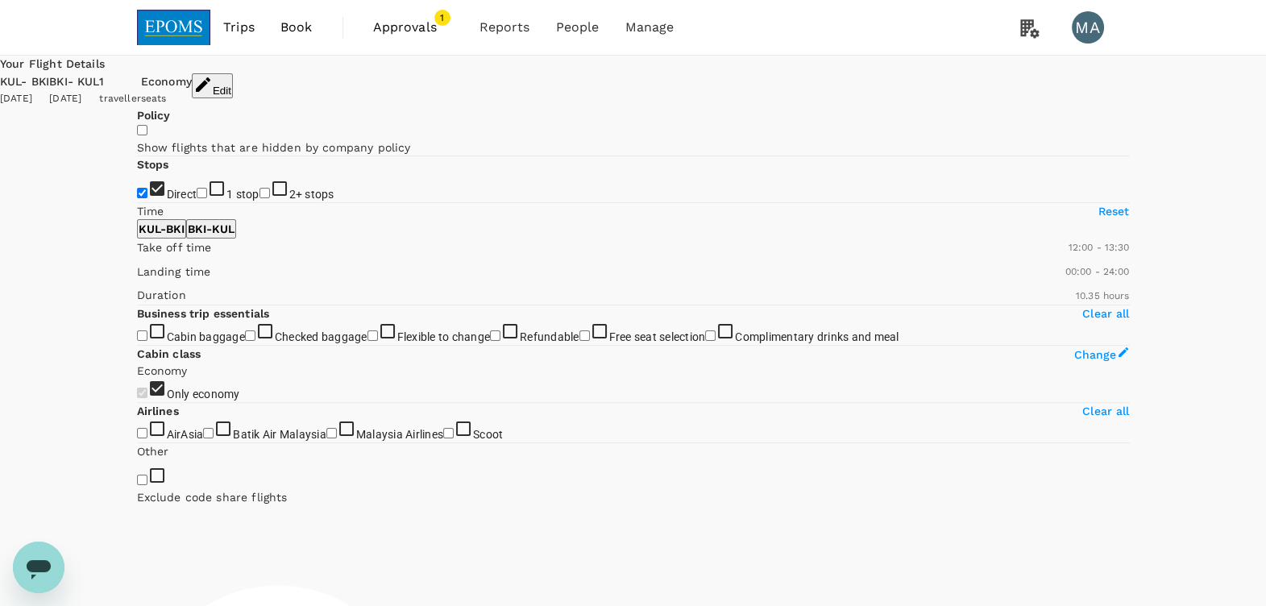
type input "780"
drag, startPoint x: 386, startPoint y: 471, endPoint x: 273, endPoint y: 471, distance: 112.8
click at [137, 256] on span at bounding box center [137, 256] width 0 height 0
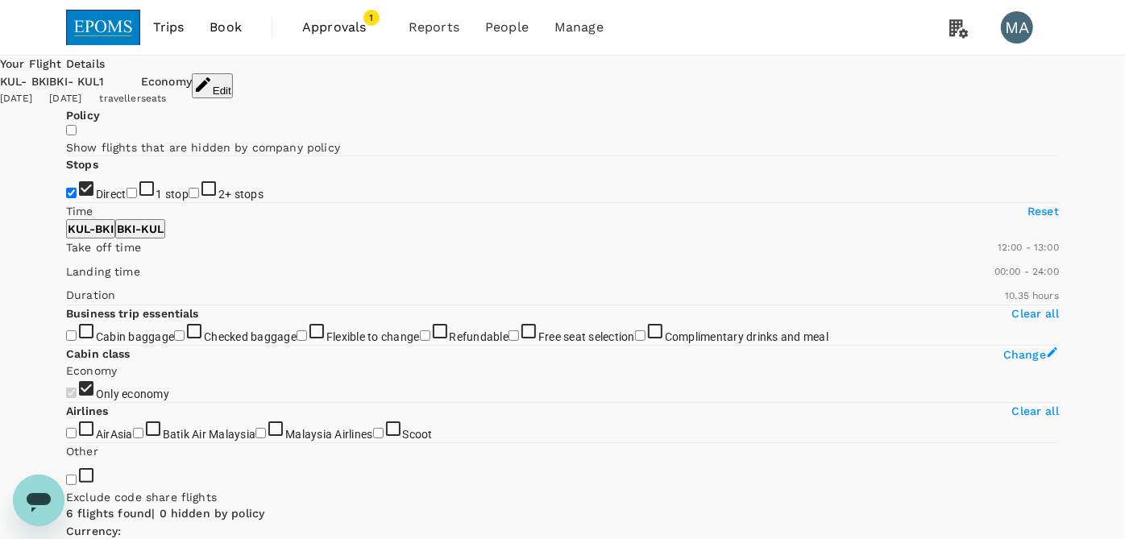
click at [233, 80] on button "Edit" at bounding box center [212, 85] width 41 height 25
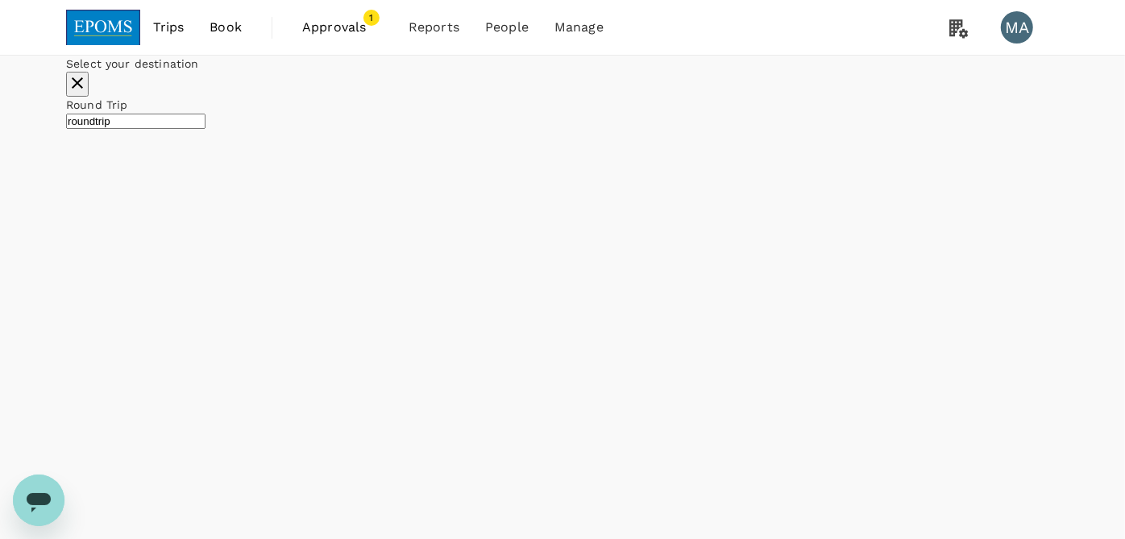
type input "Kuala Lumpur Intl ([GEOGRAPHIC_DATA])"
type input "Kota Kinabalu Intl (BKI)"
type input "oneway"
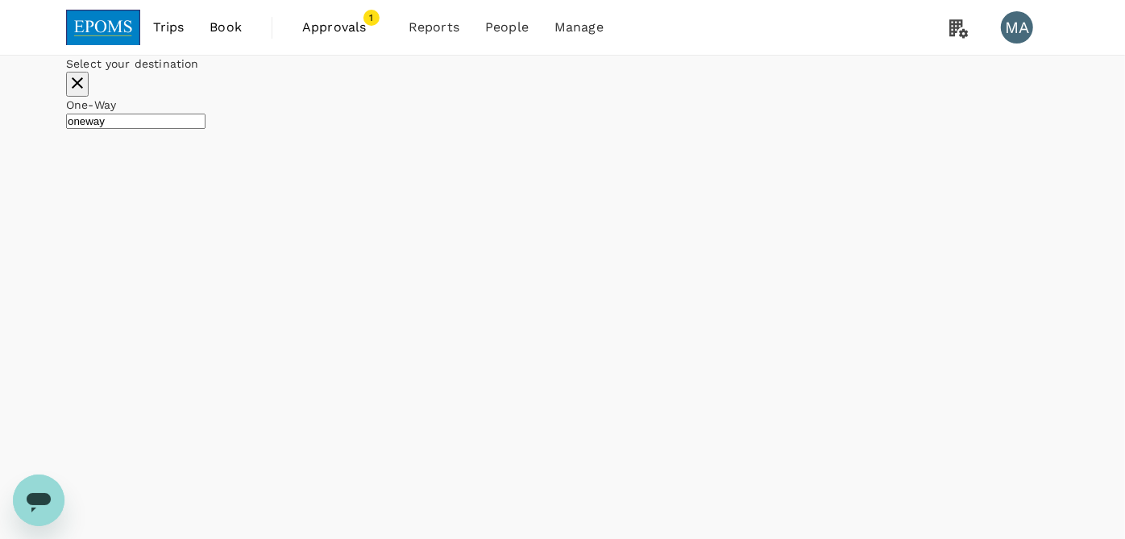
click at [331, 204] on div "IJ [PERSON_NAME]" at bounding box center [274, 176] width 113 height 56
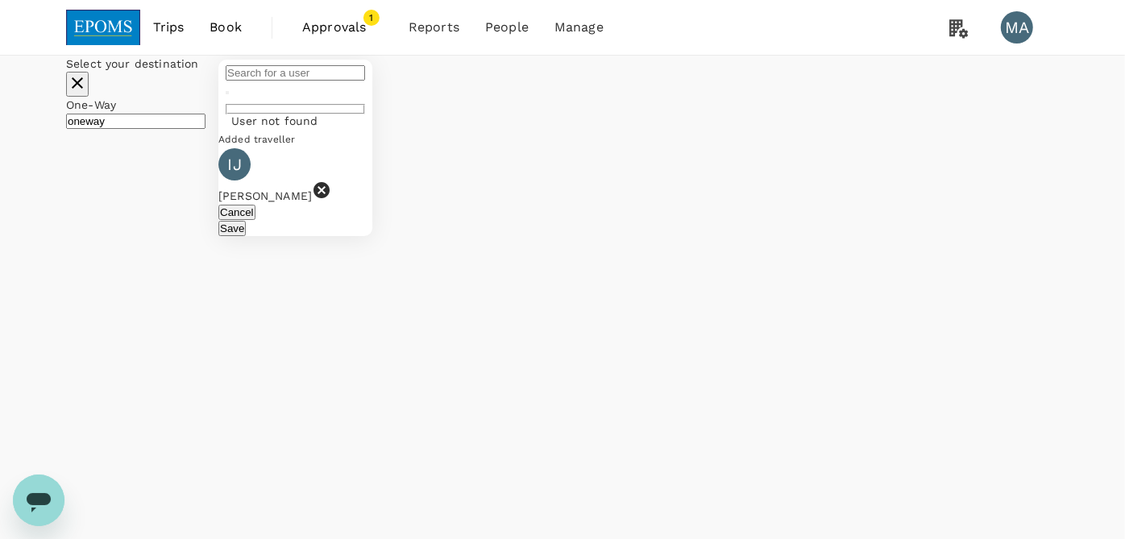
click at [365, 81] on input "text" at bounding box center [295, 72] width 139 height 15
type input "r"
click at [430, 161] on div "[PERSON_NAME] CHAP" at bounding box center [359, 153] width 256 height 16
type input "[PERSON_NAME] CHAP"
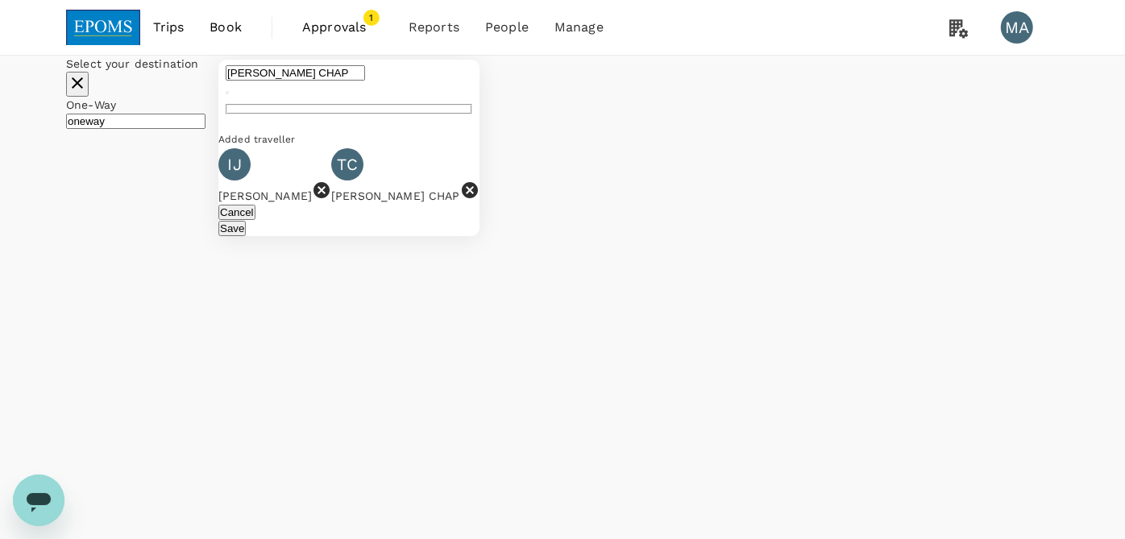
click at [330, 198] on icon at bounding box center [322, 190] width 16 height 16
click at [246, 236] on button "Save" at bounding box center [231, 228] width 27 height 15
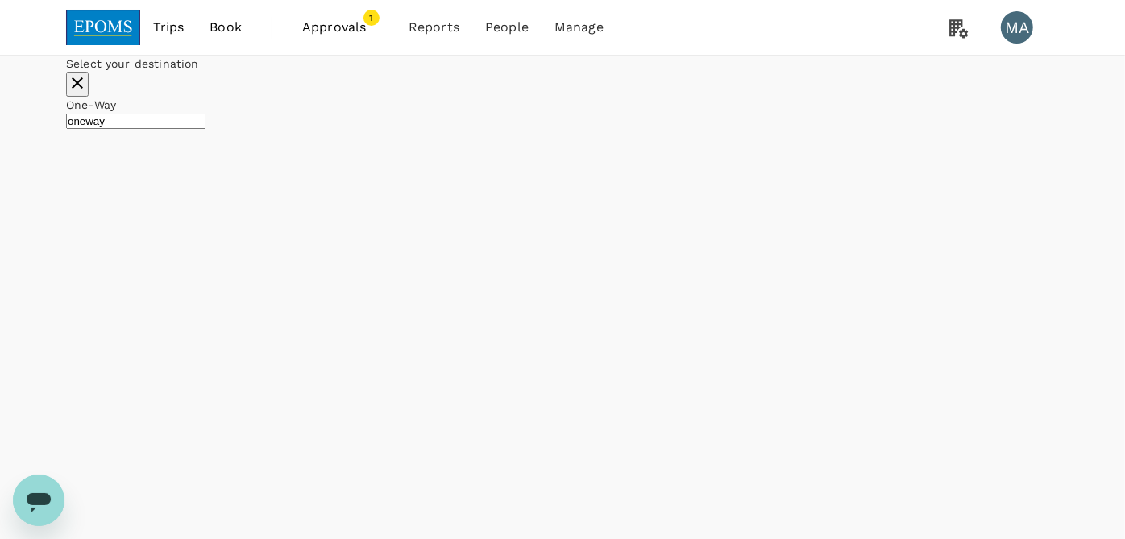
checkbox input "false"
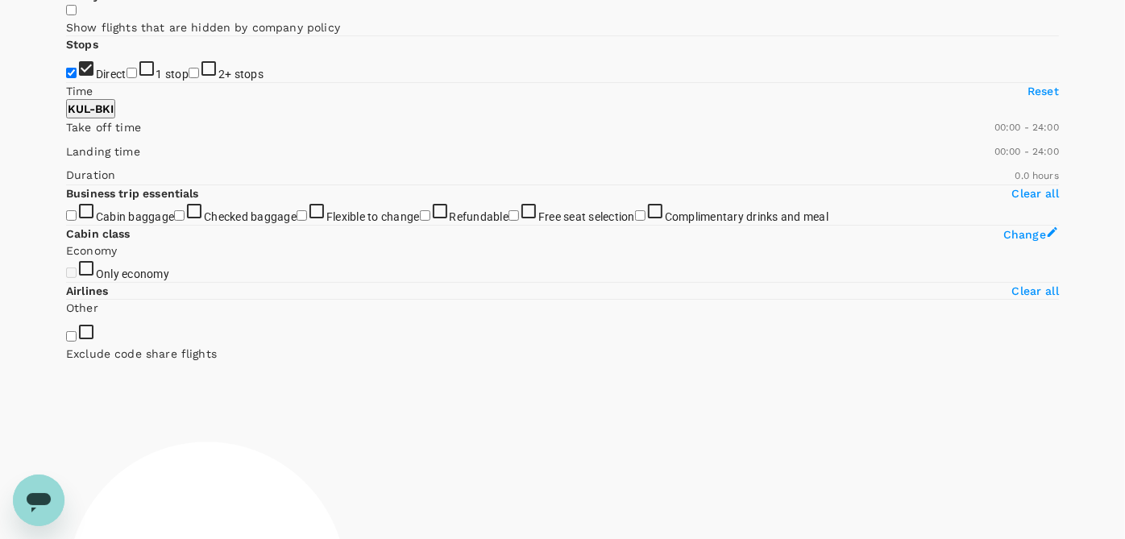
scroll to position [179, 0]
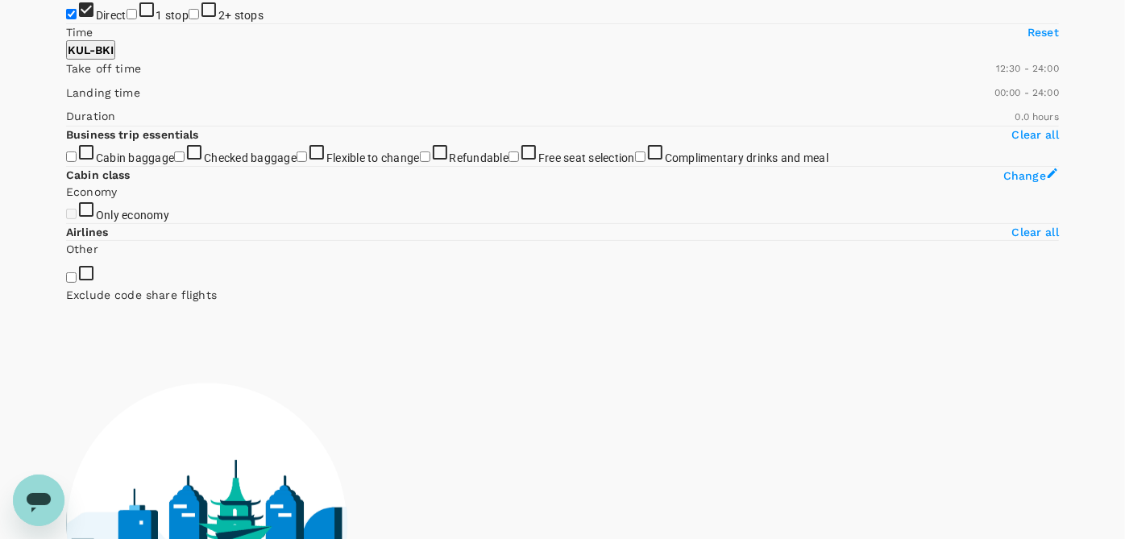
type input "690"
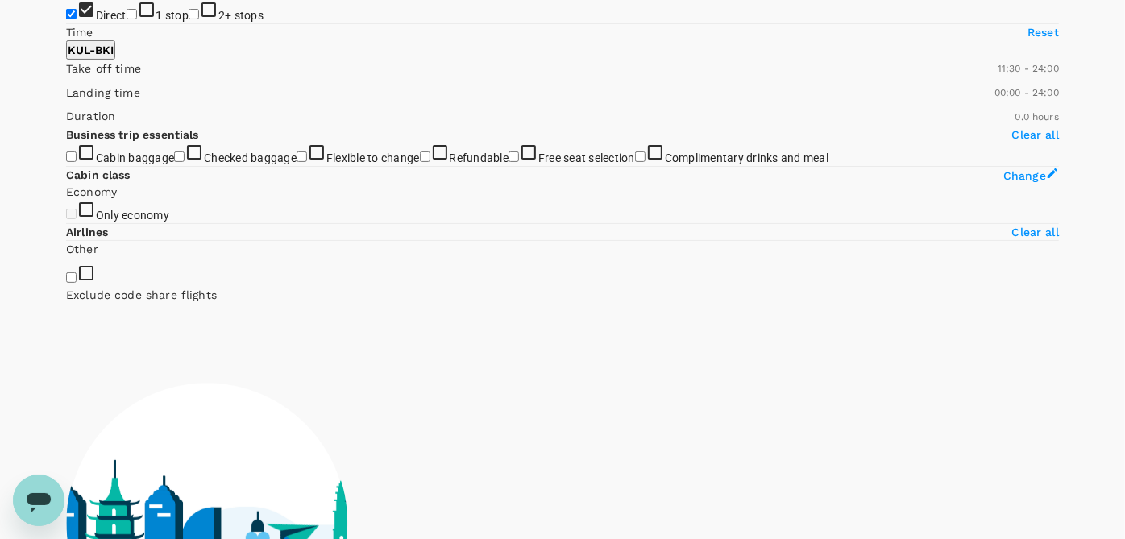
drag, startPoint x: 69, startPoint y: 297, endPoint x: 184, endPoint y: 294, distance: 115.3
click at [66, 77] on span at bounding box center [66, 77] width 0 height 0
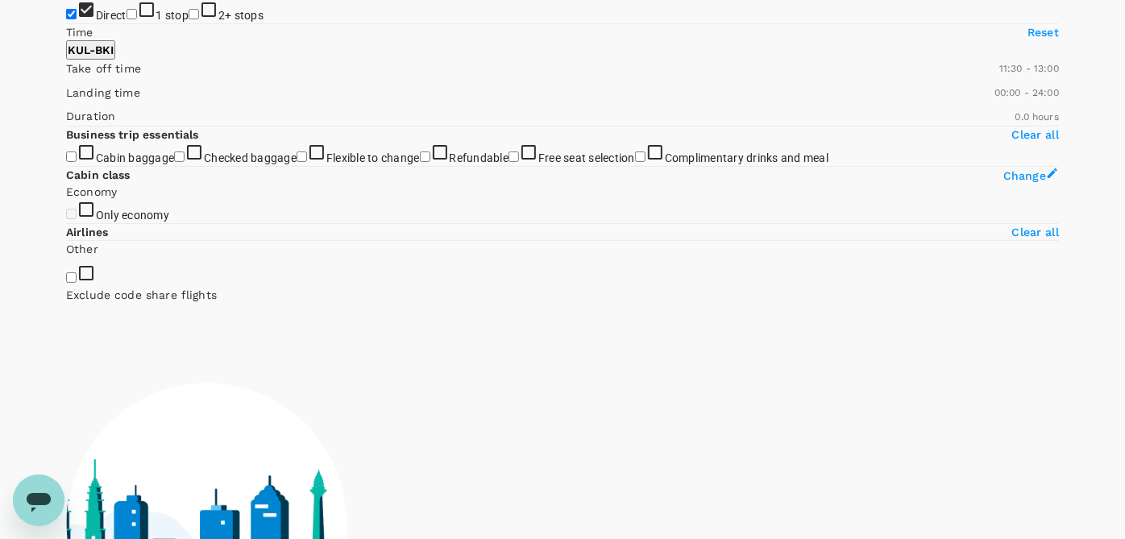
type input "750"
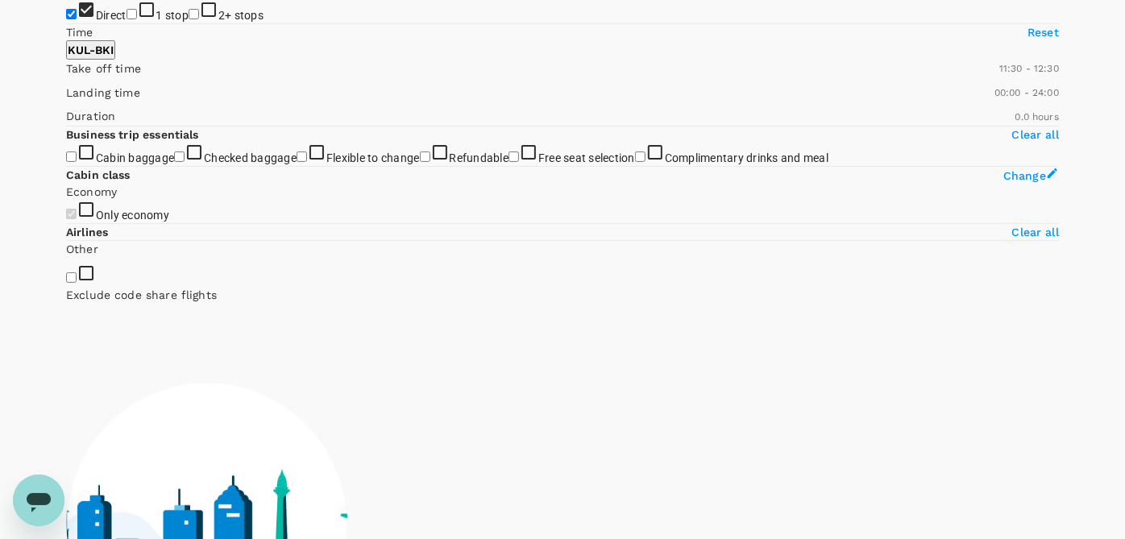
checkbox input "true"
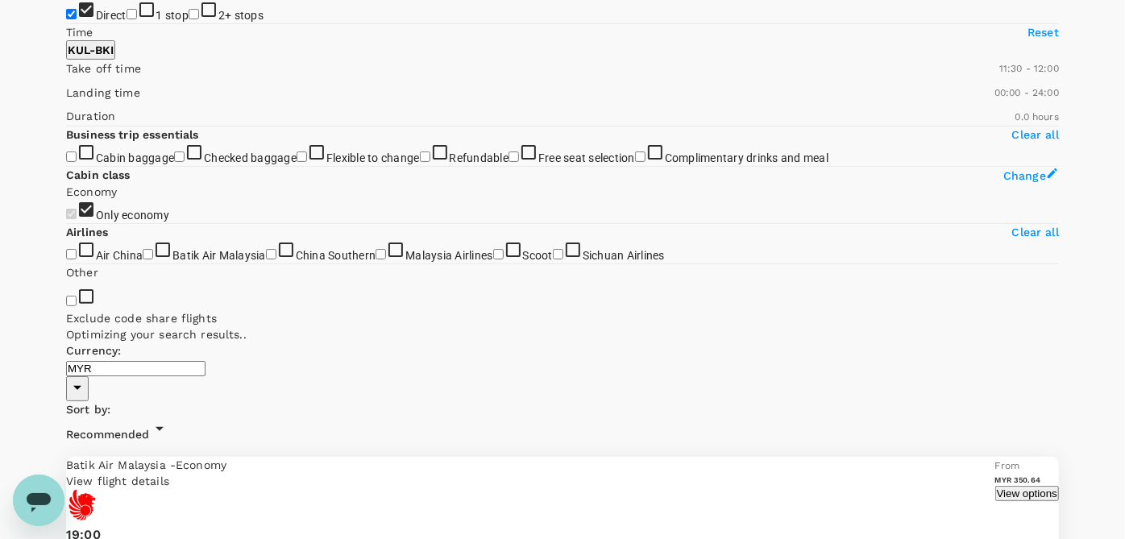
type input "720"
drag, startPoint x: 311, startPoint y: 297, endPoint x: 191, endPoint y: 299, distance: 120.1
click at [66, 77] on span at bounding box center [66, 77] width 0 height 0
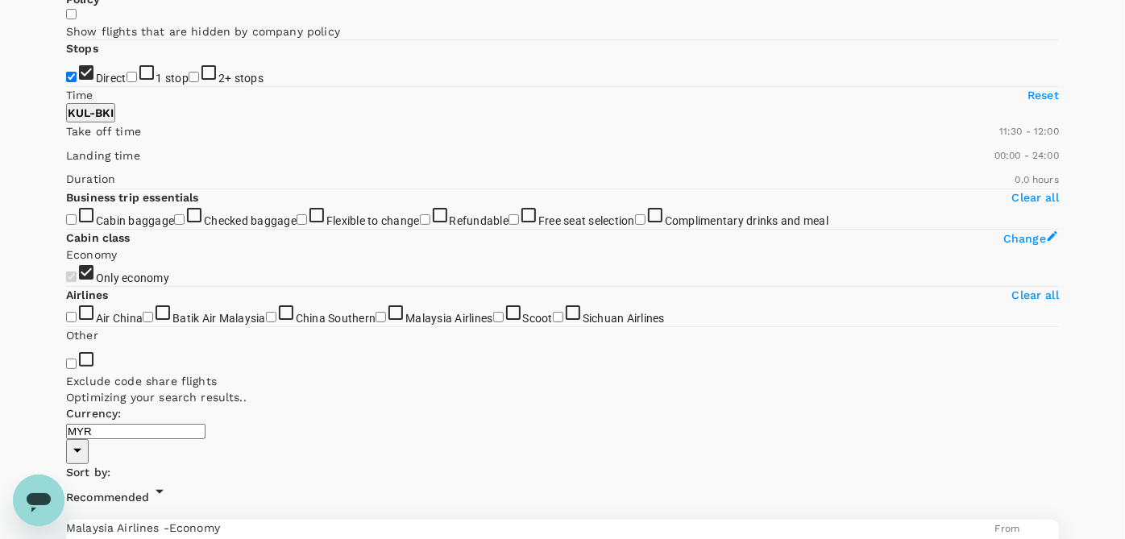
scroll to position [89, 0]
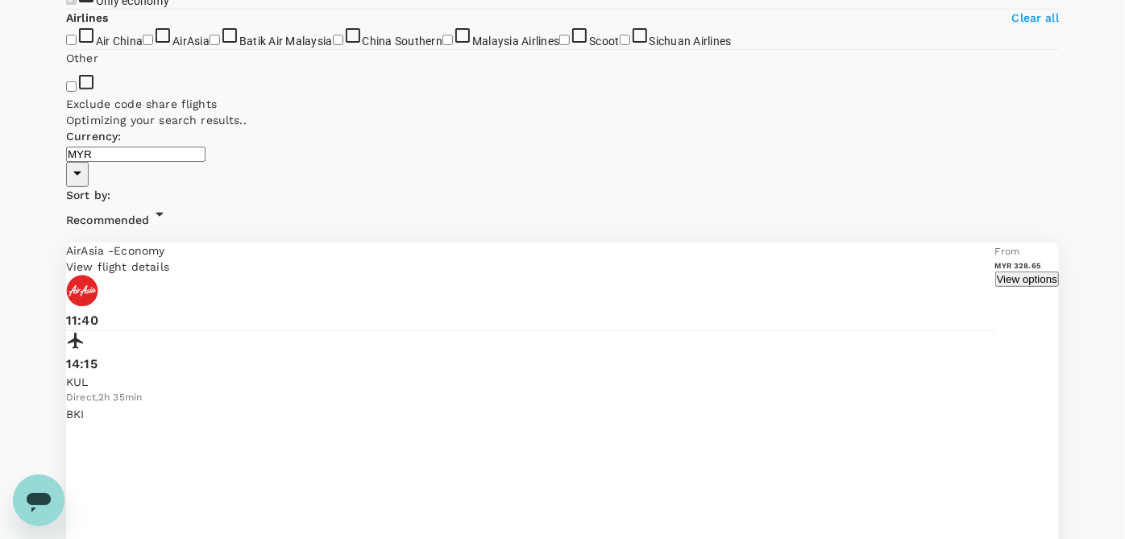
scroll to position [365, 0]
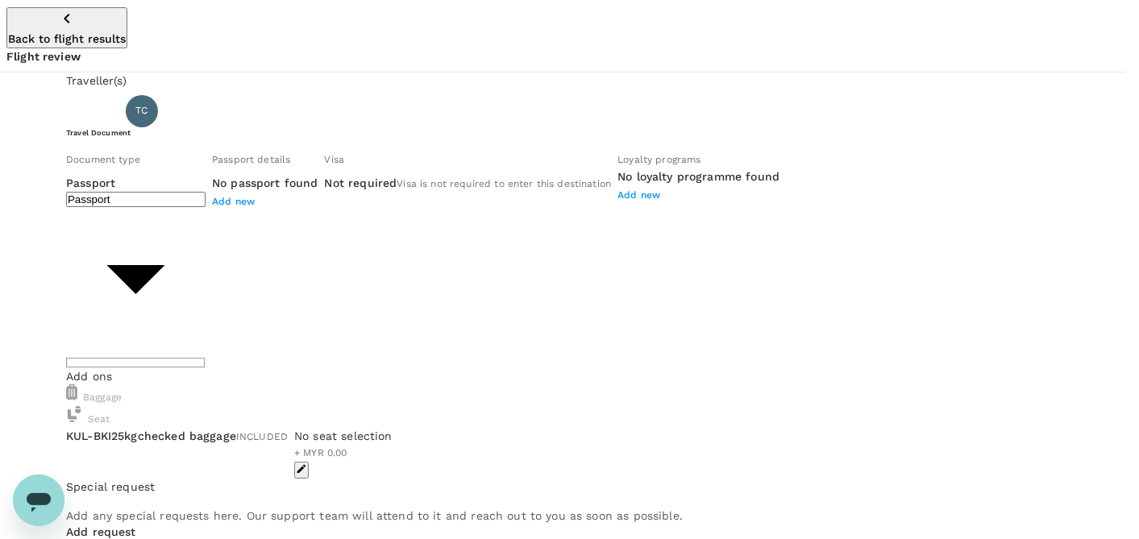
type input "Id card"
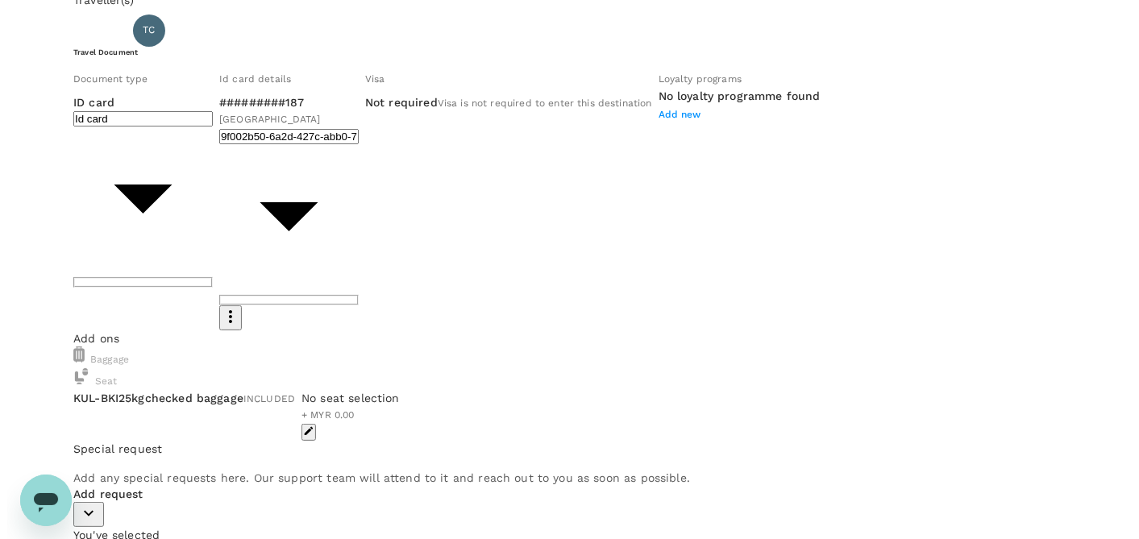
scroll to position [135, 0]
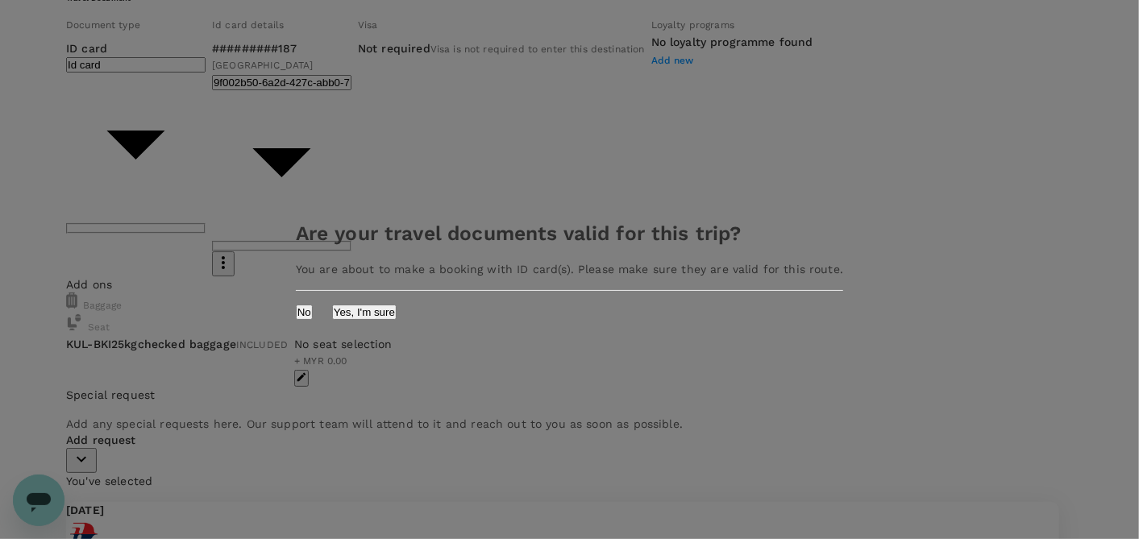
click at [397, 318] on button "Yes, I'm sure" at bounding box center [364, 312] width 64 height 15
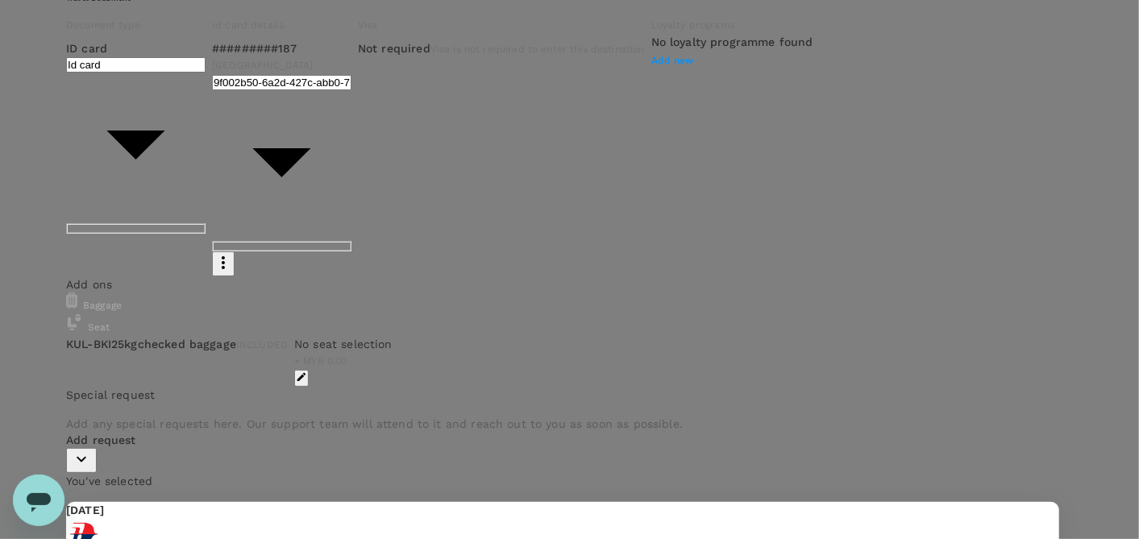
type input "9ea61a02-274a-4f65-9d5b-ca51ac7b2cfc"
type textarea "R"
paste textarea "CRT000000017545"
type textarea "TRF Ref No: CRT000000017545 (as sent in email)"
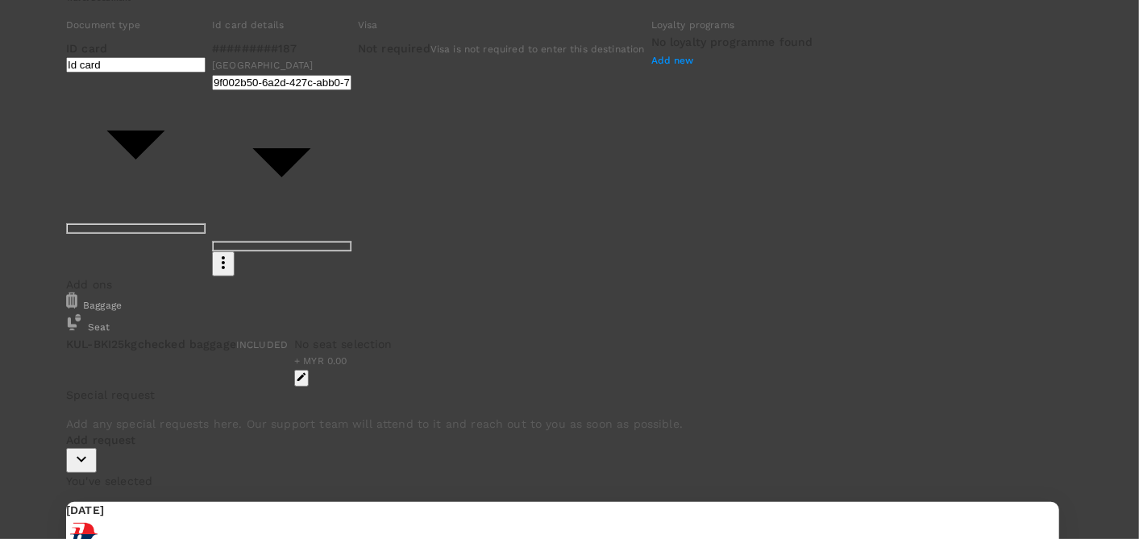
type input "izzat"
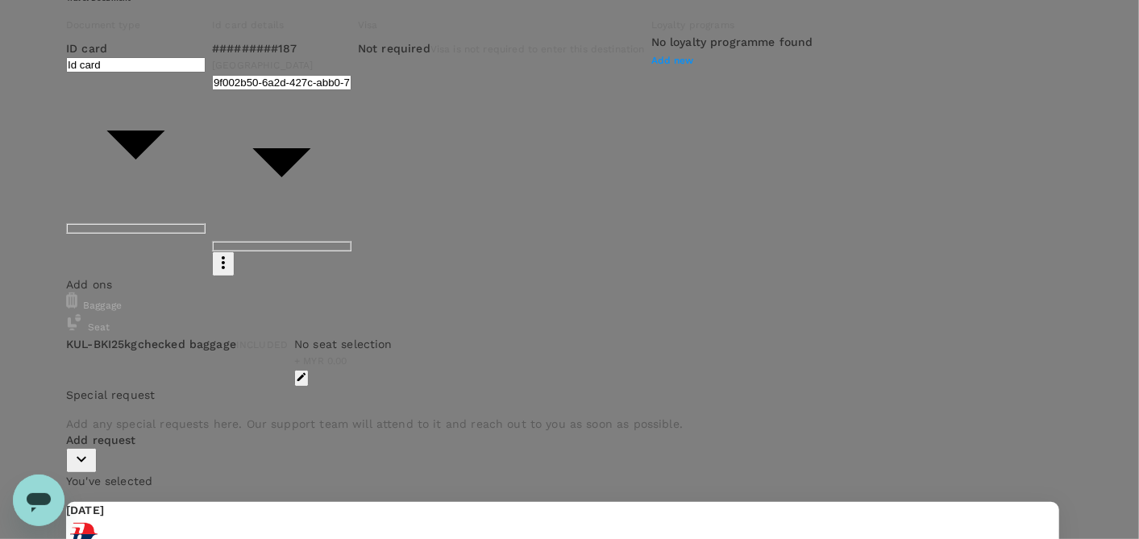
scroll to position [268, 0]
type textarea "TRF Ref No: CRT000000017545 (as sent in email) cost center: BSD"
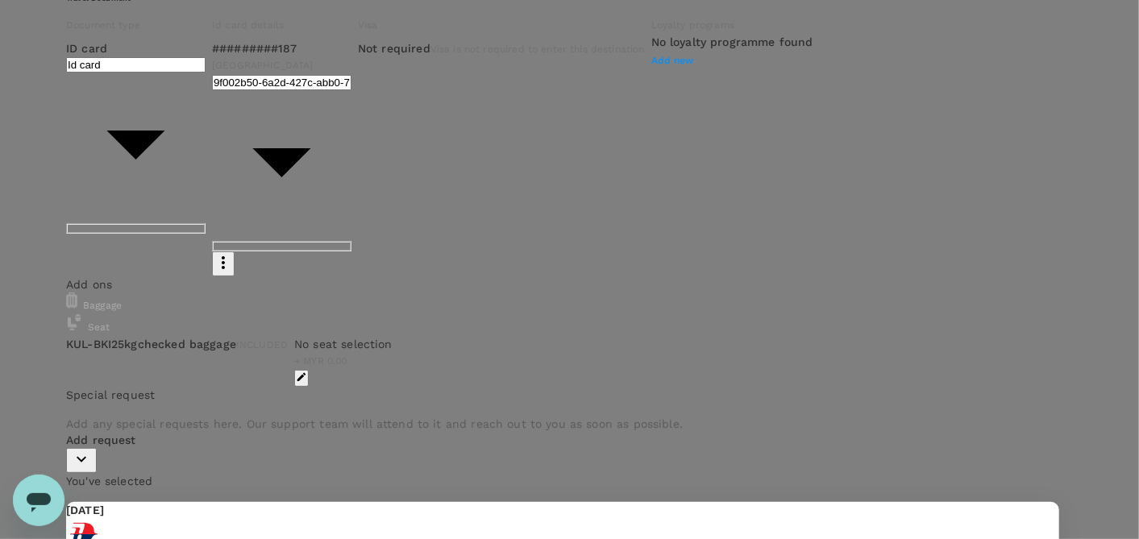
scroll to position [358, 0]
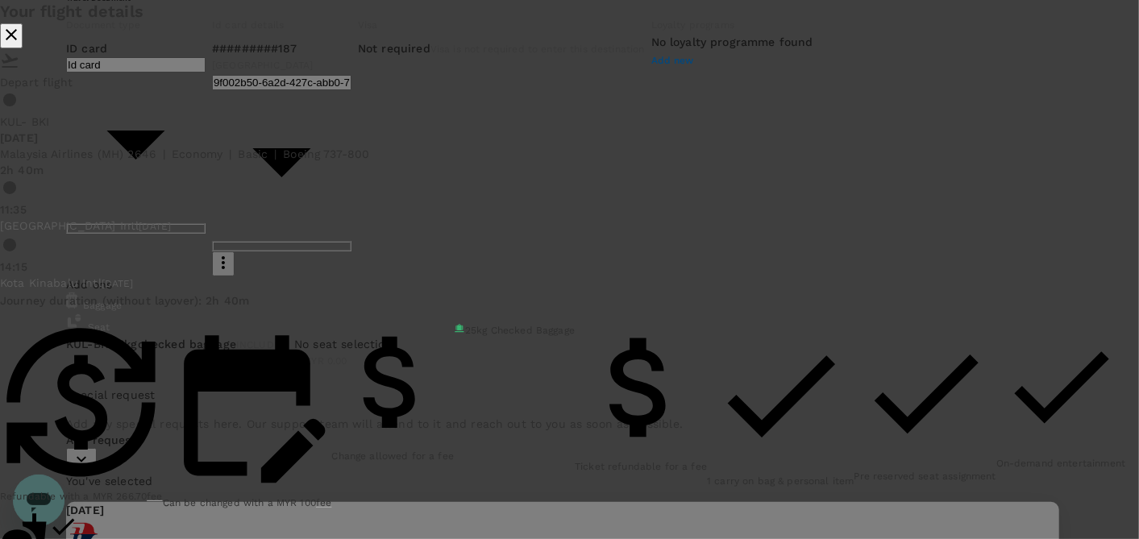
click at [21, 44] on icon "close" at bounding box center [11, 34] width 19 height 19
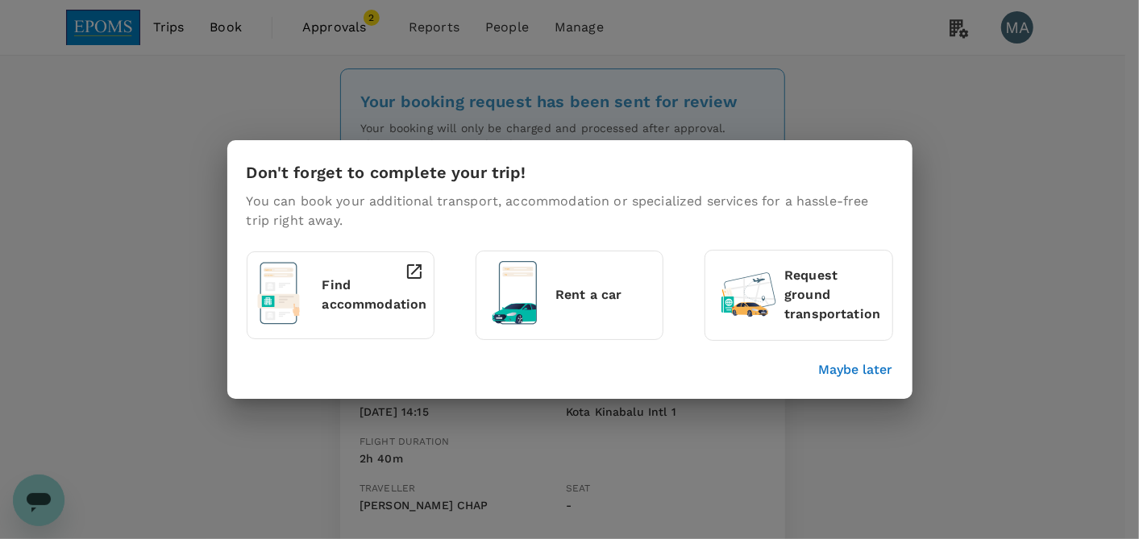
drag, startPoint x: 850, startPoint y: 352, endPoint x: 850, endPoint y: 366, distance: 13.7
click at [850, 352] on div "Don't forget to complete your trip! You can book your additional transport, acc…" at bounding box center [566, 266] width 653 height 226
click at [850, 367] on p "Maybe later" at bounding box center [856, 369] width 74 height 19
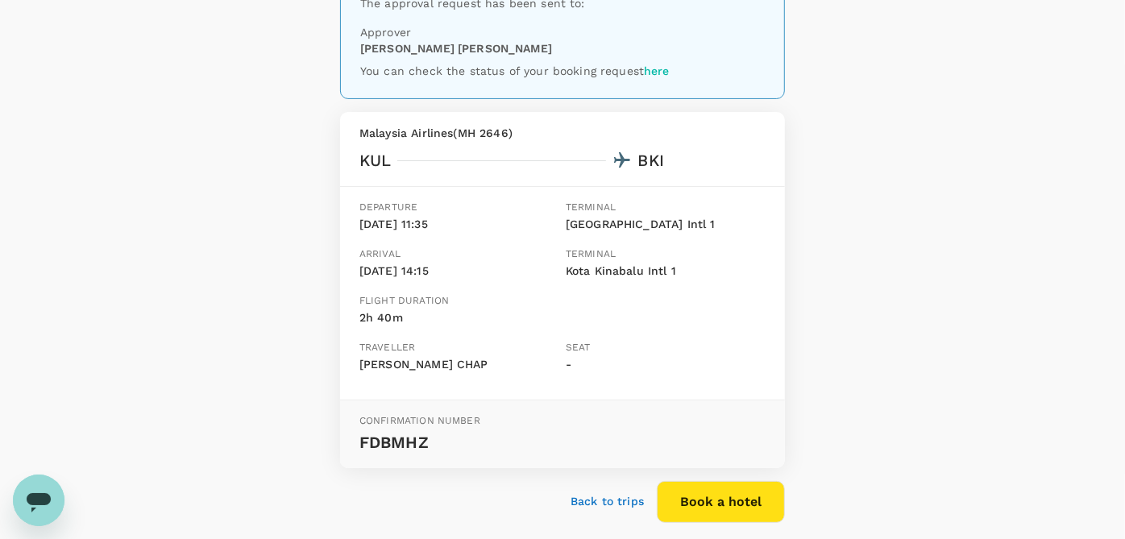
scroll to position [216, 0]
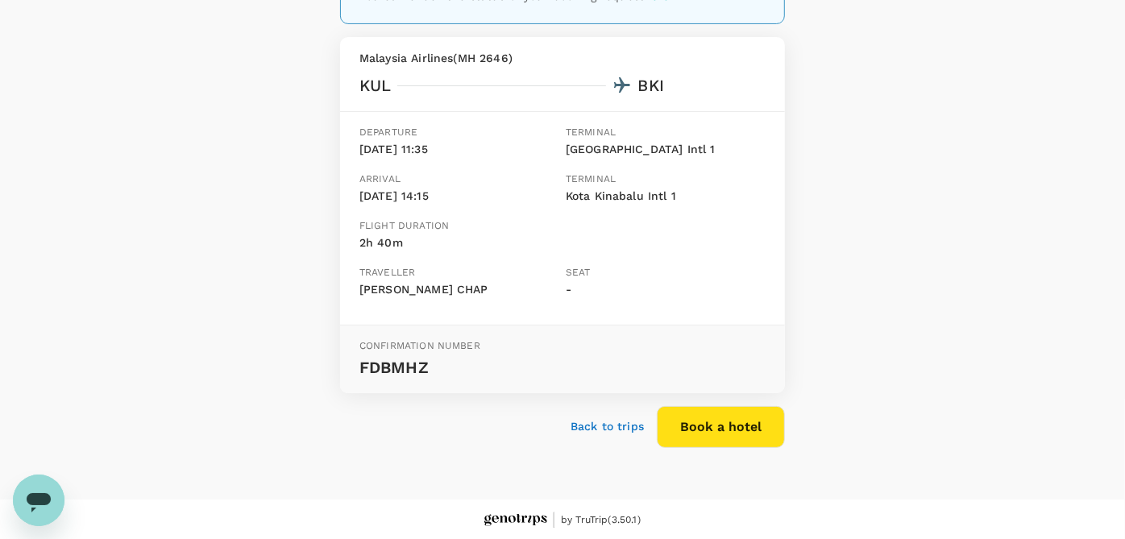
click at [633, 430] on p "Back to trips" at bounding box center [607, 426] width 73 height 16
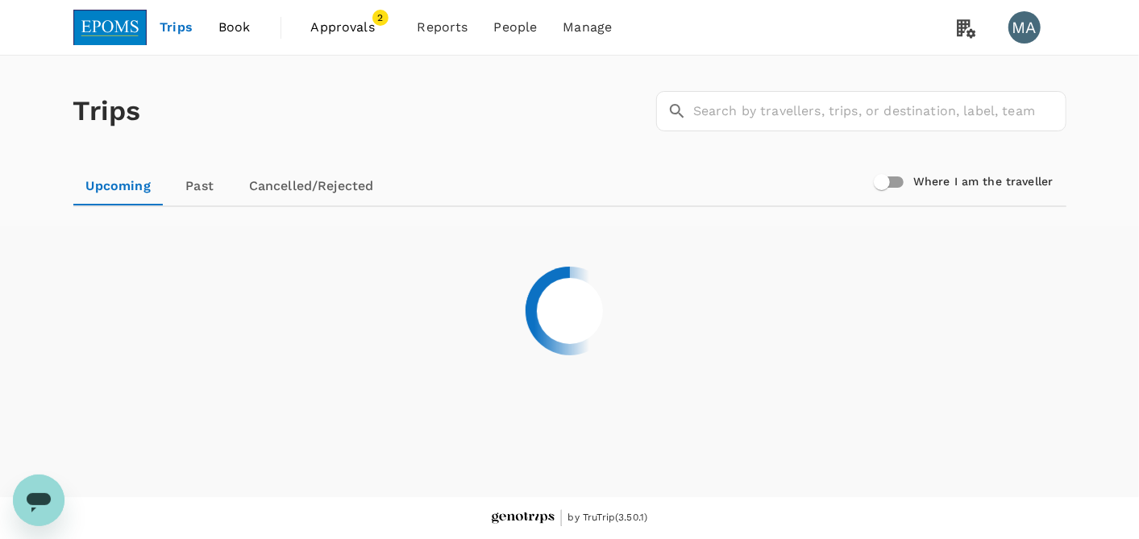
click at [246, 31] on span "Book" at bounding box center [234, 27] width 32 height 19
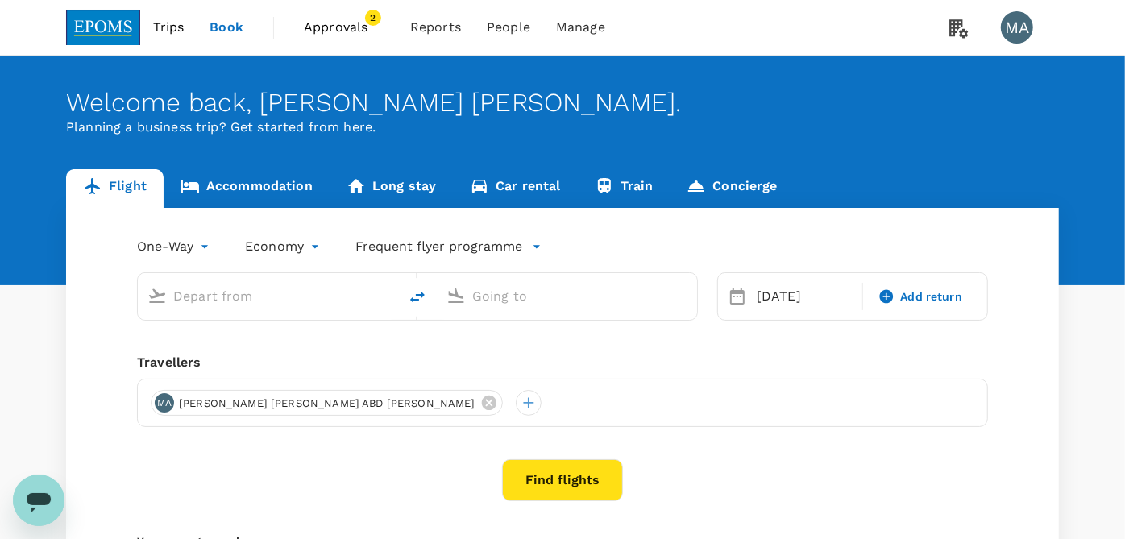
type input "Kuala Lumpur Intl ([GEOGRAPHIC_DATA])"
type input "Kota Kinabalu Intl (BKI)"
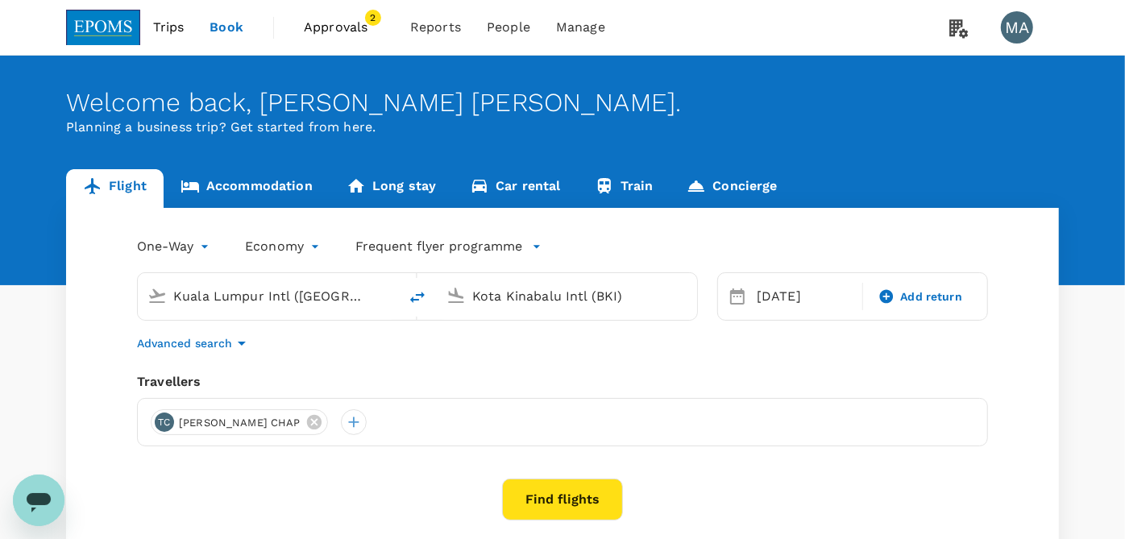
click at [423, 292] on icon "delete" at bounding box center [417, 297] width 19 height 19
type input "Kota Kinabalu Intl (BKI)"
type input "Kuala Lumpur Intl ([GEOGRAPHIC_DATA])"
click at [297, 297] on input "Kota Kinabalu Intl (BKI)" at bounding box center [268, 296] width 191 height 25
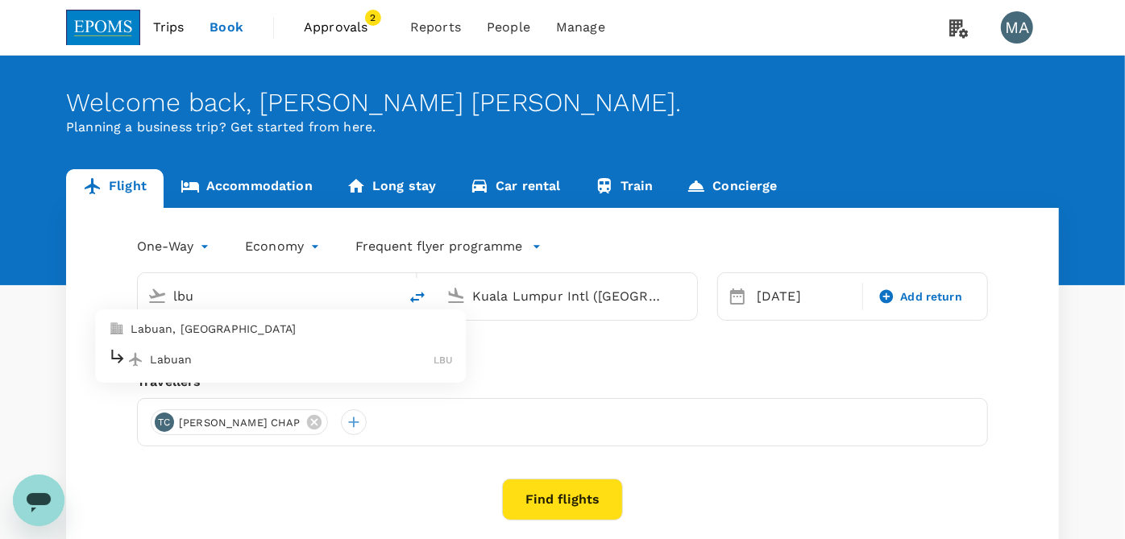
click at [243, 372] on li "Labuan LBU" at bounding box center [280, 360] width 371 height 35
type input "Labuan (LBU)"
click at [768, 299] on div "[DATE]" at bounding box center [804, 296] width 109 height 32
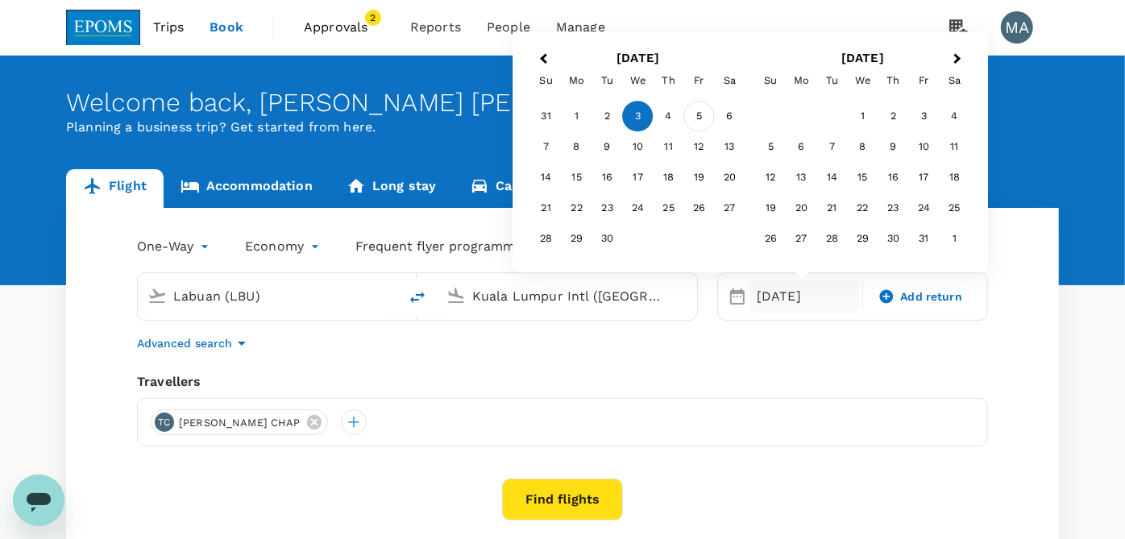
click at [707, 110] on div "5" at bounding box center [699, 117] width 31 height 31
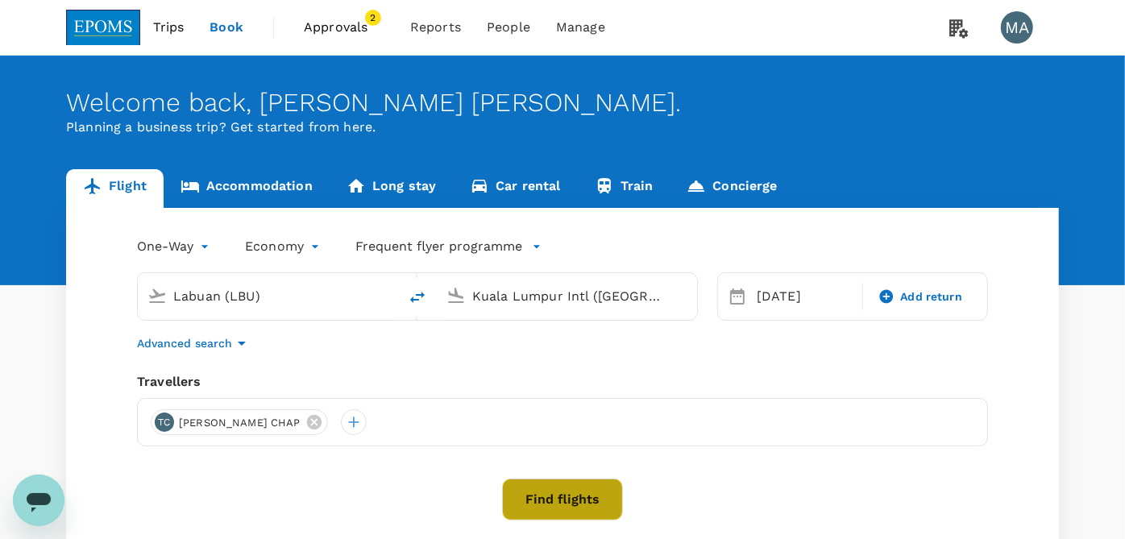
click at [542, 494] on button "Find flights" at bounding box center [562, 500] width 121 height 42
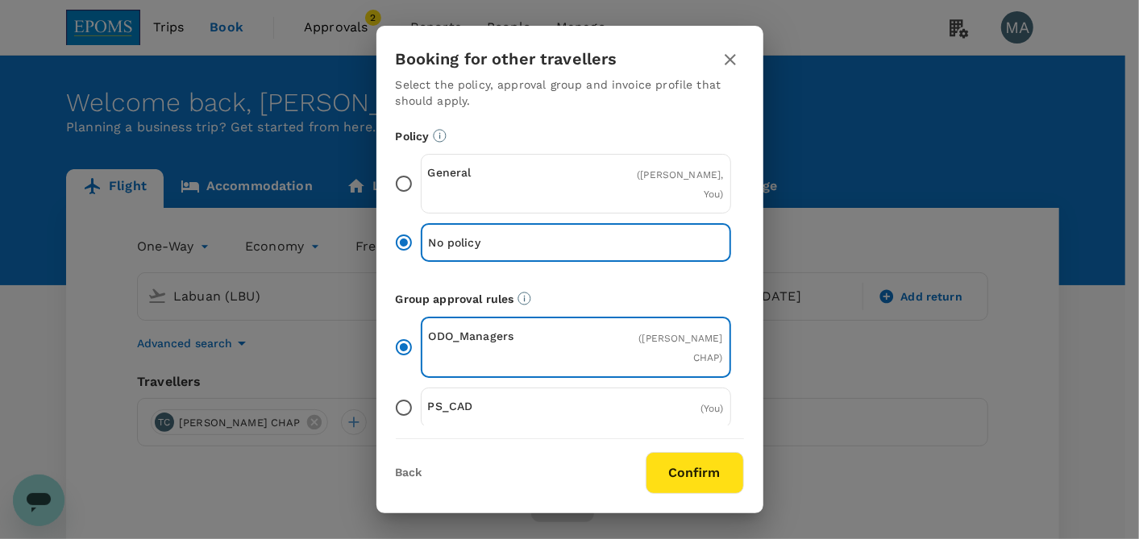
click at [409, 185] on input "General ( [PERSON_NAME], You )" at bounding box center [404, 184] width 34 height 34
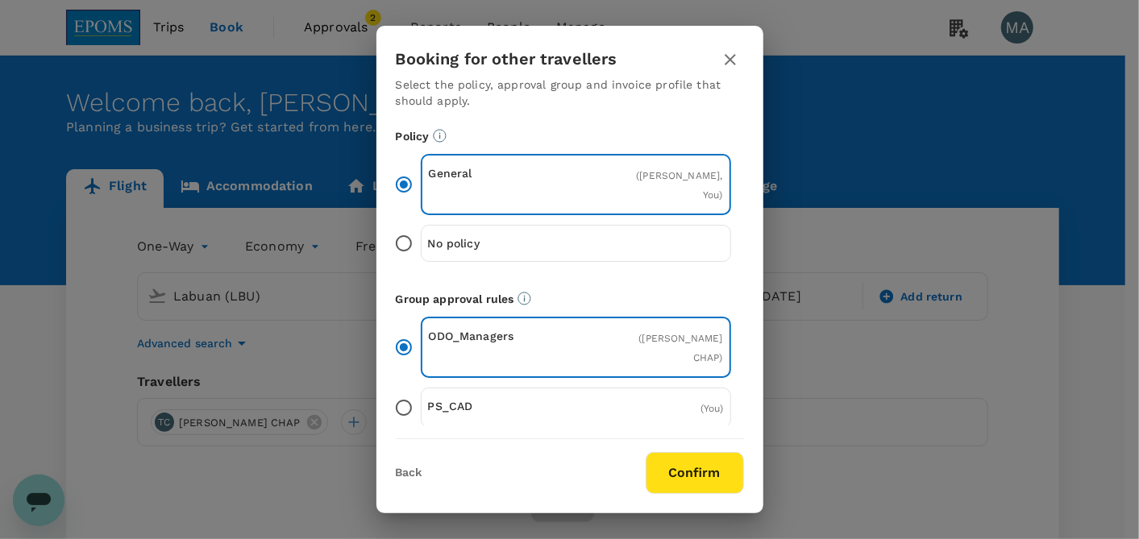
click at [695, 497] on div "Booking for other travellers Select the policy, approval group and invoice prof…" at bounding box center [569, 270] width 387 height 488
click at [695, 485] on button "Confirm" at bounding box center [695, 473] width 98 height 42
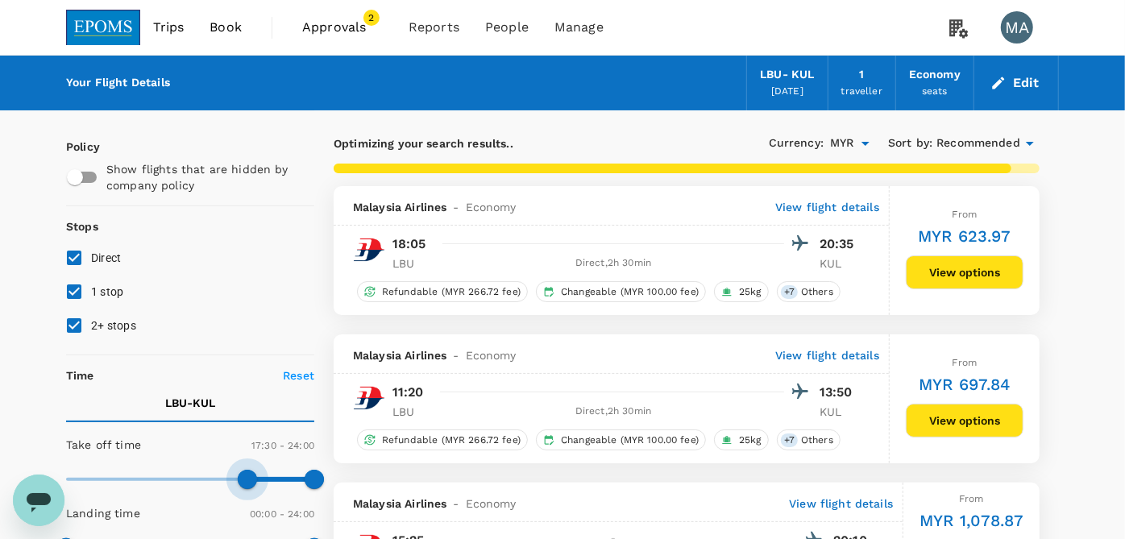
type input "1080"
drag, startPoint x: 69, startPoint y: 479, endPoint x: 251, endPoint y: 475, distance: 182.2
click at [251, 475] on span at bounding box center [252, 479] width 19 height 19
type input "1110"
checkbox input "false"
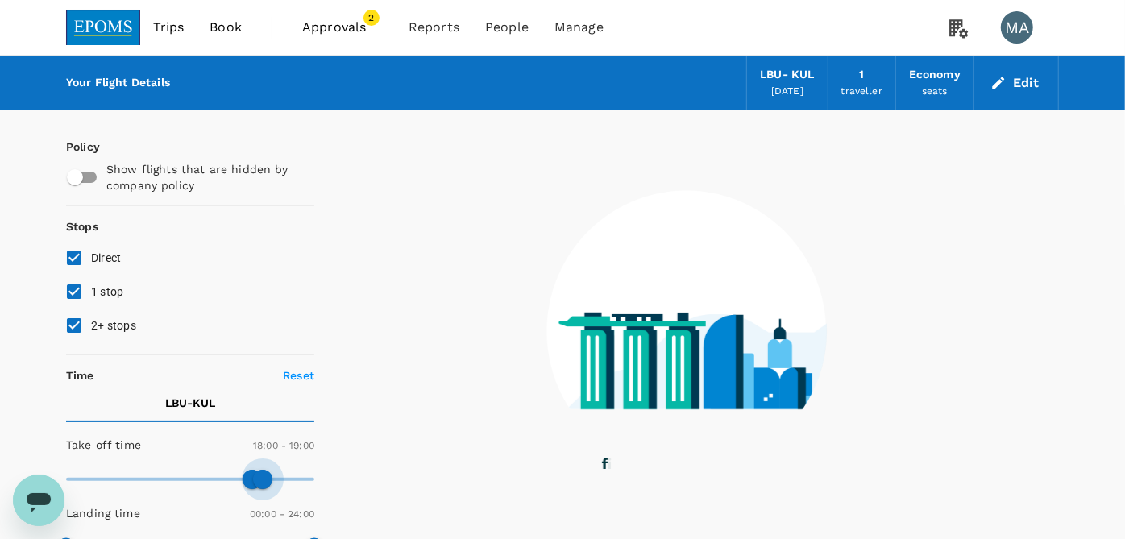
type input "1110"
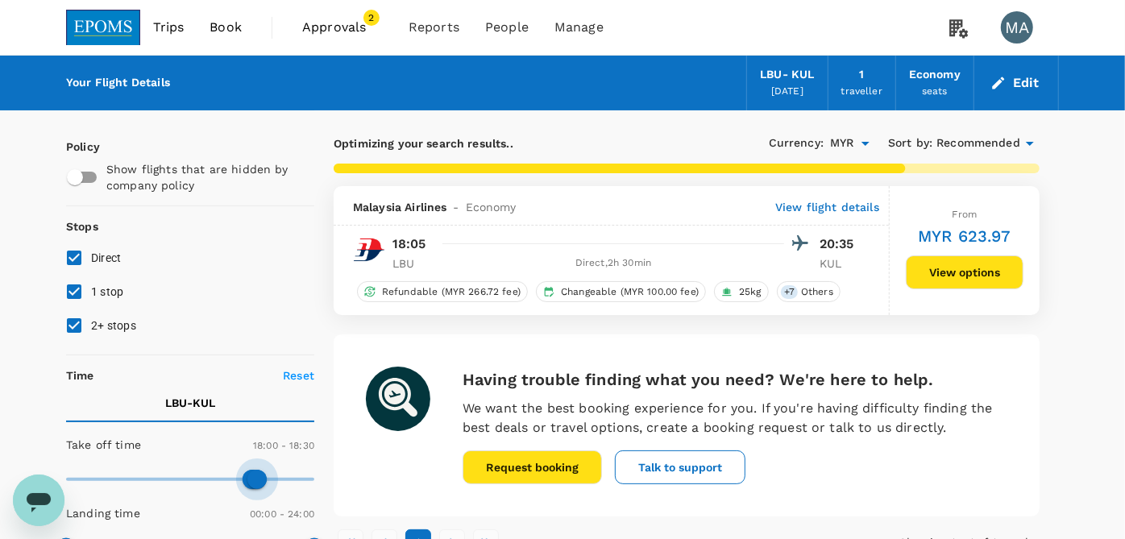
drag, startPoint x: 306, startPoint y: 471, endPoint x: 259, endPoint y: 474, distance: 47.6
click at [259, 474] on span at bounding box center [256, 479] width 19 height 19
drag, startPoint x: 71, startPoint y: 322, endPoint x: 67, endPoint y: 304, distance: 19.0
click at [69, 315] on input "2+ stops" at bounding box center [74, 326] width 34 height 34
checkbox input "false"
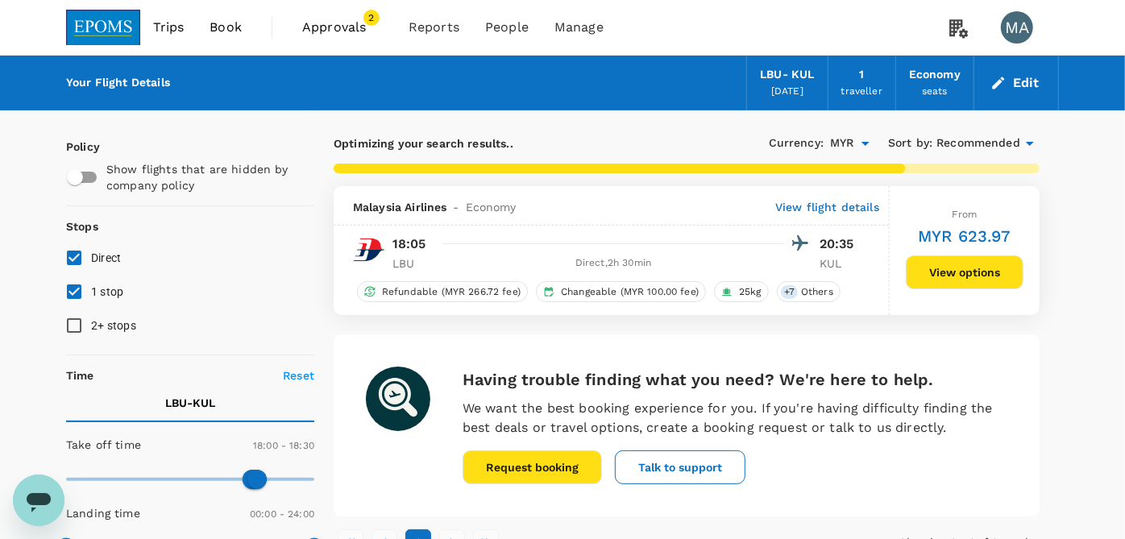
click at [67, 300] on input "1 stop" at bounding box center [74, 292] width 34 height 34
checkbox input "false"
click at [970, 270] on button "View options" at bounding box center [965, 272] width 118 height 34
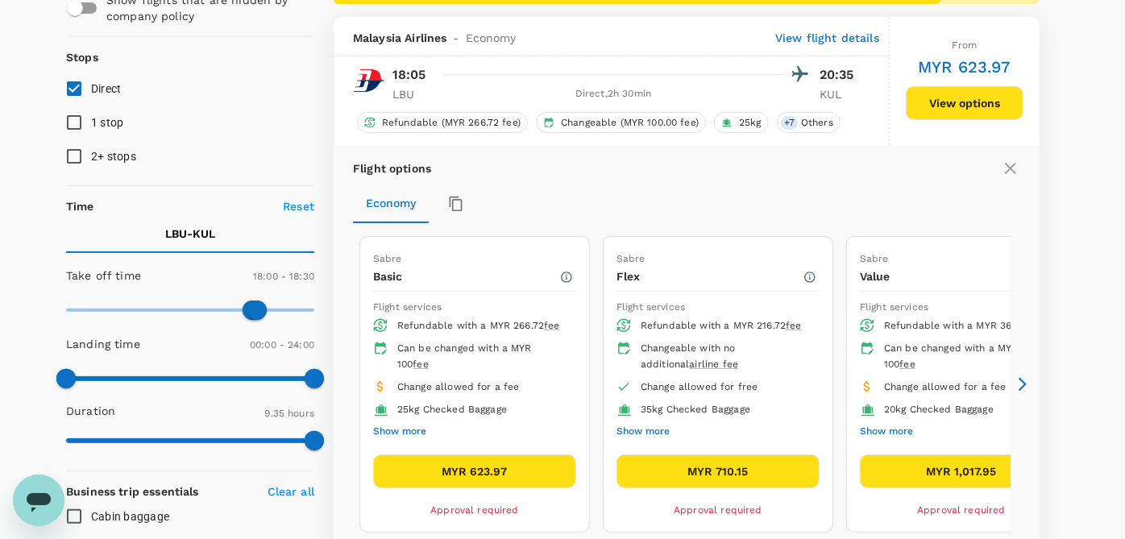
scroll to position [186, 0]
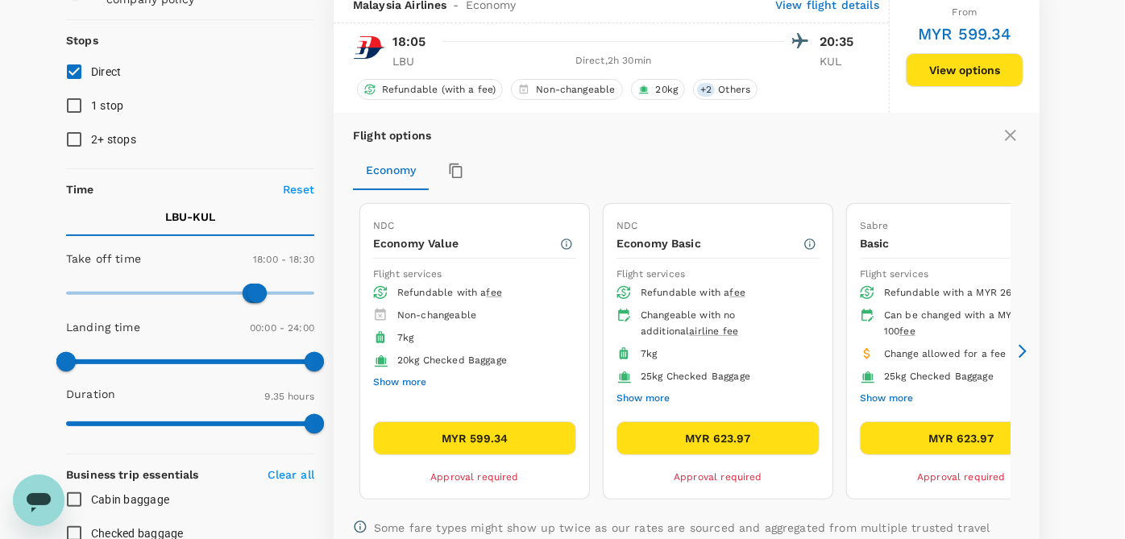
click at [1017, 348] on icon at bounding box center [1023, 351] width 16 height 16
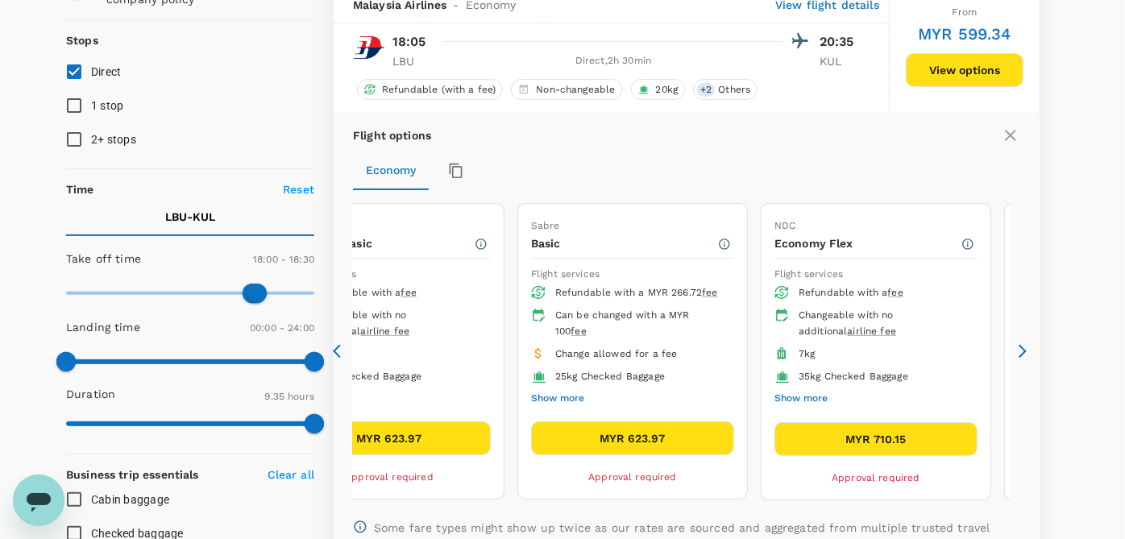
click at [338, 346] on icon at bounding box center [337, 352] width 8 height 14
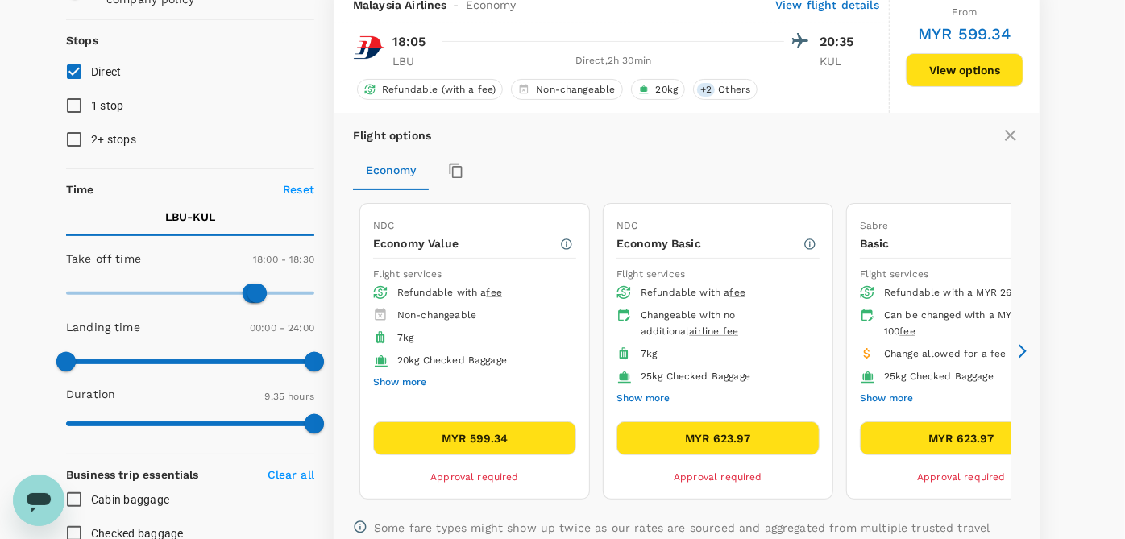
click at [1024, 343] on icon at bounding box center [1023, 351] width 16 height 16
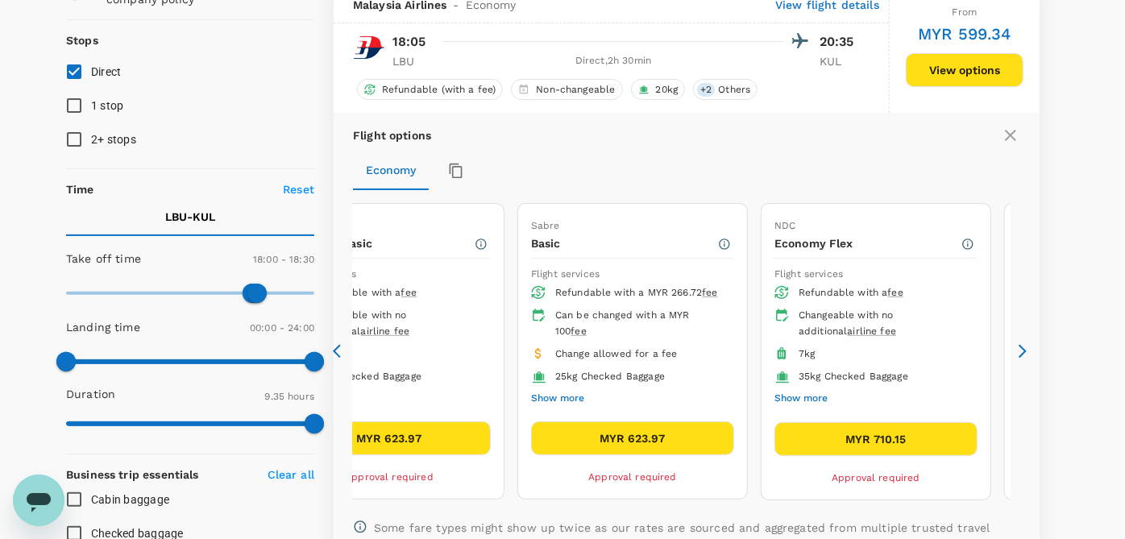
click at [334, 346] on icon at bounding box center [341, 351] width 16 height 16
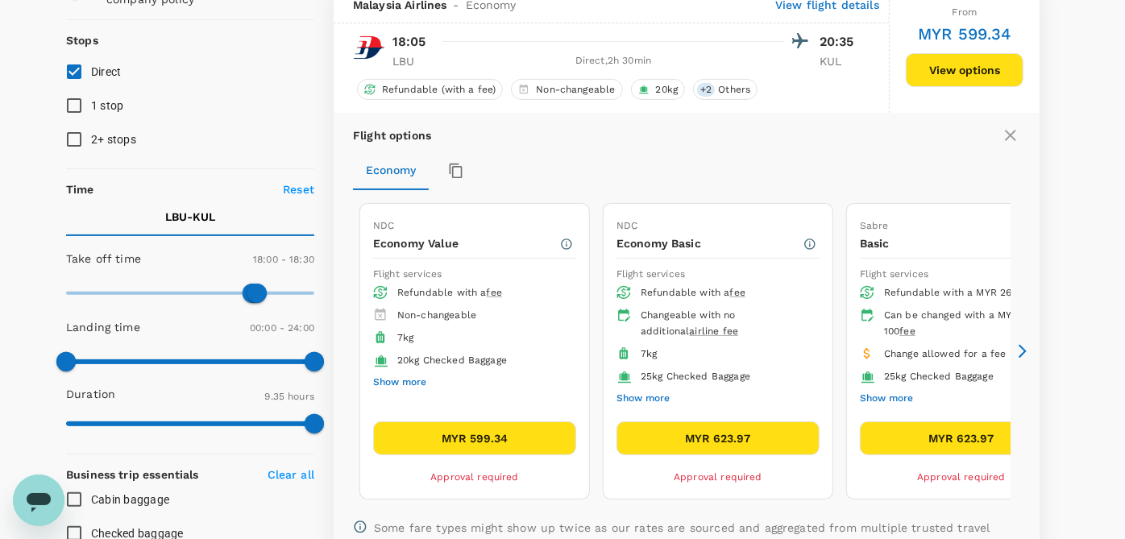
click at [724, 426] on button "MYR 623.97" at bounding box center [718, 439] width 203 height 34
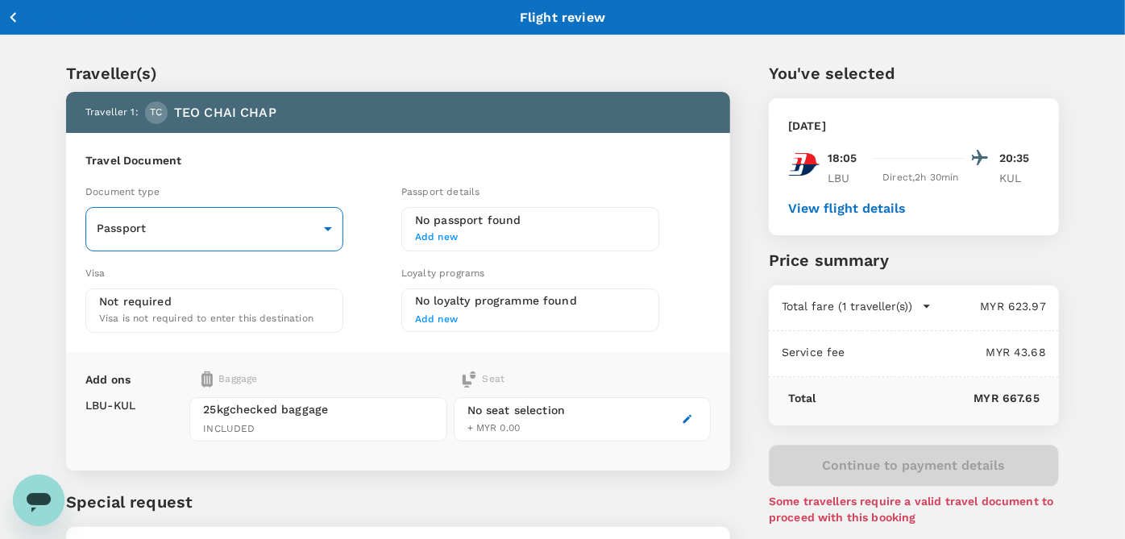
click at [257, 221] on body "Back to flight results Flight review Traveller(s) Traveller 1 : TC TEO CHAI CHA…" at bounding box center [562, 337] width 1125 height 675
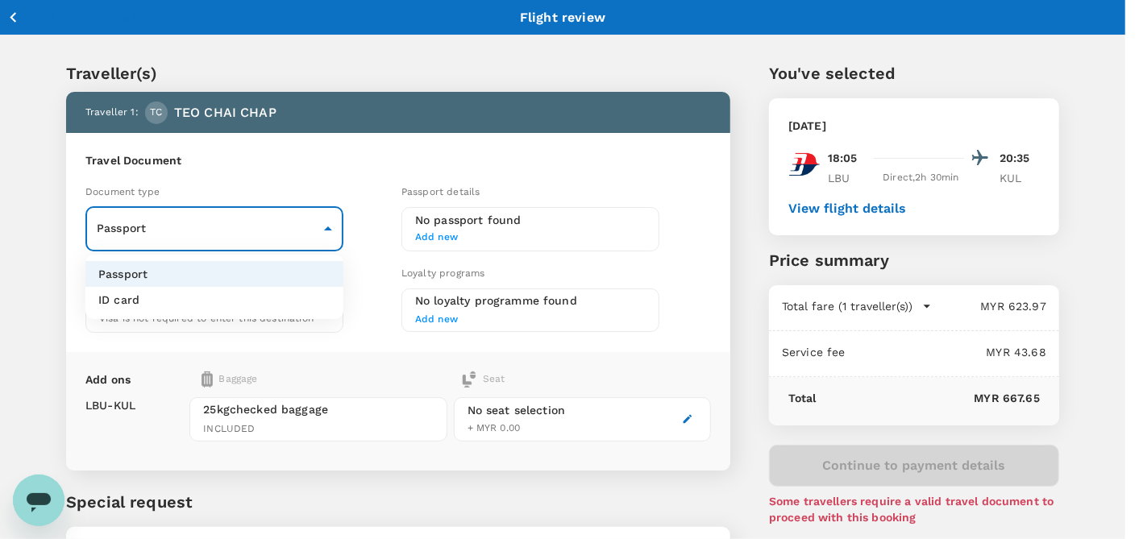
click at [213, 297] on li "ID card" at bounding box center [214, 300] width 258 height 26
type input "Id card"
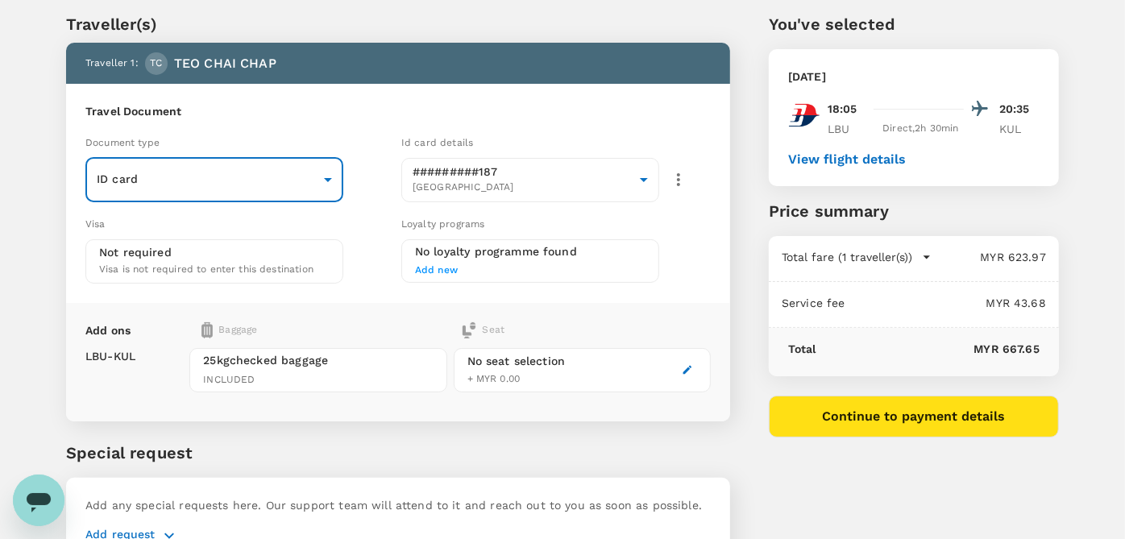
scroll to position [89, 0]
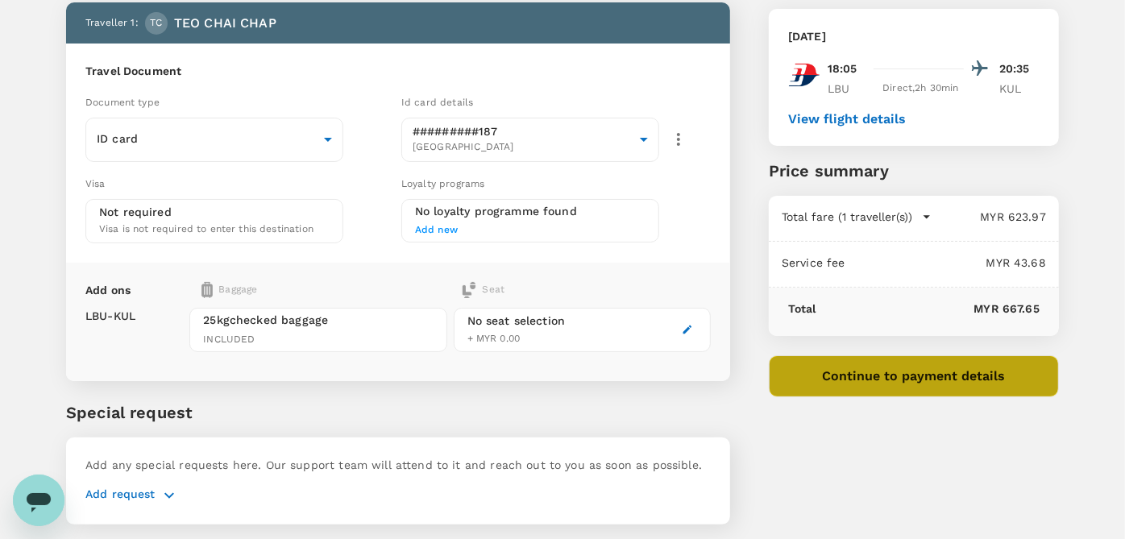
click at [884, 368] on button "Continue to payment details" at bounding box center [914, 376] width 290 height 42
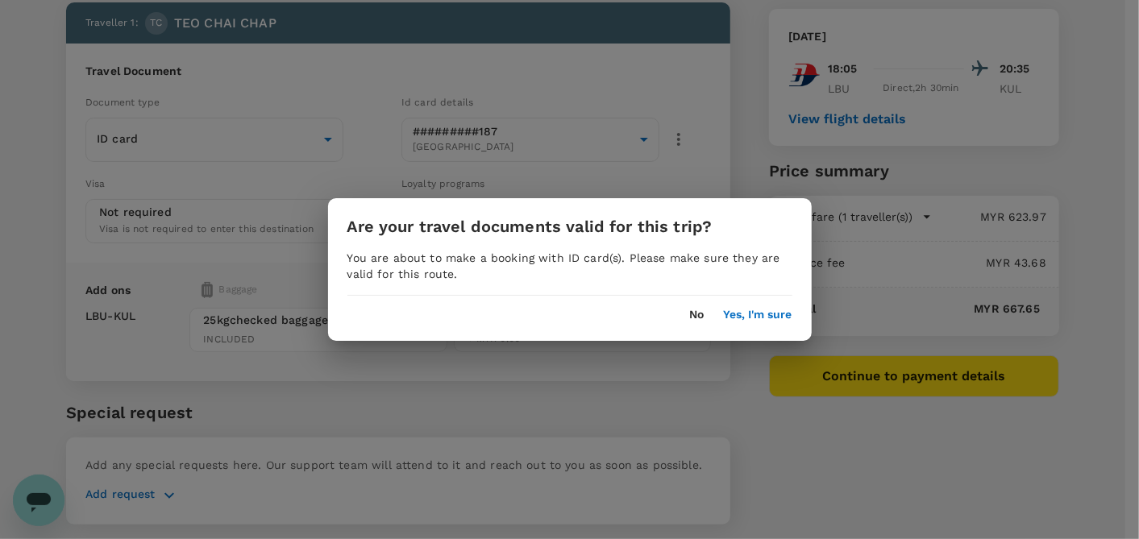
click at [758, 309] on button "Yes, I'm sure" at bounding box center [758, 315] width 69 height 13
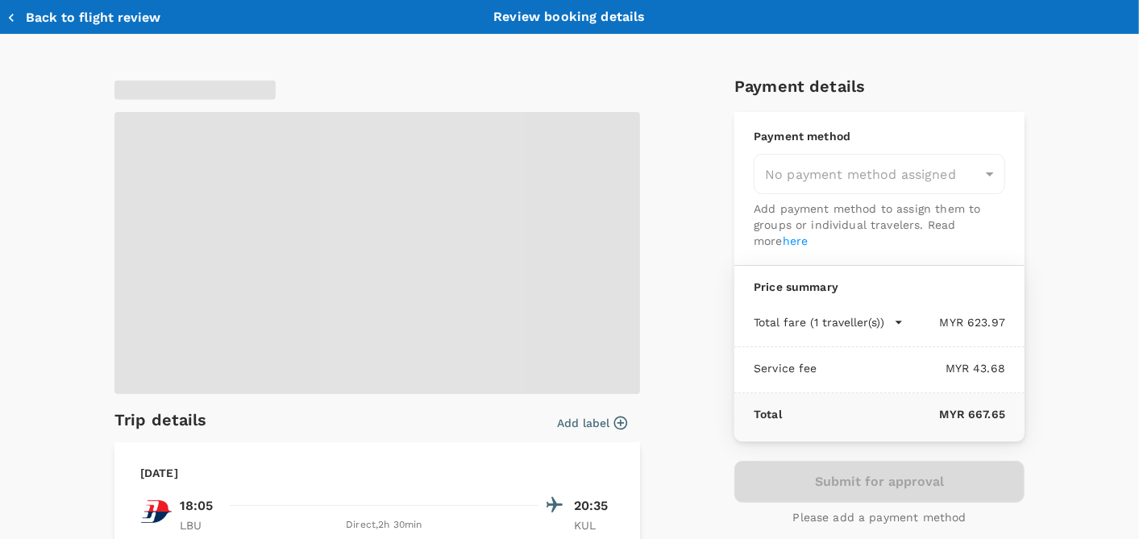
type input "9ea61a02-274a-4f65-9d5b-ca51ac7b2cfc"
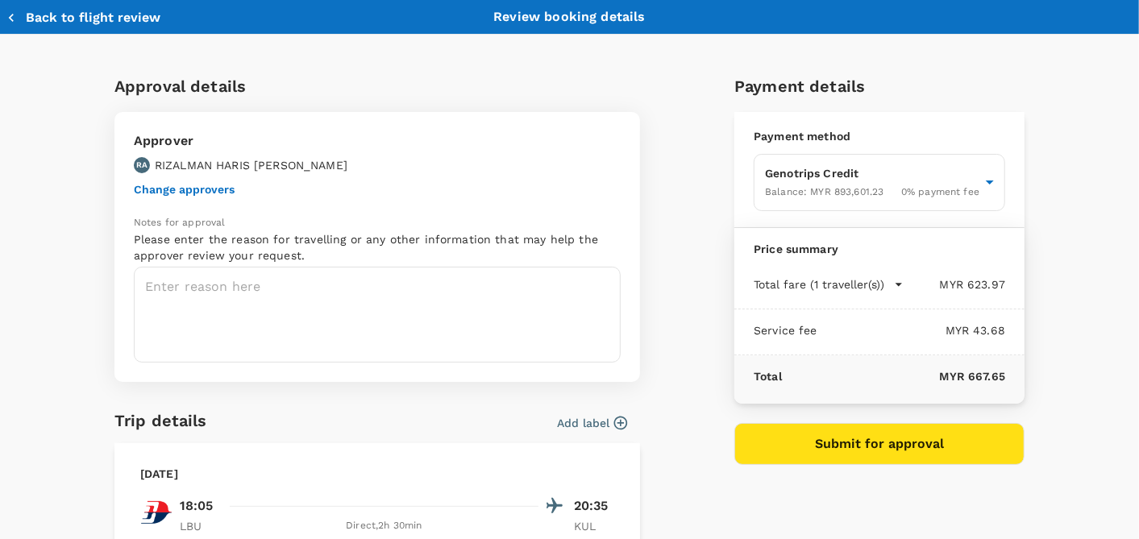
click at [39, 12] on button "Back to flight review" at bounding box center [83, 18] width 154 height 16
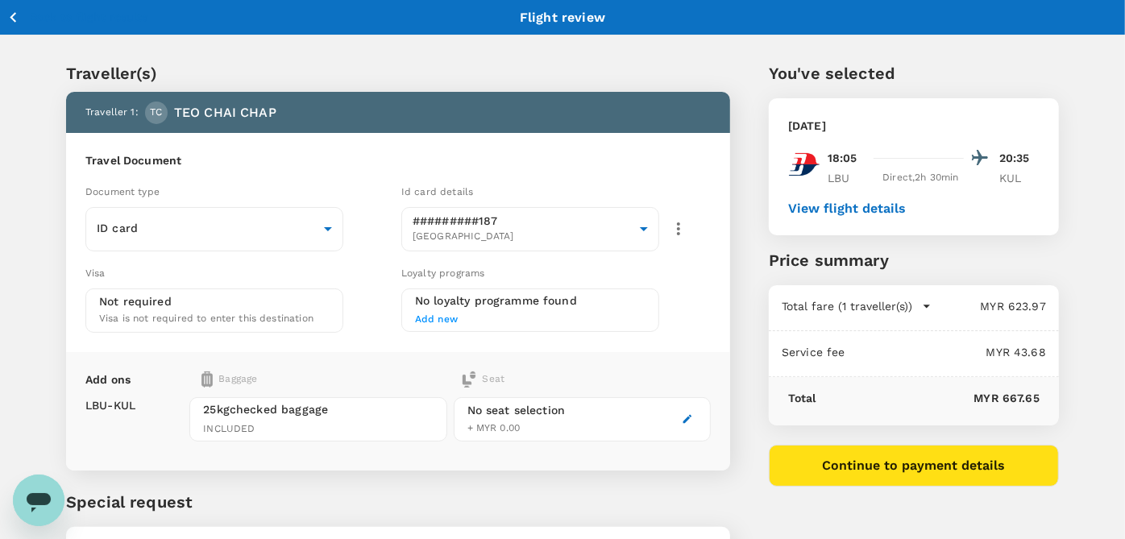
click at [12, 23] on icon "button" at bounding box center [13, 17] width 20 height 20
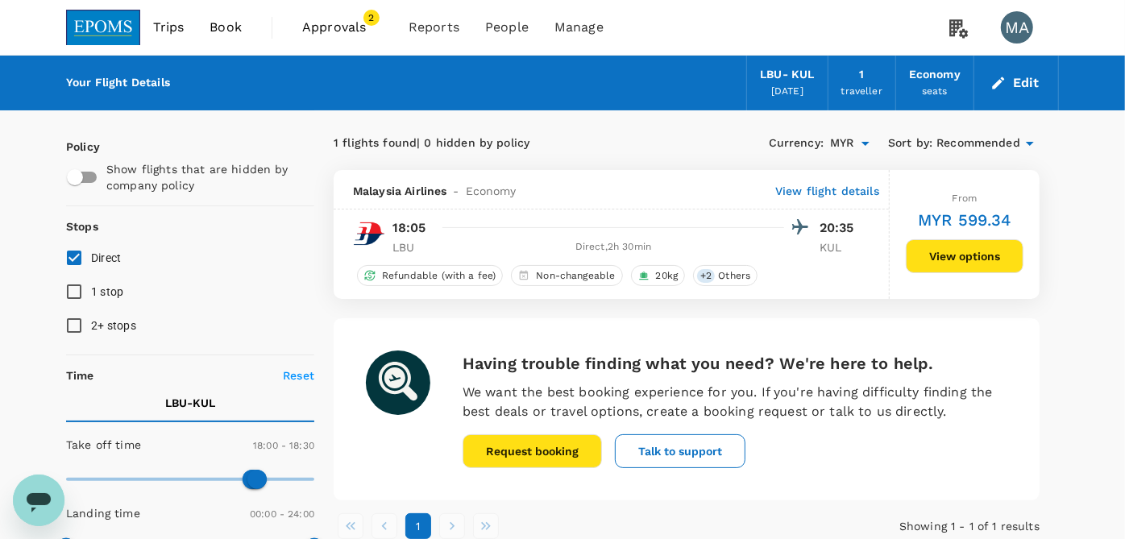
click at [1012, 81] on button "Edit" at bounding box center [1016, 83] width 58 height 26
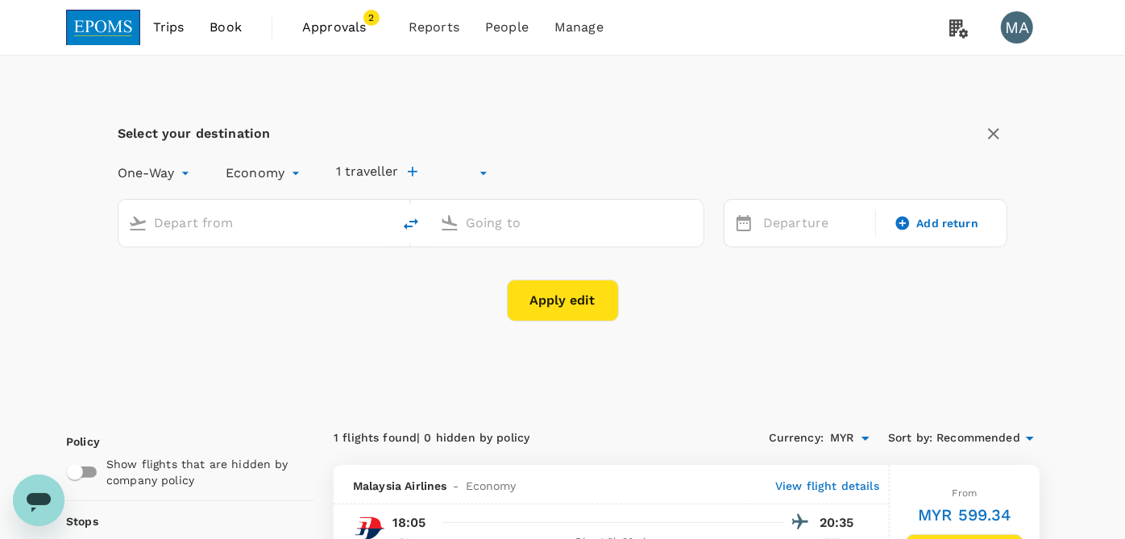
type input "undefined, undefined (any)"
type input "Labuan (LBU)"
type input "Kuala Lumpur Intl ([GEOGRAPHIC_DATA])"
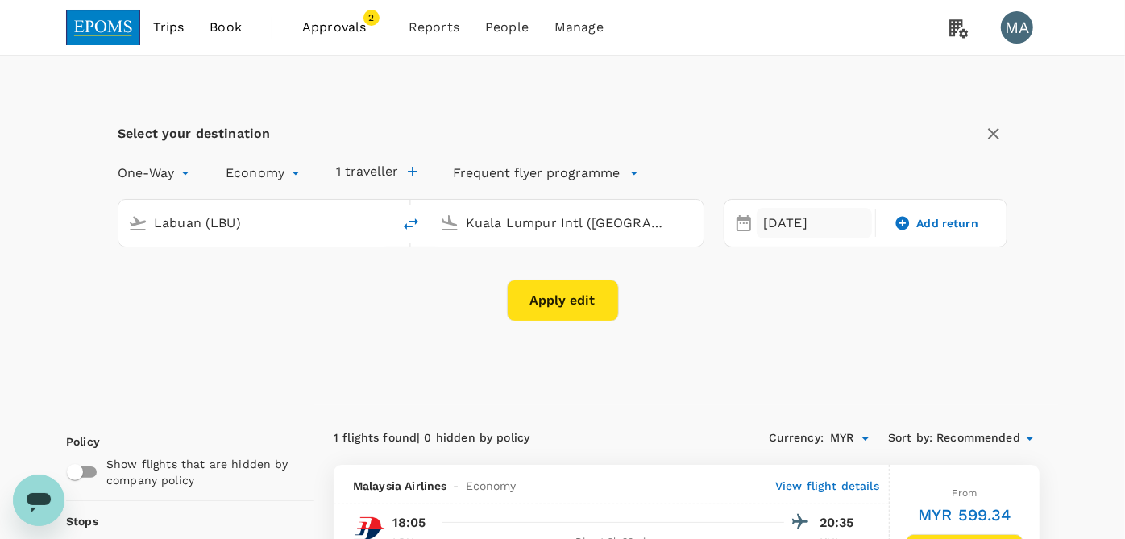
click at [783, 212] on div "[DATE]" at bounding box center [814, 223] width 115 height 31
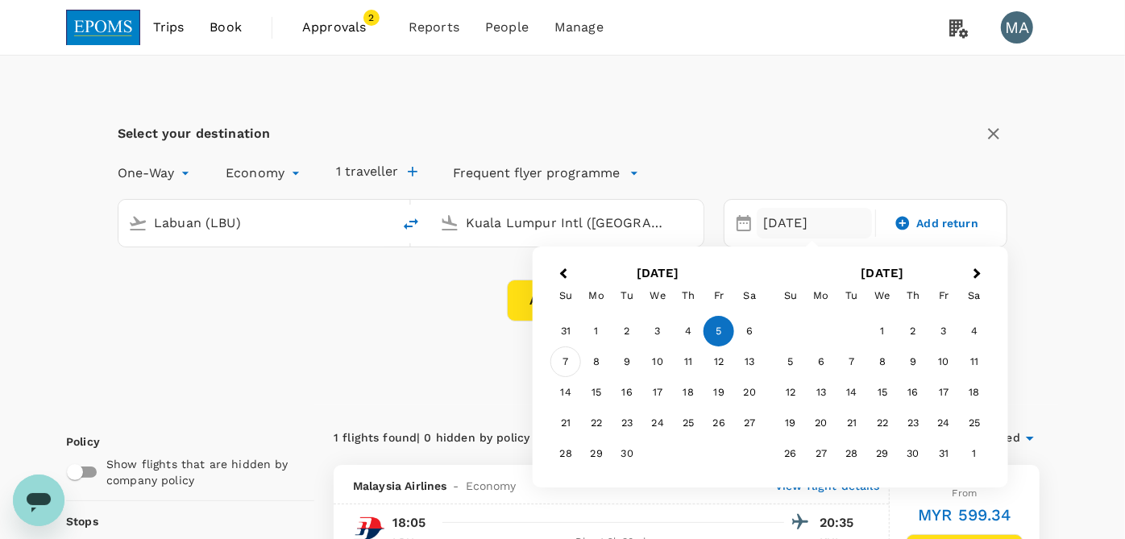
click at [571, 362] on div "7" at bounding box center [565, 362] width 31 height 31
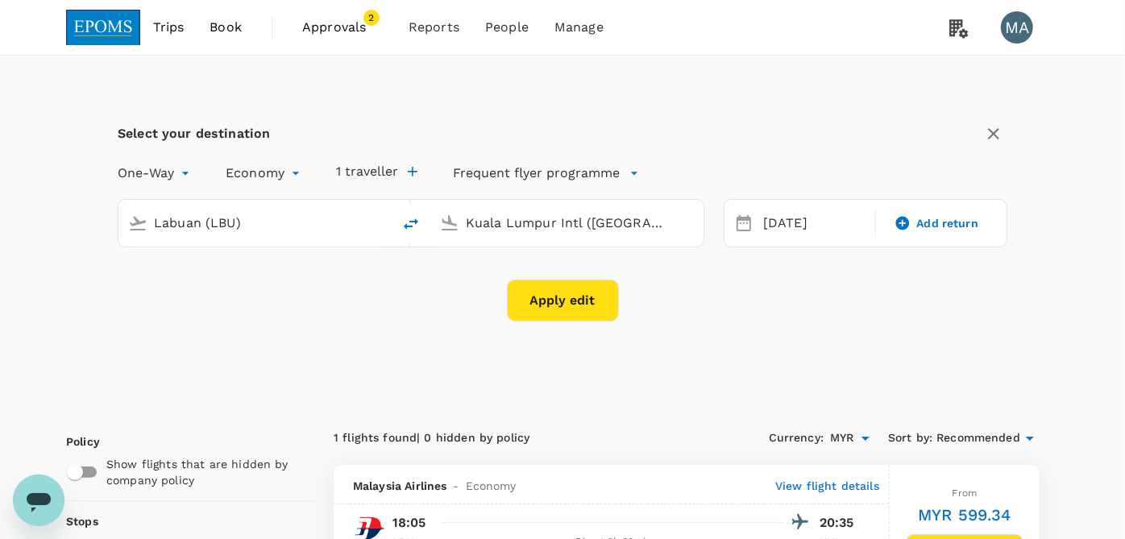
click at [552, 304] on button "Apply edit" at bounding box center [563, 301] width 112 height 42
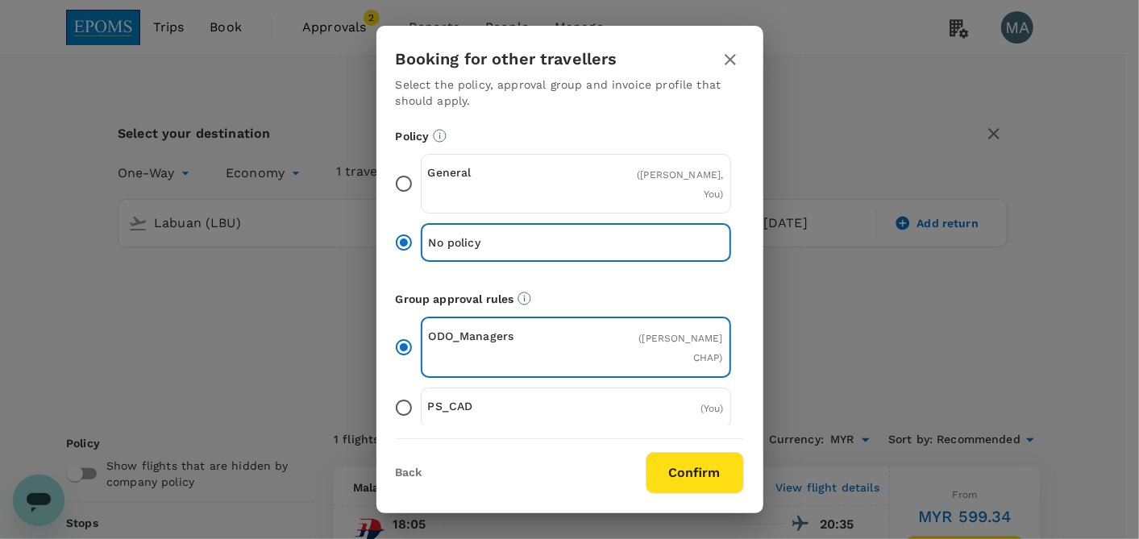
click at [428, 168] on p "General" at bounding box center [502, 172] width 148 height 16
click at [421, 168] on input "General ( [PERSON_NAME], You )" at bounding box center [404, 184] width 34 height 34
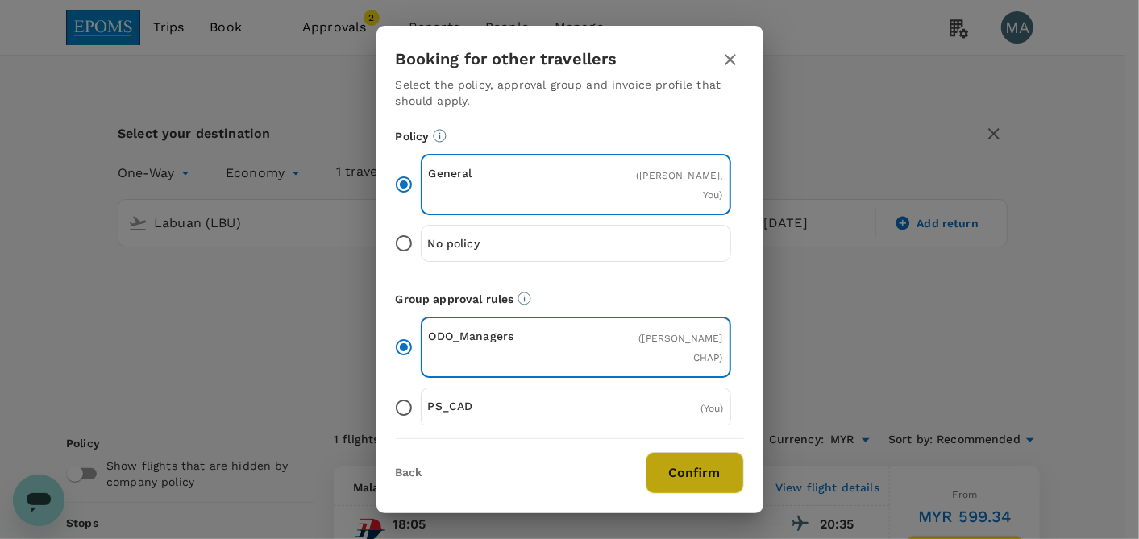
click at [699, 456] on button "Confirm" at bounding box center [695, 473] width 98 height 42
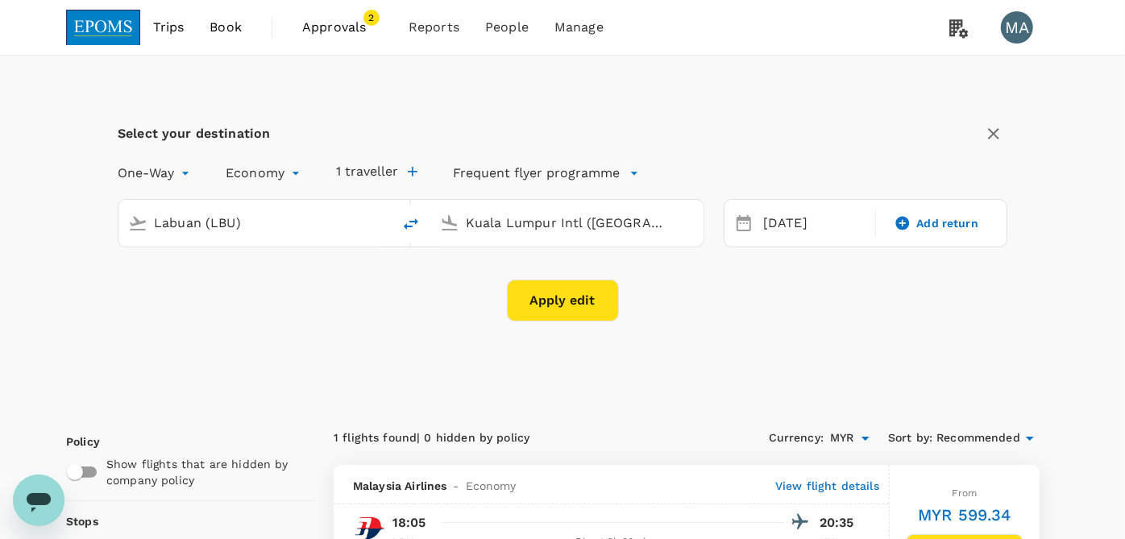
checkbox input "false"
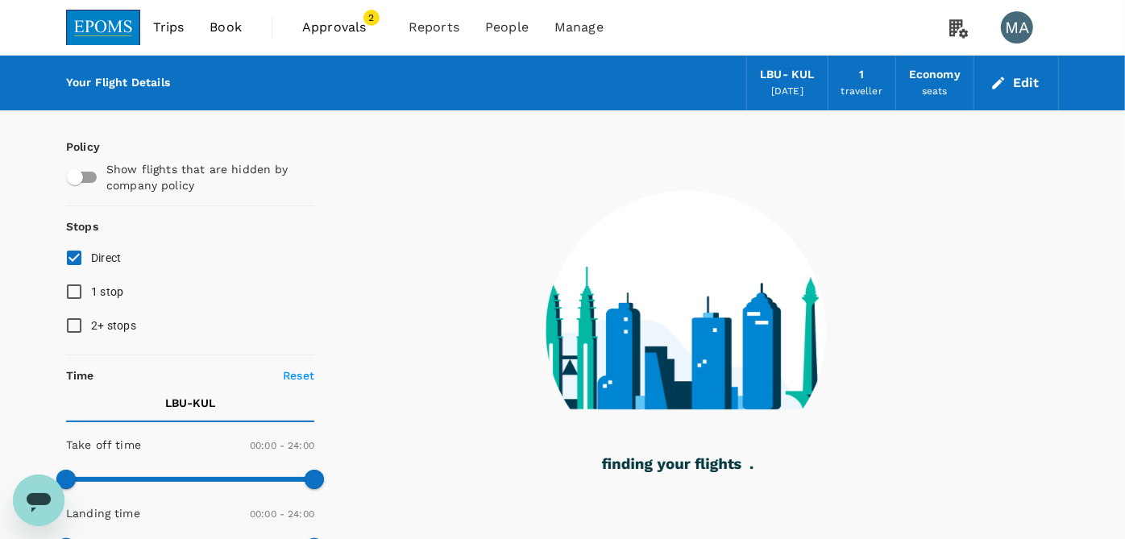
type input "1390"
checkbox input "true"
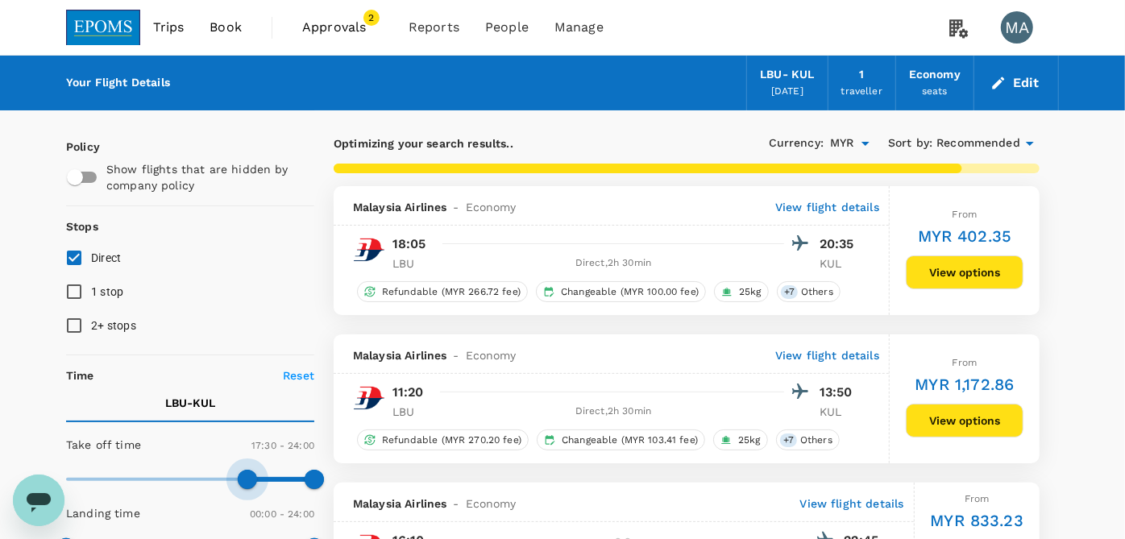
type input "1080"
drag, startPoint x: 92, startPoint y: 471, endPoint x: 250, endPoint y: 476, distance: 158.1
click at [250, 476] on span at bounding box center [252, 479] width 19 height 19
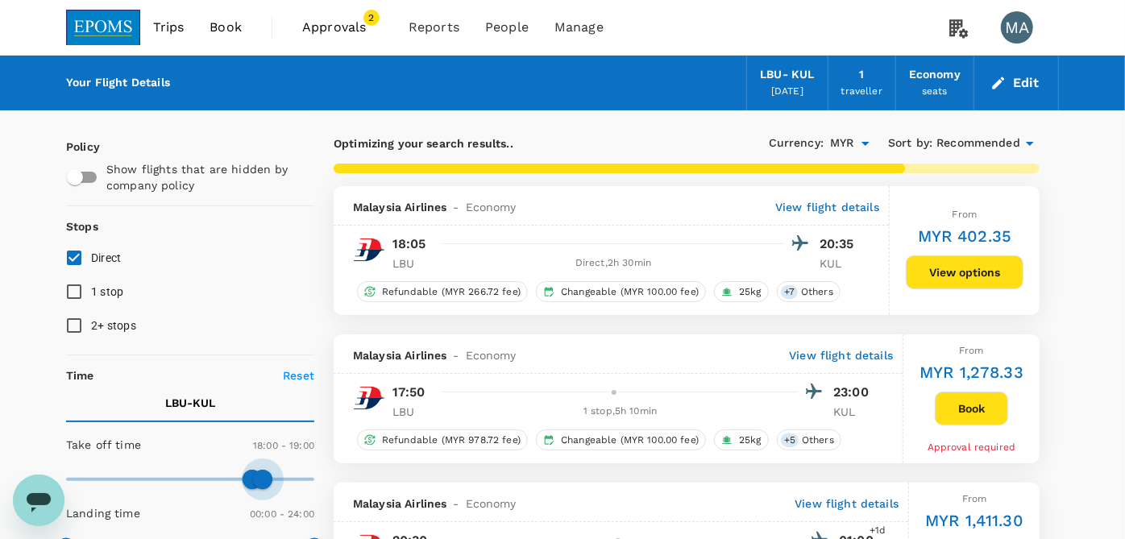
type input "1110"
drag, startPoint x: 309, startPoint y: 477, endPoint x: 259, endPoint y: 476, distance: 50.8
click at [259, 476] on span at bounding box center [256, 479] width 19 height 19
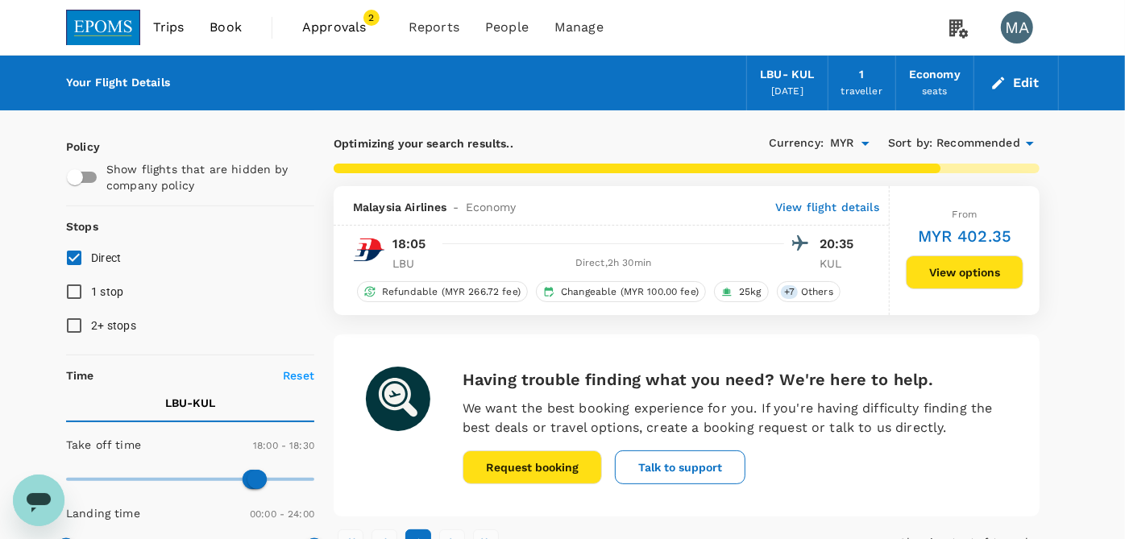
click at [973, 272] on button "View options" at bounding box center [965, 272] width 118 height 34
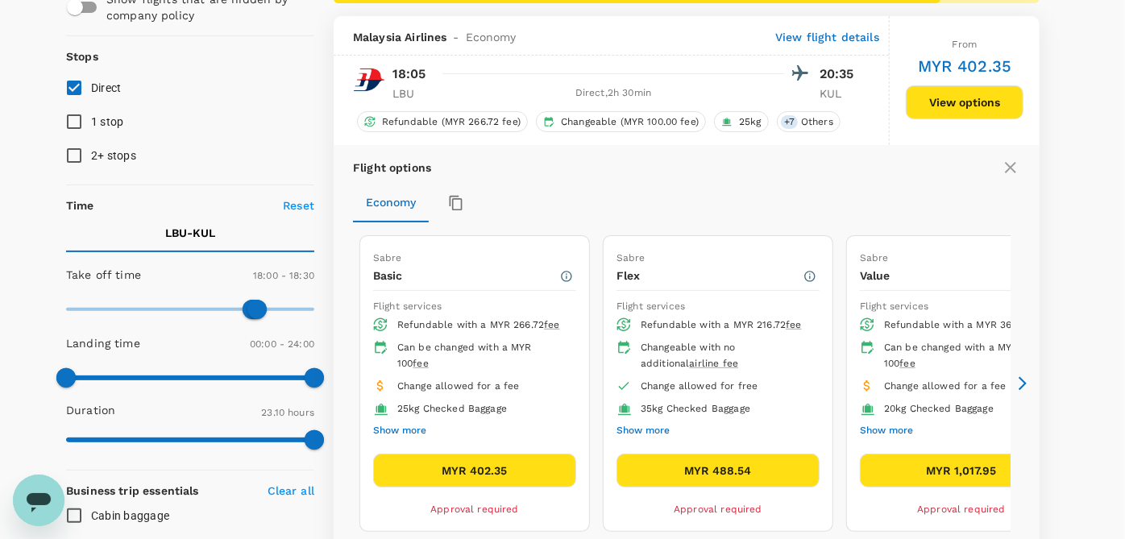
scroll to position [186, 0]
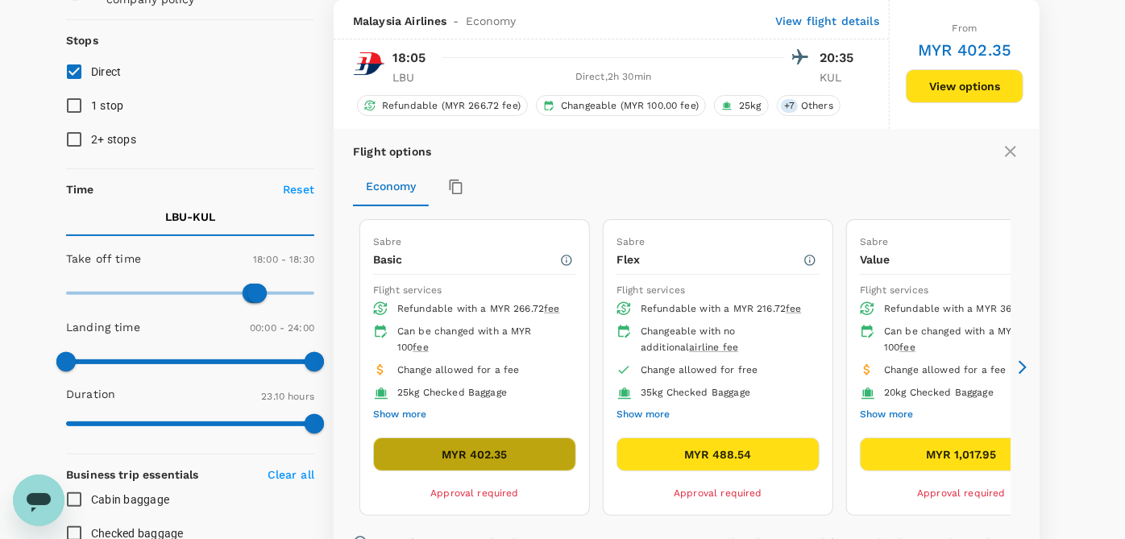
click at [508, 460] on button "MYR 402.35" at bounding box center [474, 455] width 203 height 34
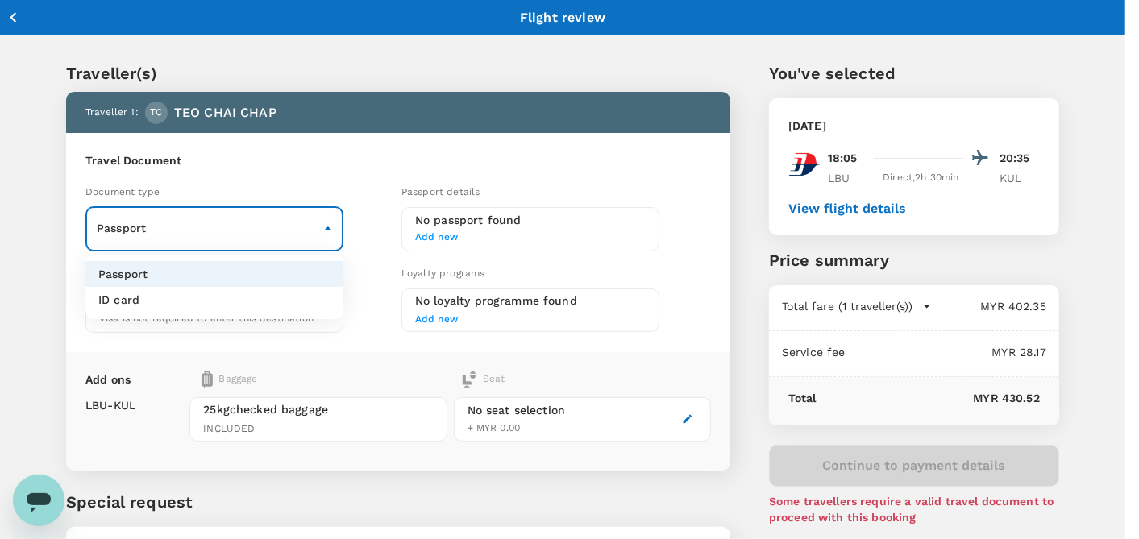
click at [280, 243] on body "Back to flight results Flight review Traveller(s) Traveller 1 : TC TEO CHAI CHA…" at bounding box center [569, 337] width 1139 height 675
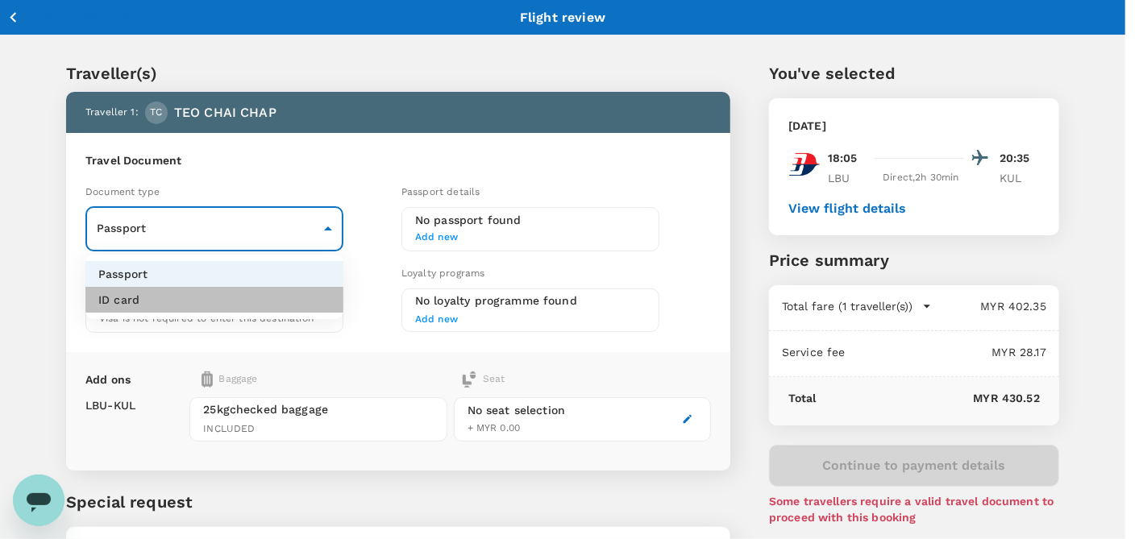
click at [250, 301] on li "ID card" at bounding box center [214, 300] width 258 height 26
type input "Id card"
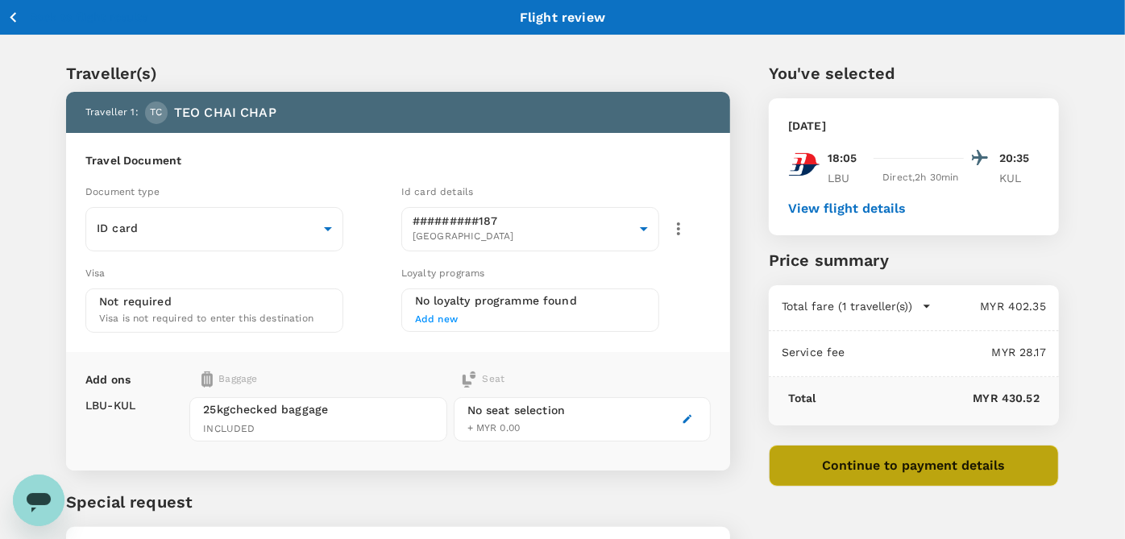
click at [839, 469] on button "Continue to payment details" at bounding box center [914, 466] width 290 height 42
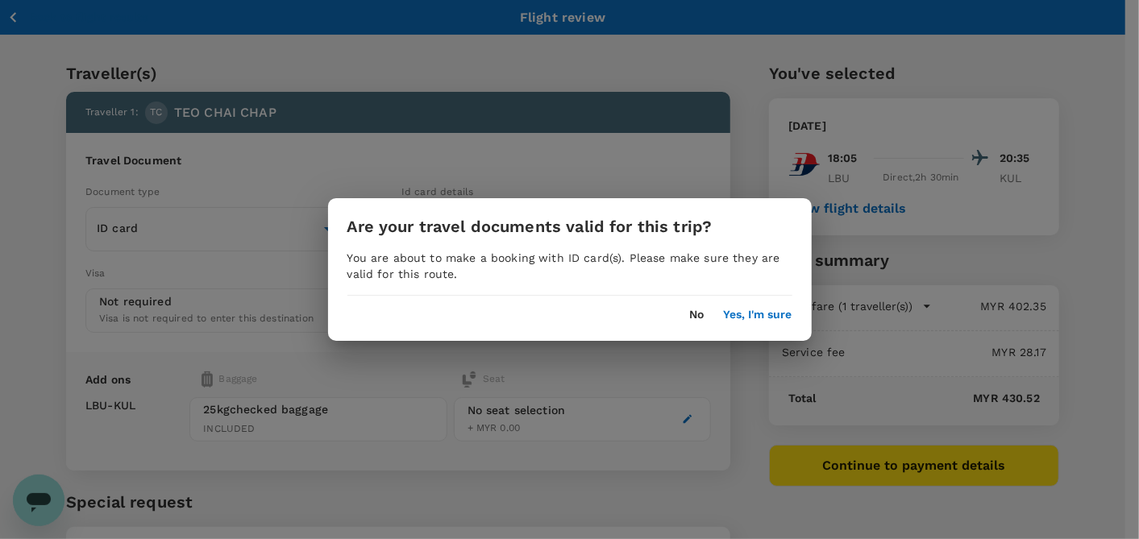
click at [758, 316] on button "Yes, I'm sure" at bounding box center [758, 315] width 69 height 13
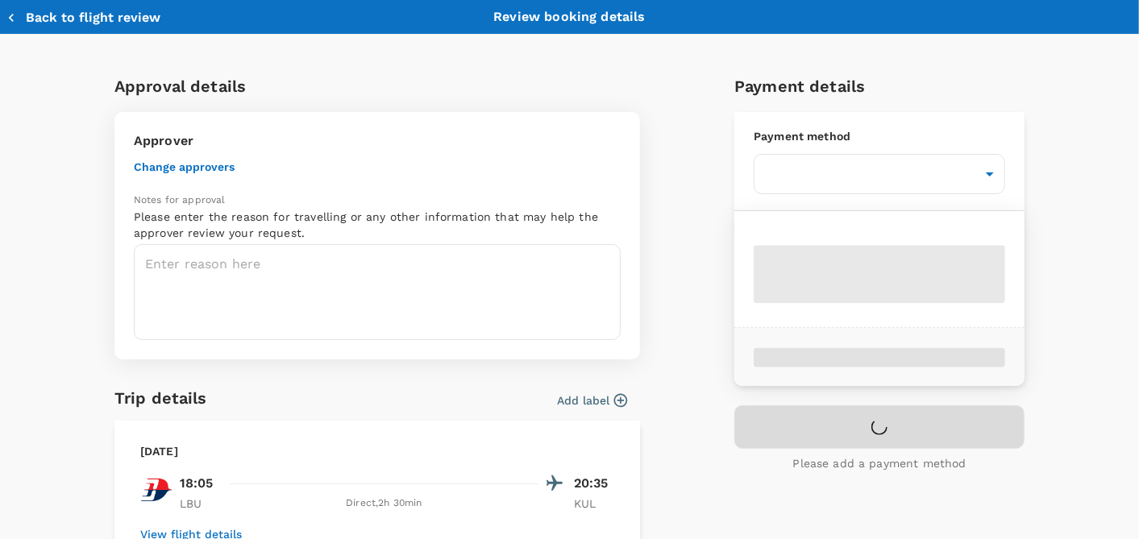
type input "9ea61a02-274a-4f65-9d5b-ca51ac7b2cfc"
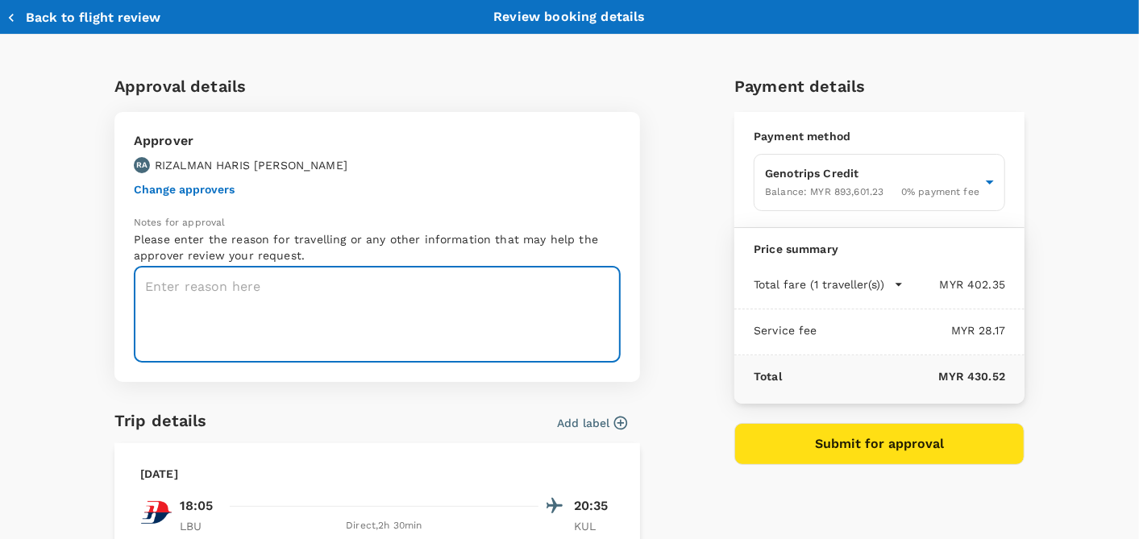
click at [303, 285] on textarea at bounding box center [377, 315] width 487 height 96
click at [300, 305] on textarea at bounding box center [377, 315] width 487 height 96
paste textarea "03/09/2025 04/09/2025"
drag, startPoint x: 347, startPoint y: 308, endPoint x: 131, endPoint y: 304, distance: 216.8
click at [134, 304] on textarea "TRF Ref No: 03/09/2025 04/09/2025" at bounding box center [377, 315] width 487 height 96
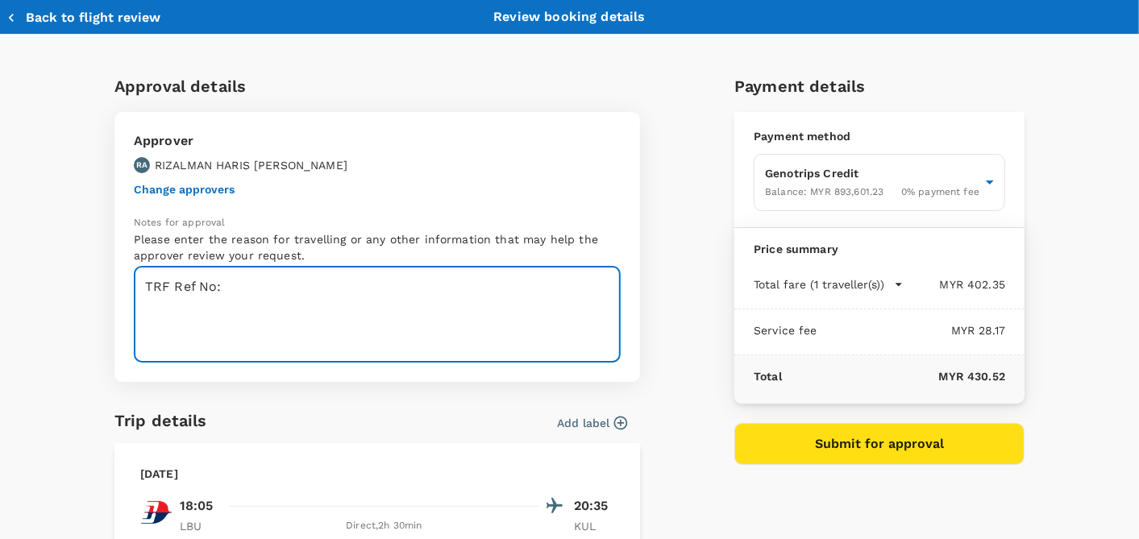
type textarea "TRF Ref No:"
click at [981, 178] on body "Back to flight results Flight review Traveller(s) Traveller 1 : TC TEO CHAI CHA…" at bounding box center [569, 337] width 1139 height 675
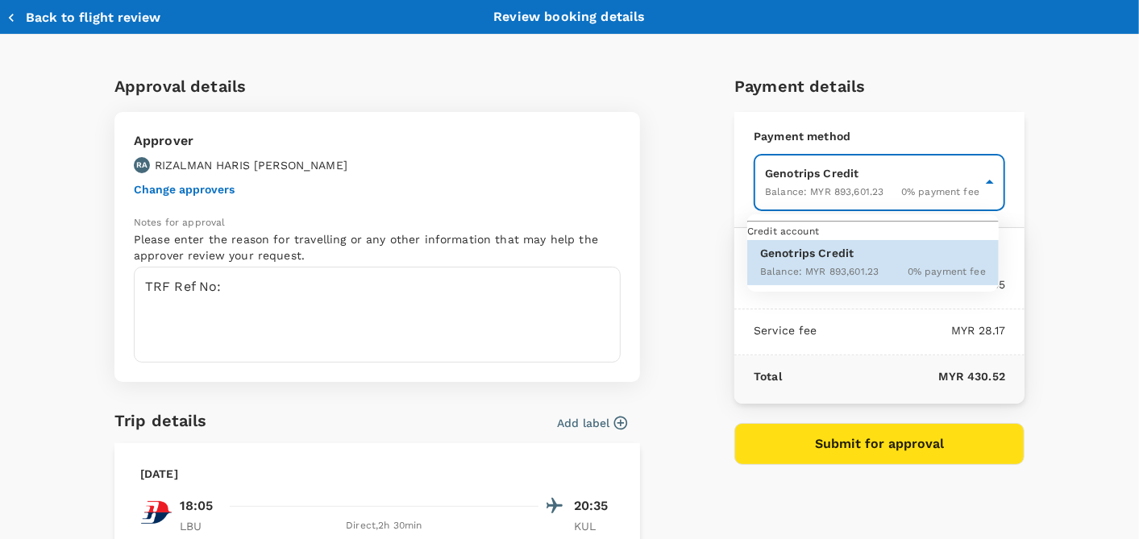
click at [981, 178] on div at bounding box center [569, 269] width 1139 height 539
